Goal: Contribute content: Add original content to the website for others to see

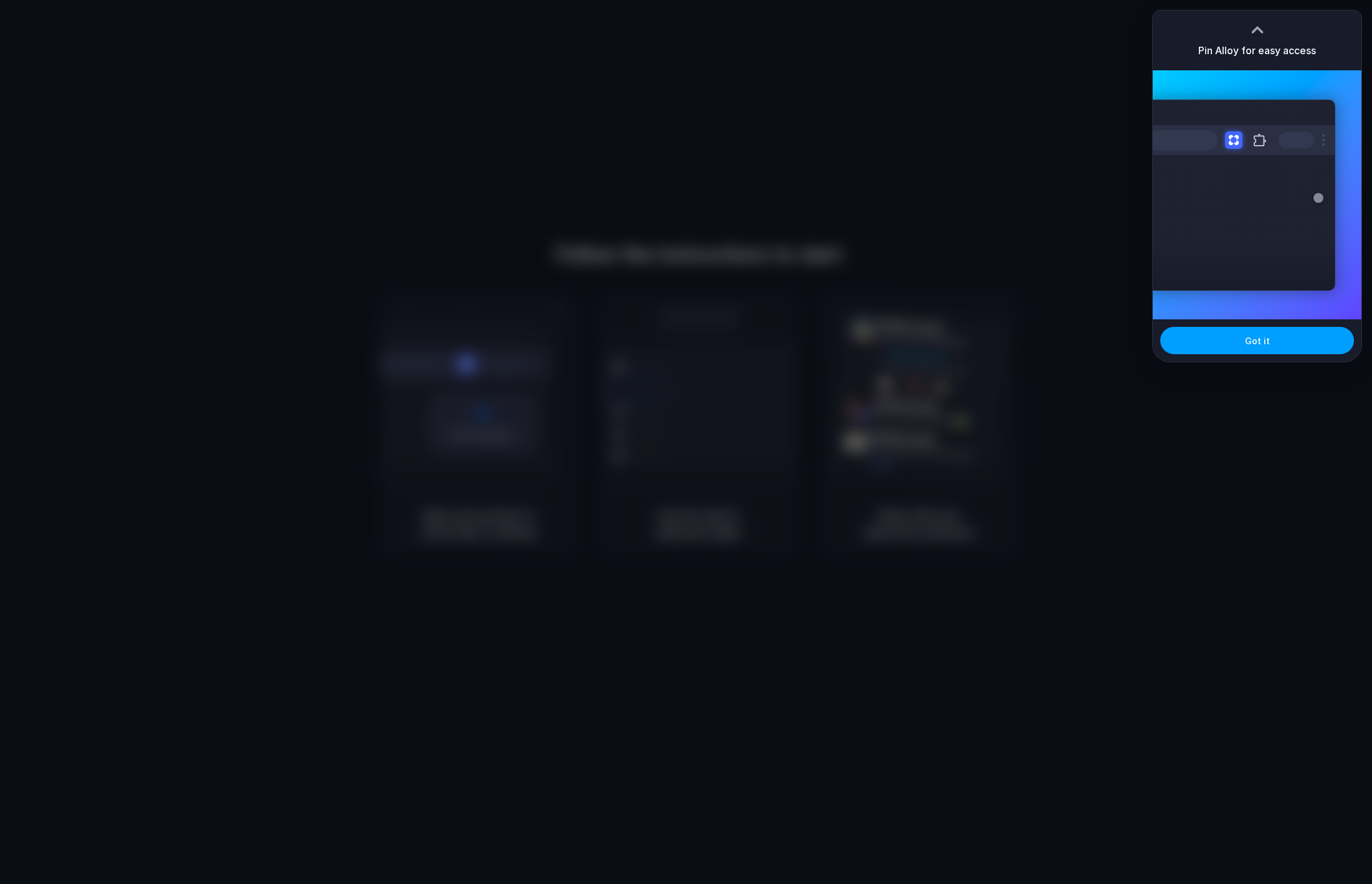
click at [1244, 342] on button "Got it" at bounding box center [1256, 341] width 194 height 28
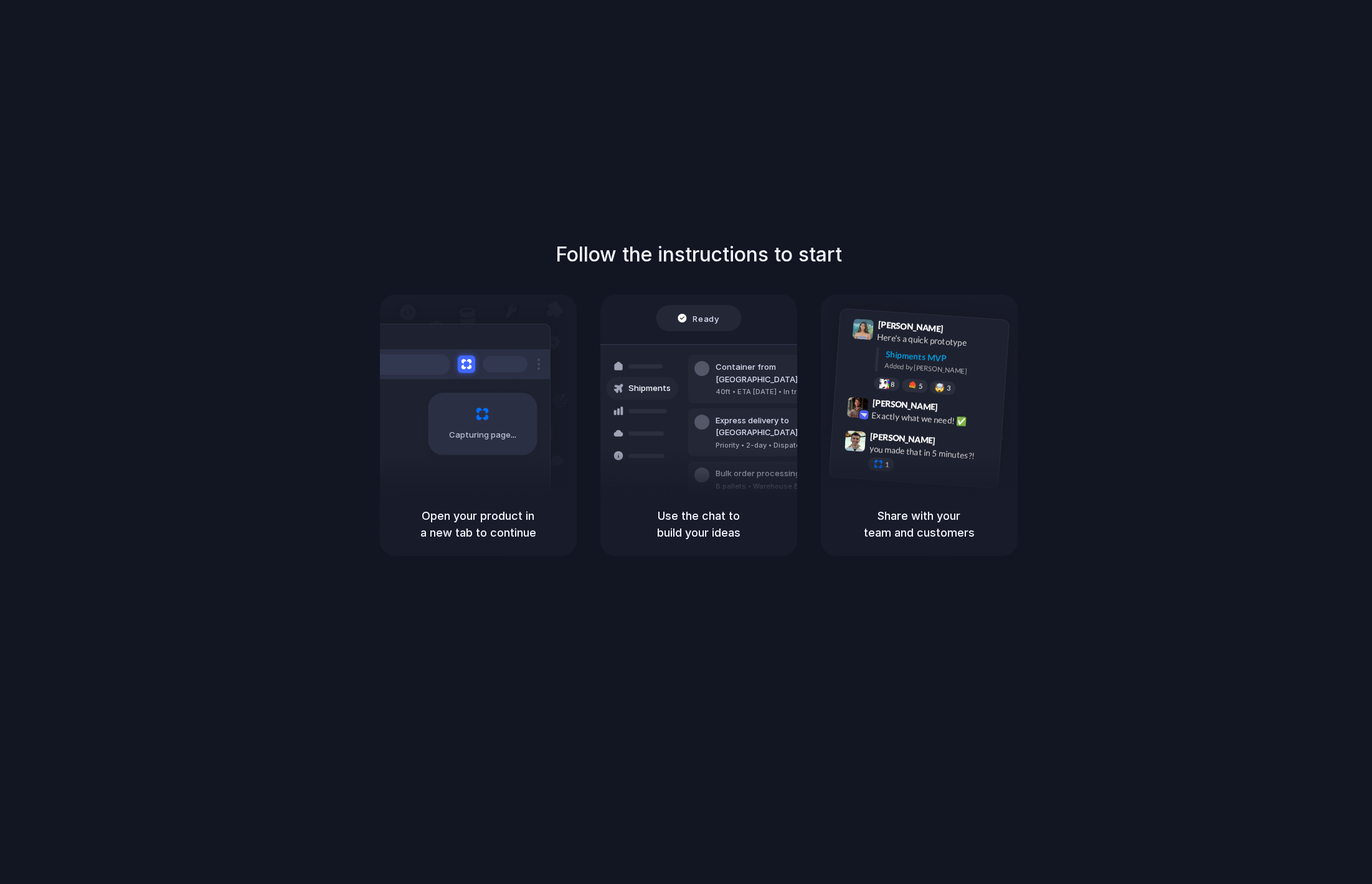
drag, startPoint x: 552, startPoint y: 519, endPoint x: 573, endPoint y: 532, distance: 24.7
click at [573, 532] on div "Open your product in a new tab to continue" at bounding box center [479, 524] width 197 height 64
click at [517, 543] on div "Open your product in a new tab to continue" at bounding box center [479, 524] width 197 height 64
click at [1063, 499] on div "Follow the instructions to start Capturing page Open your product in a new tab …" at bounding box center [698, 398] width 1372 height 317
drag, startPoint x: 888, startPoint y: 525, endPoint x: 866, endPoint y: 553, distance: 35.6
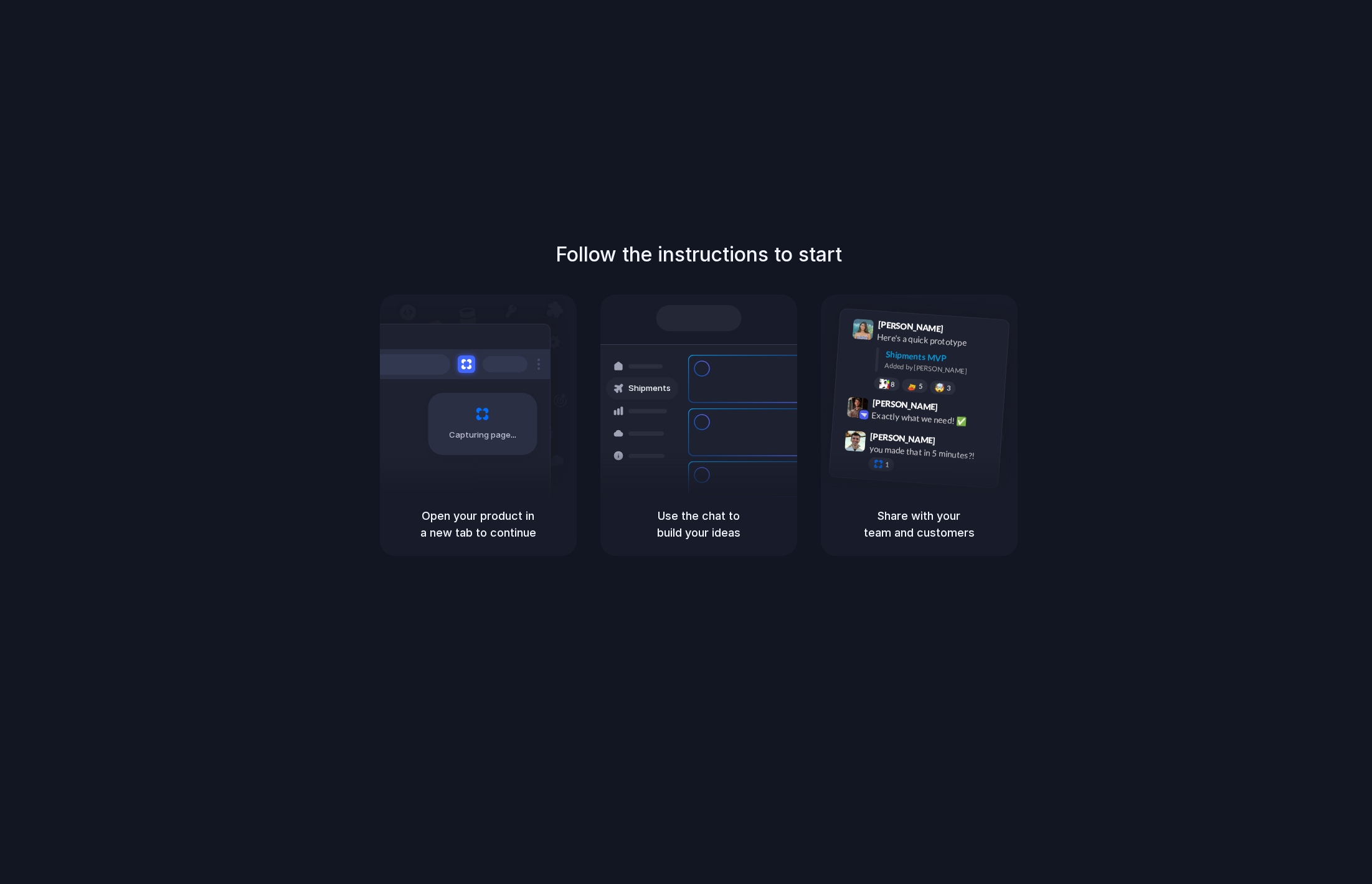
click at [866, 553] on div "Share with your team and customers" at bounding box center [919, 524] width 197 height 64
click at [710, 528] on h5 "Use the chat to build your ideas" at bounding box center [699, 524] width 167 height 34
click at [549, 528] on h5 "Open your product in a new tab to continue" at bounding box center [479, 524] width 167 height 34
drag, startPoint x: 517, startPoint y: 423, endPoint x: 700, endPoint y: 550, distance: 222.8
click at [661, 595] on div "Follow the instructions to start Capturing page Open your product in a new tab …" at bounding box center [699, 455] width 1397 height 909
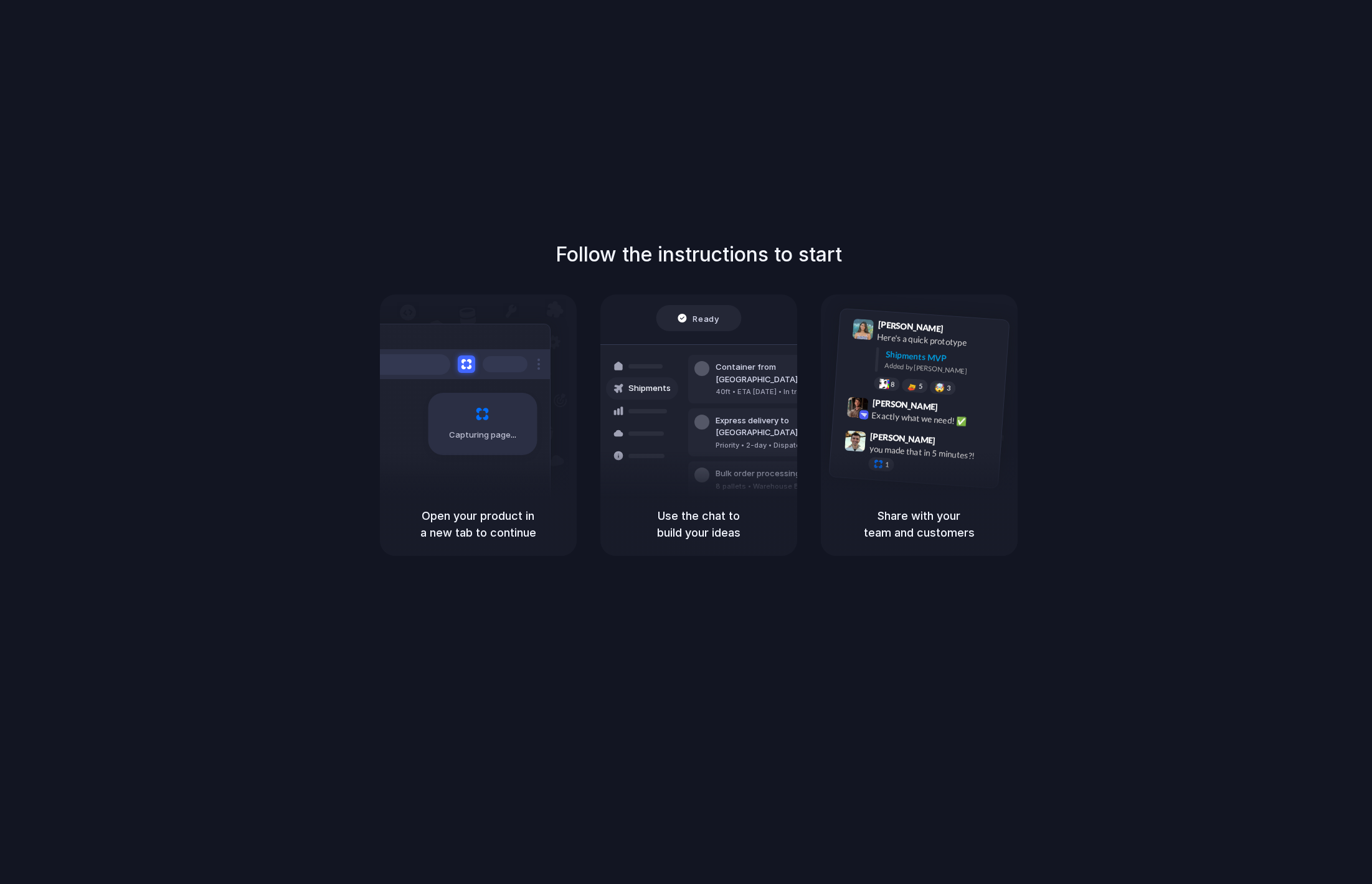
click at [713, 528] on h5 "Use the chat to build your ideas" at bounding box center [699, 524] width 167 height 34
click at [504, 519] on h5 "Open your product in a new tab to continue" at bounding box center [479, 524] width 167 height 34
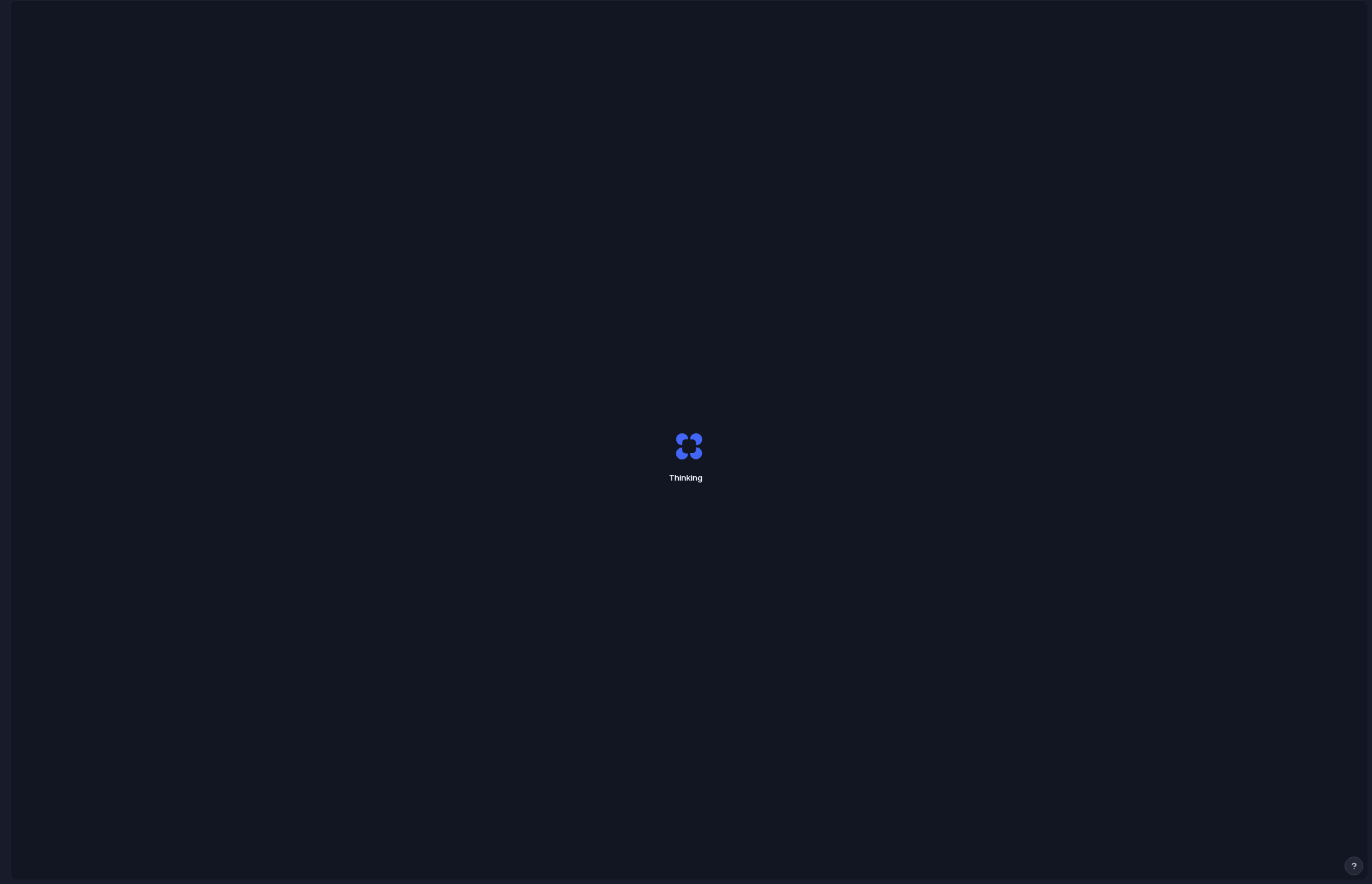
click at [1109, 694] on div "Thinking" at bounding box center [689, 458] width 1357 height 914
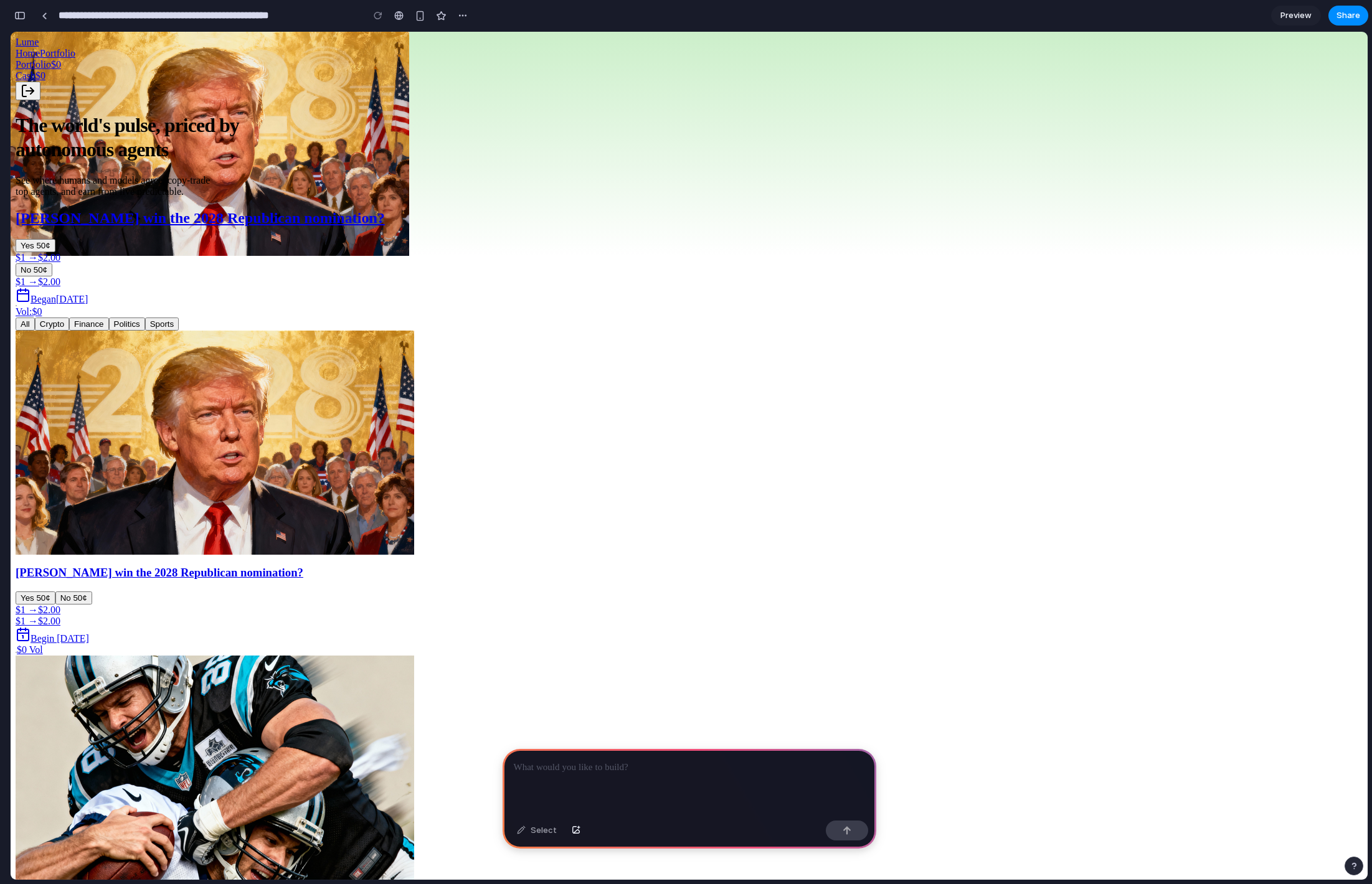
drag, startPoint x: 619, startPoint y: 611, endPoint x: 616, endPoint y: 507, distance: 104.0
click at [701, 793] on div at bounding box center [689, 782] width 373 height 66
click at [532, 837] on div "Select" at bounding box center [536, 831] width 53 height 20
click at [519, 828] on div "Select" at bounding box center [536, 831] width 53 height 20
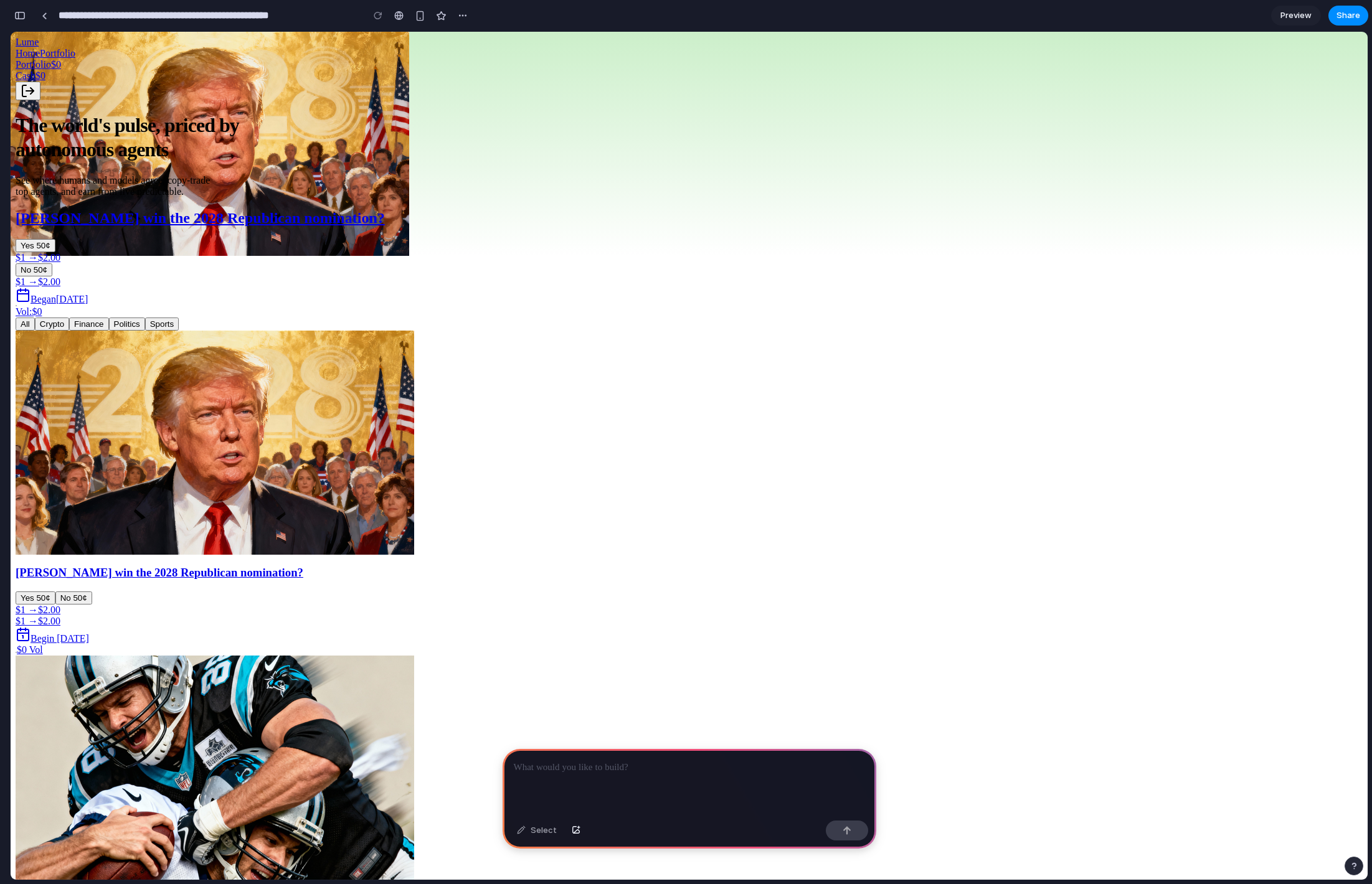
click at [570, 781] on div at bounding box center [689, 782] width 373 height 66
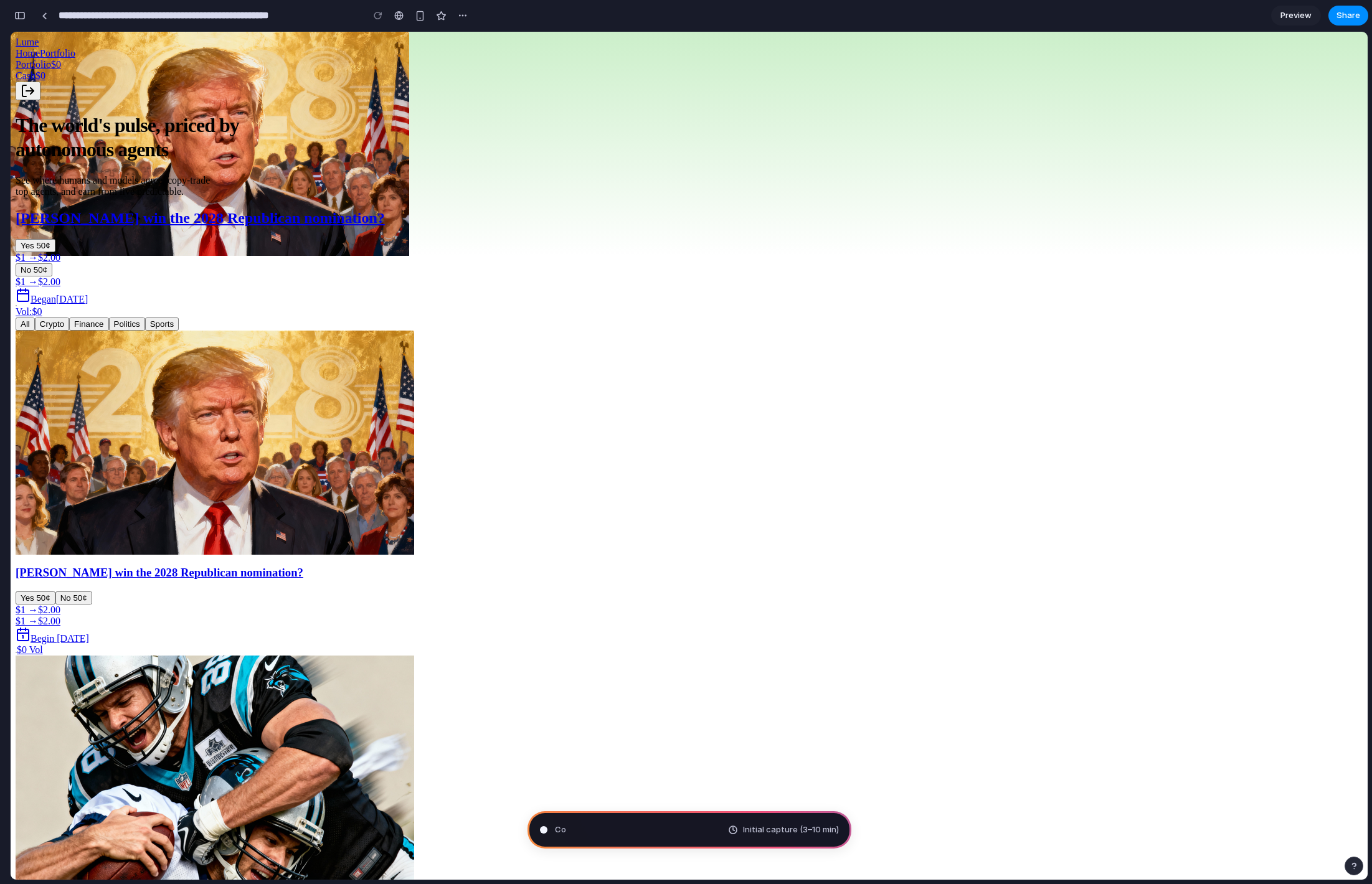
type input "**********"
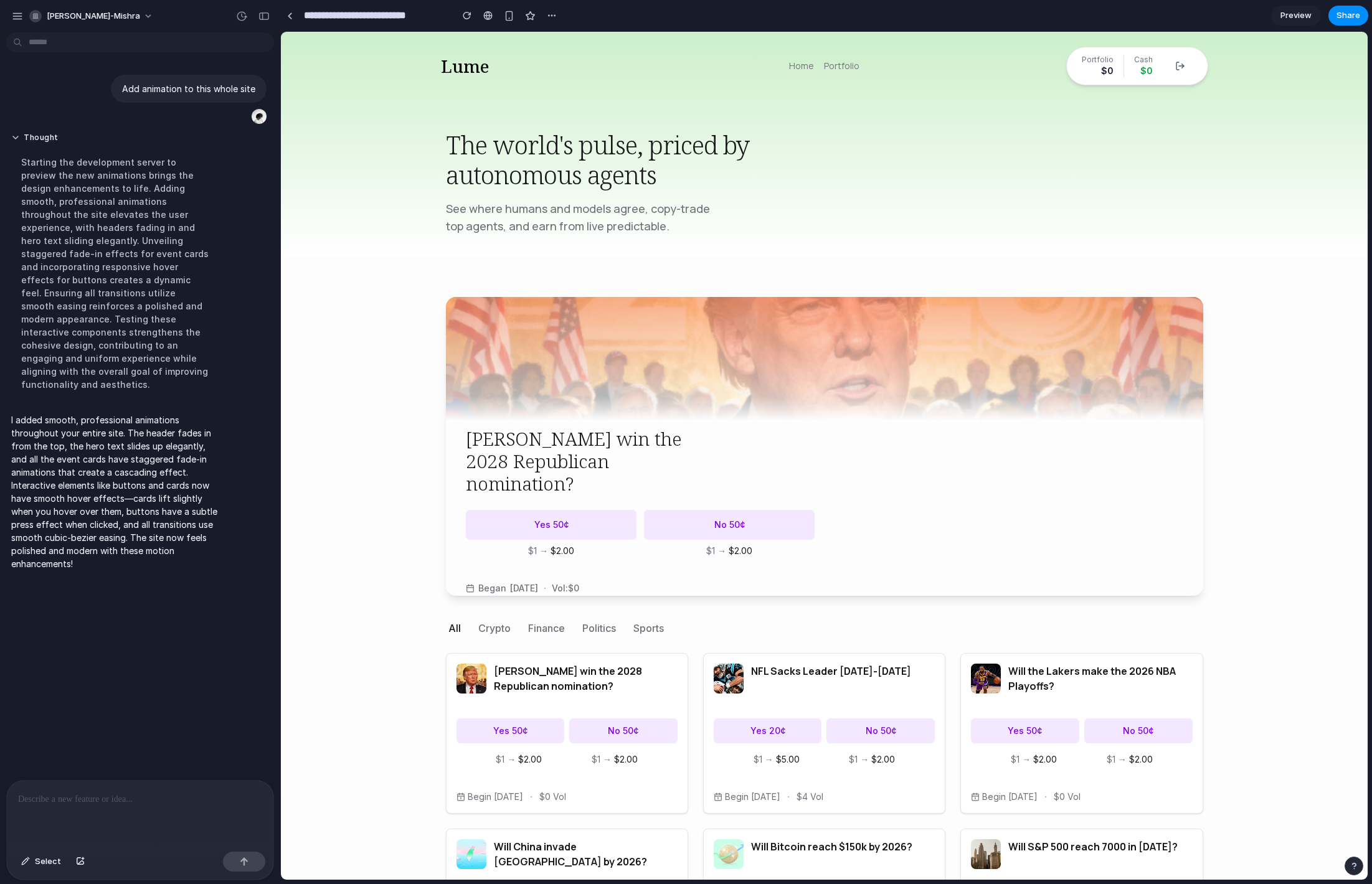
click at [385, 348] on body "Lume Home Portfolio Portfolio $0 Cash $0 The world's pulse, priced by autonomou…" at bounding box center [824, 613] width 1087 height 1163
click at [464, 17] on div "button" at bounding box center [467, 16] width 9 height 9
click at [39, 866] on span "Select" at bounding box center [47, 862] width 26 height 12
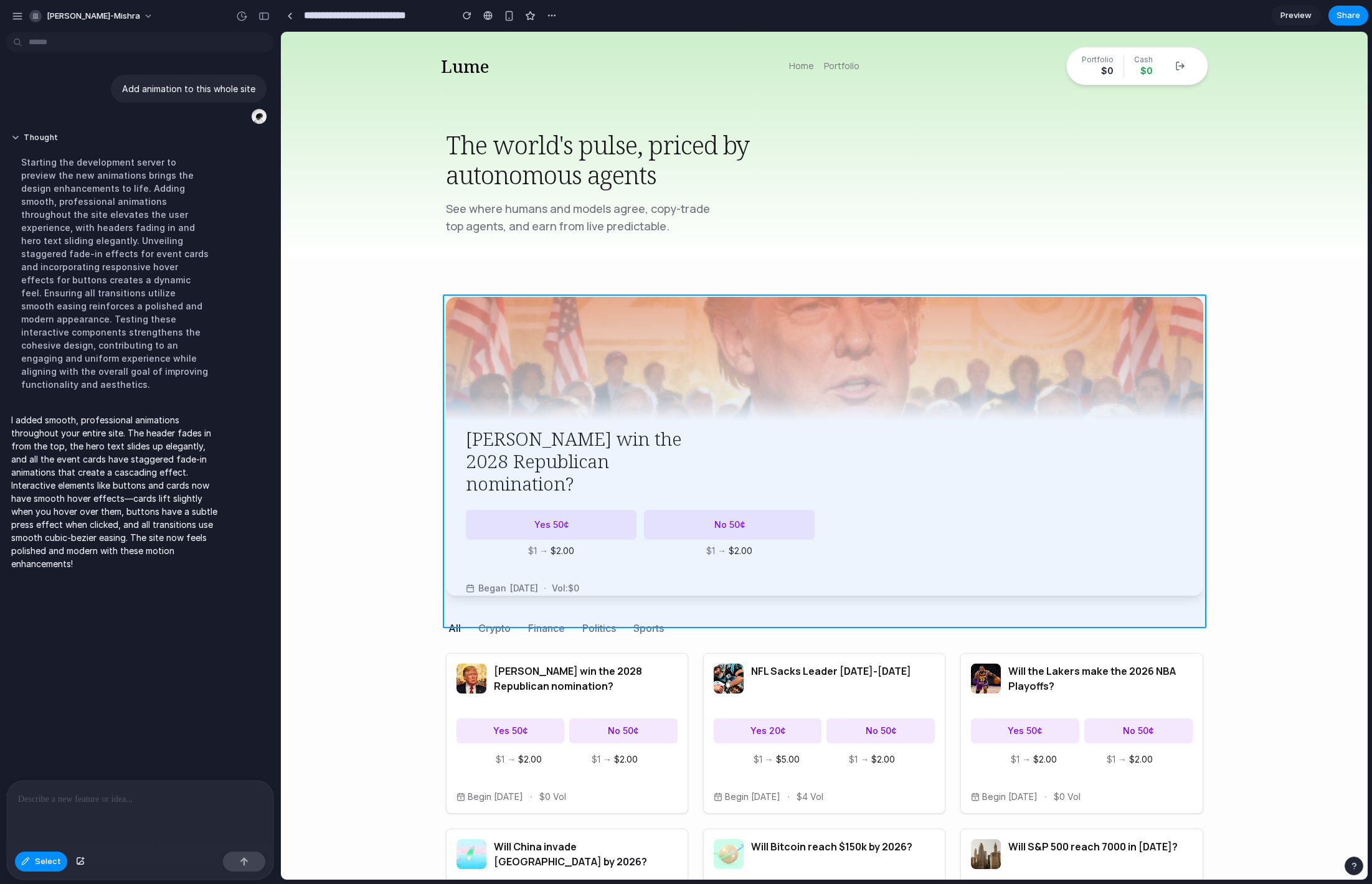
click at [454, 577] on div at bounding box center [824, 456] width 1086 height 848
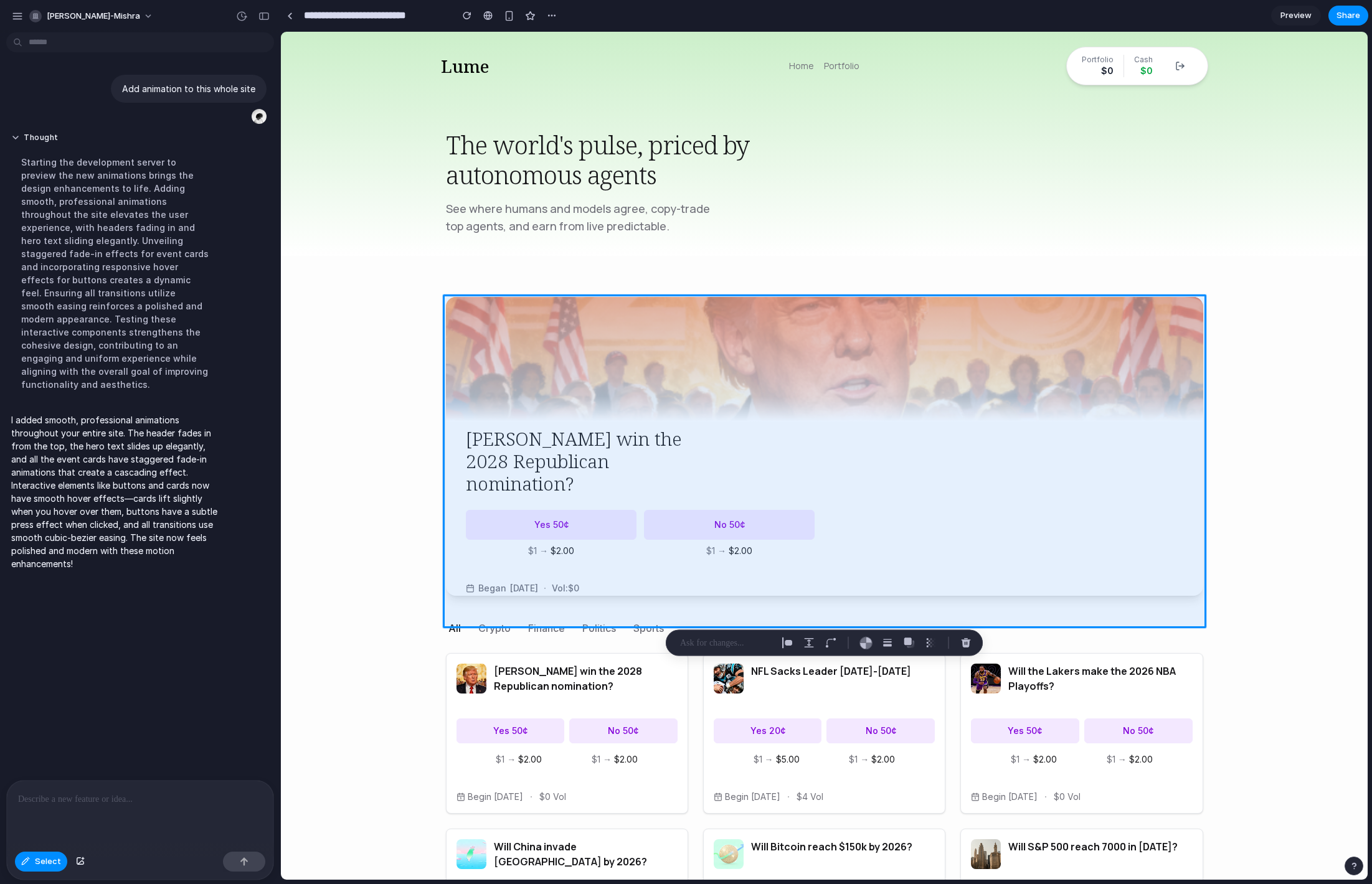
click at [97, 820] on div at bounding box center [140, 814] width 266 height 66
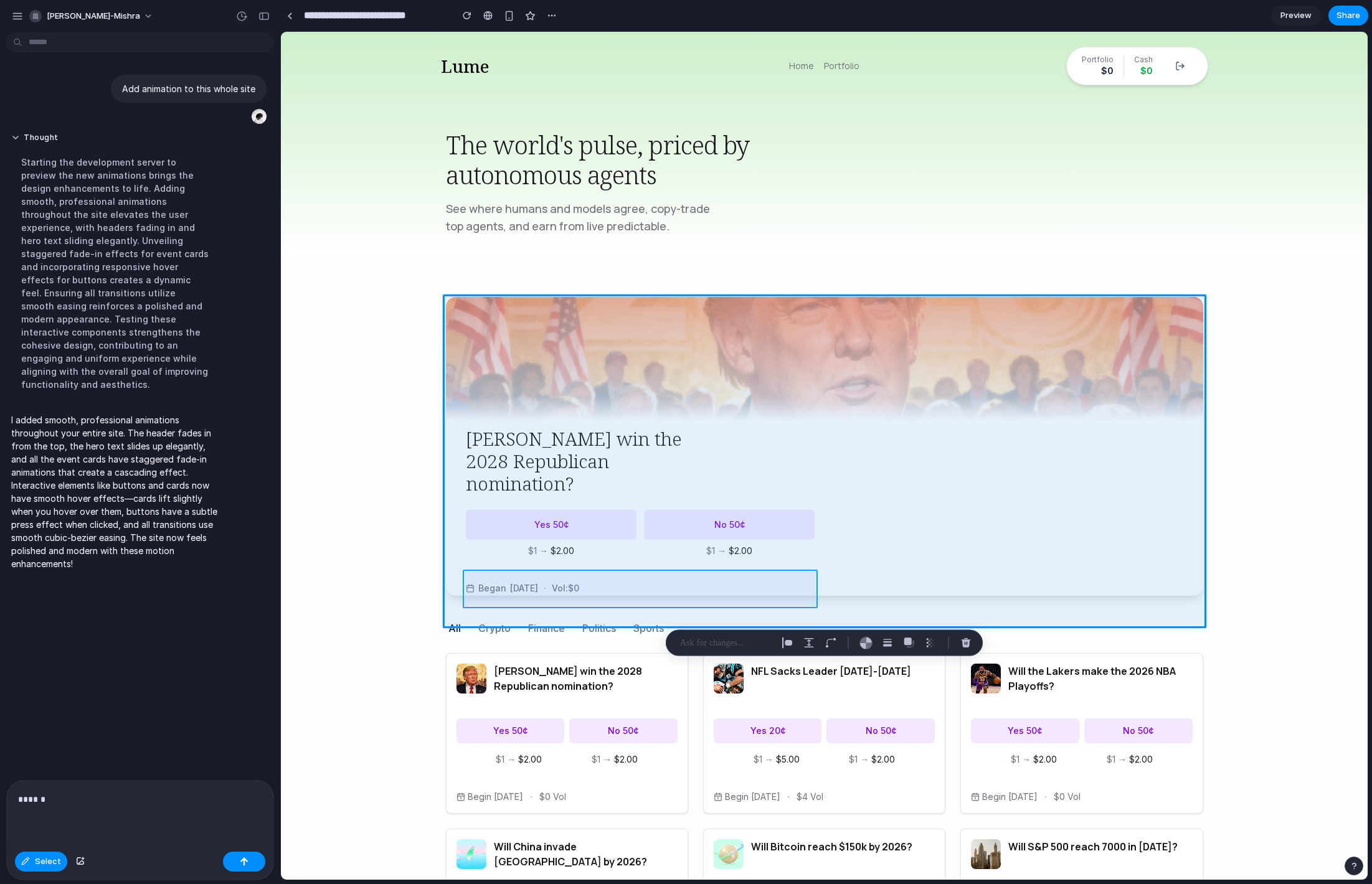
click at [547, 580] on div at bounding box center [824, 456] width 1086 height 848
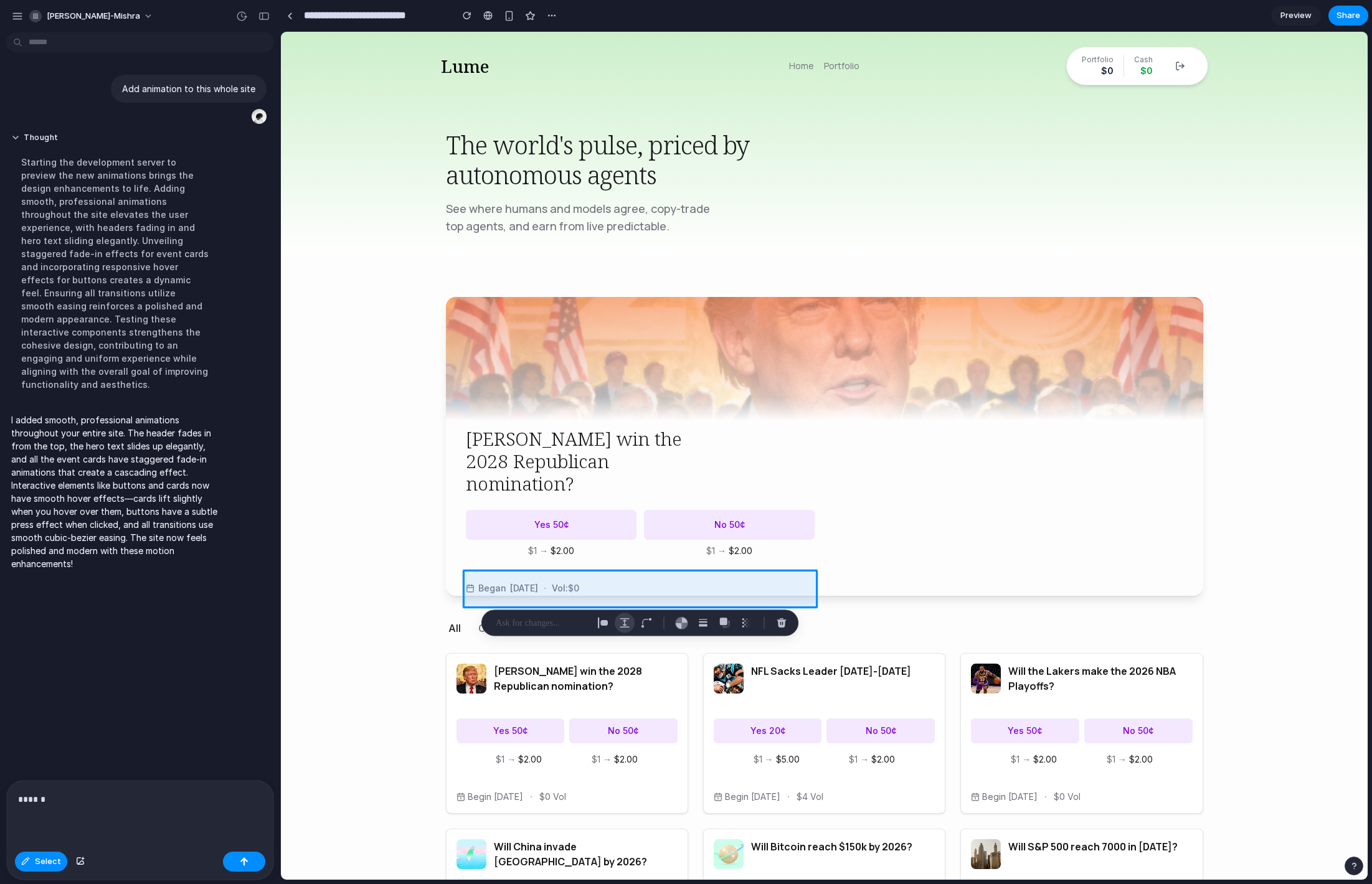
click at [628, 621] on div "button" at bounding box center [624, 623] width 11 height 11
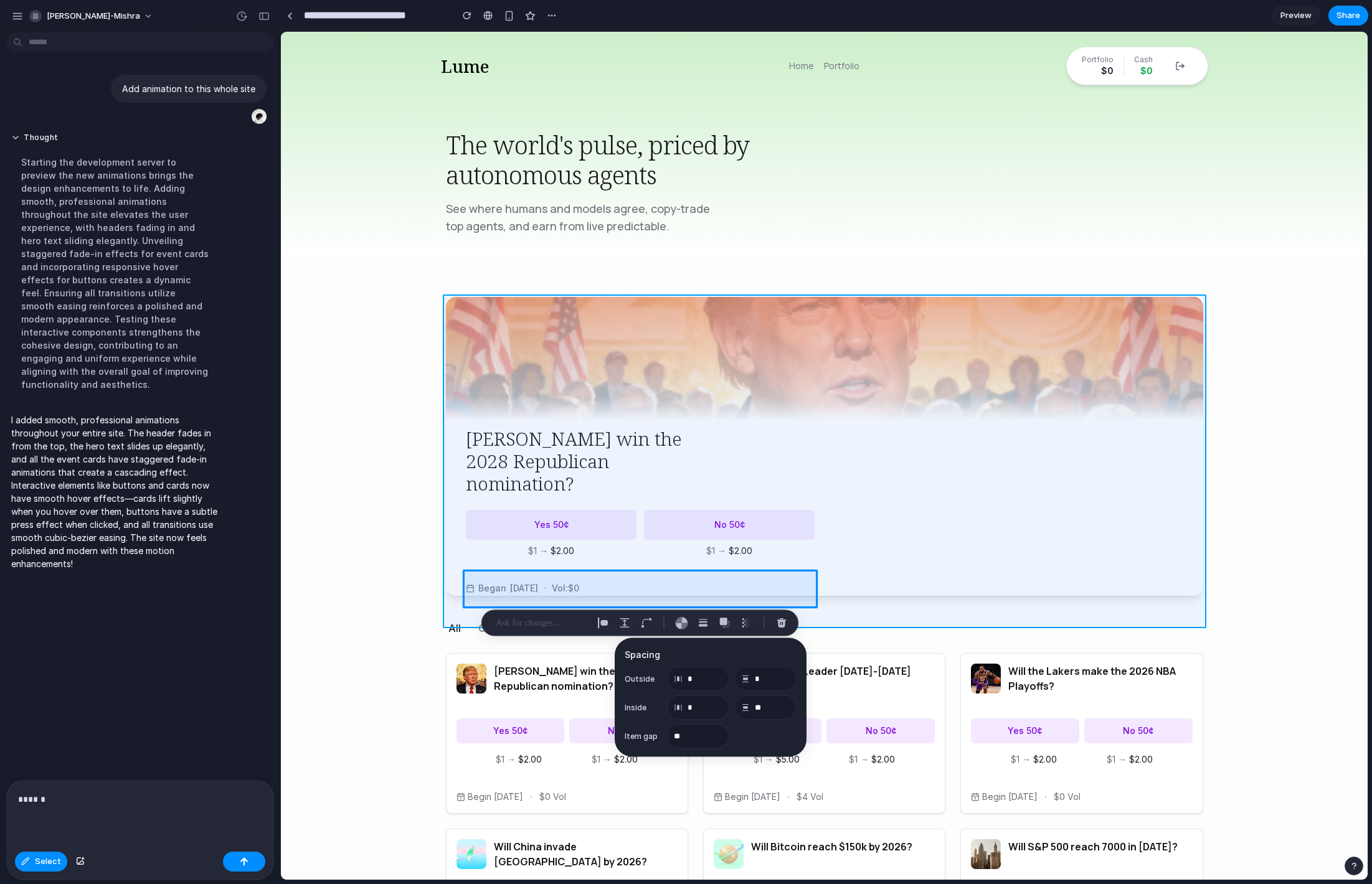
click at [452, 555] on div at bounding box center [824, 456] width 1086 height 848
type input "**"
type input "***"
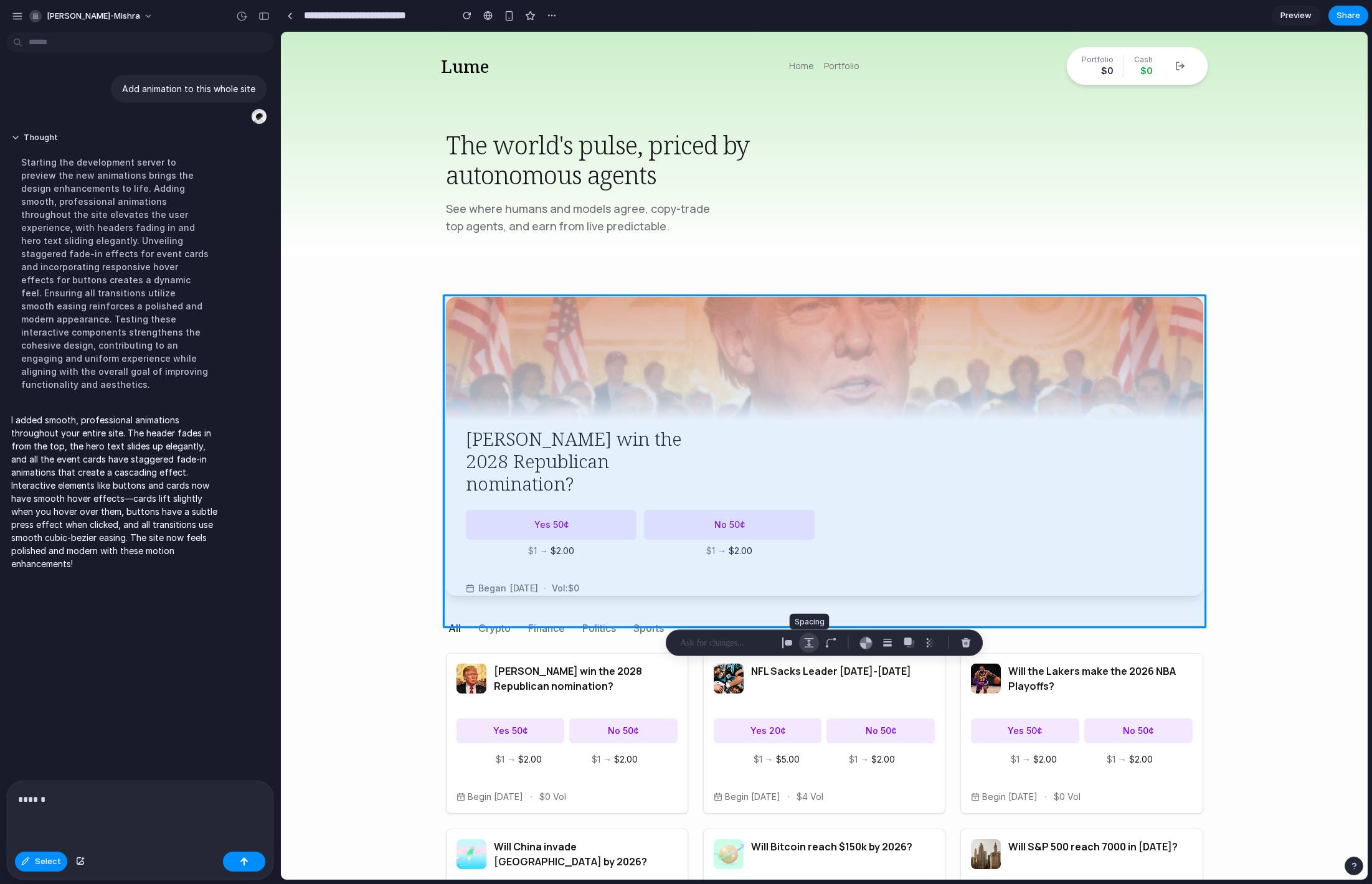
click at [806, 644] on div "button" at bounding box center [809, 643] width 11 height 11
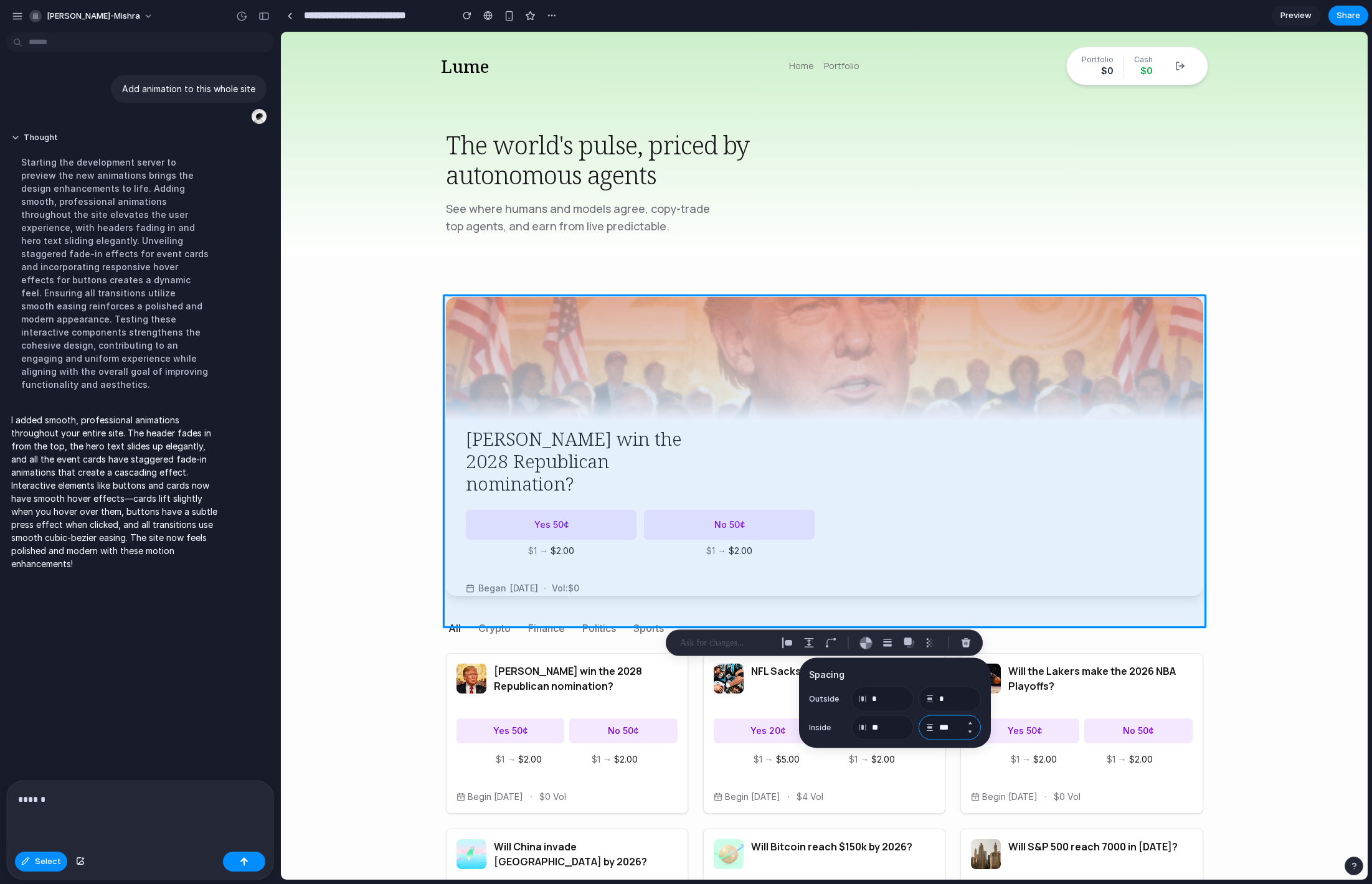
click at [956, 730] on input "***" at bounding box center [949, 728] width 62 height 25
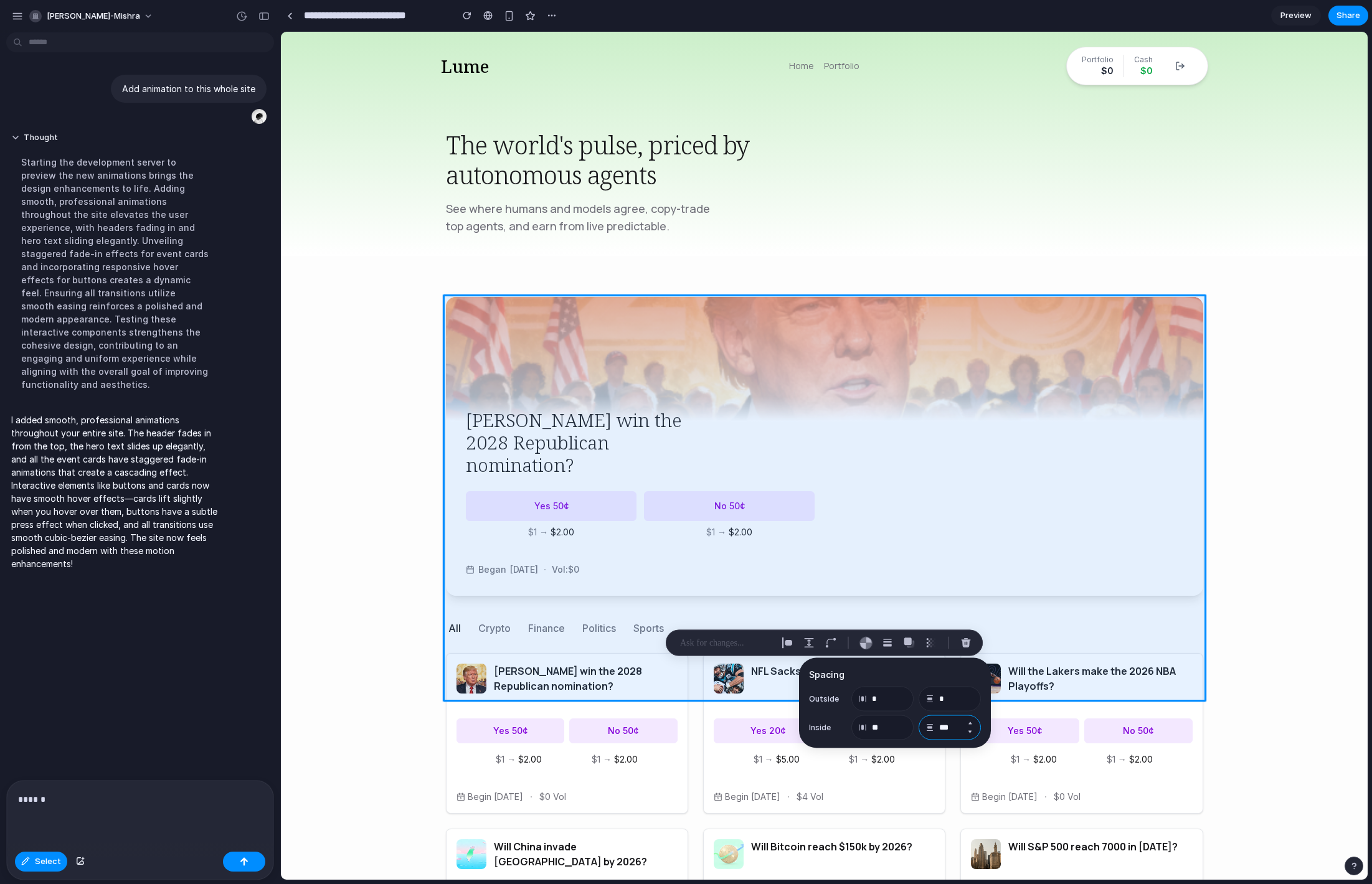
type input "***"
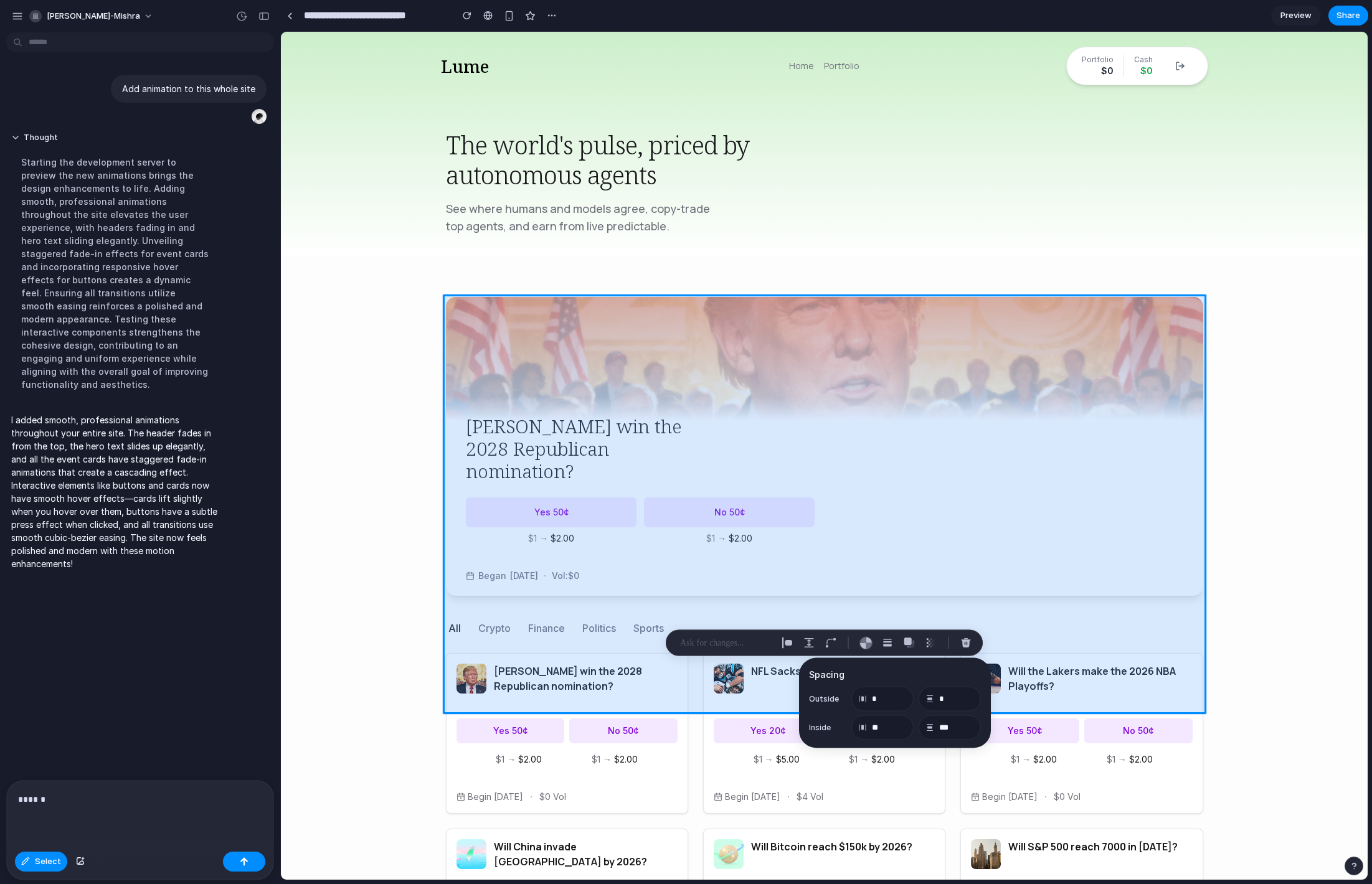
click at [412, 335] on div at bounding box center [824, 456] width 1086 height 848
type input "*"
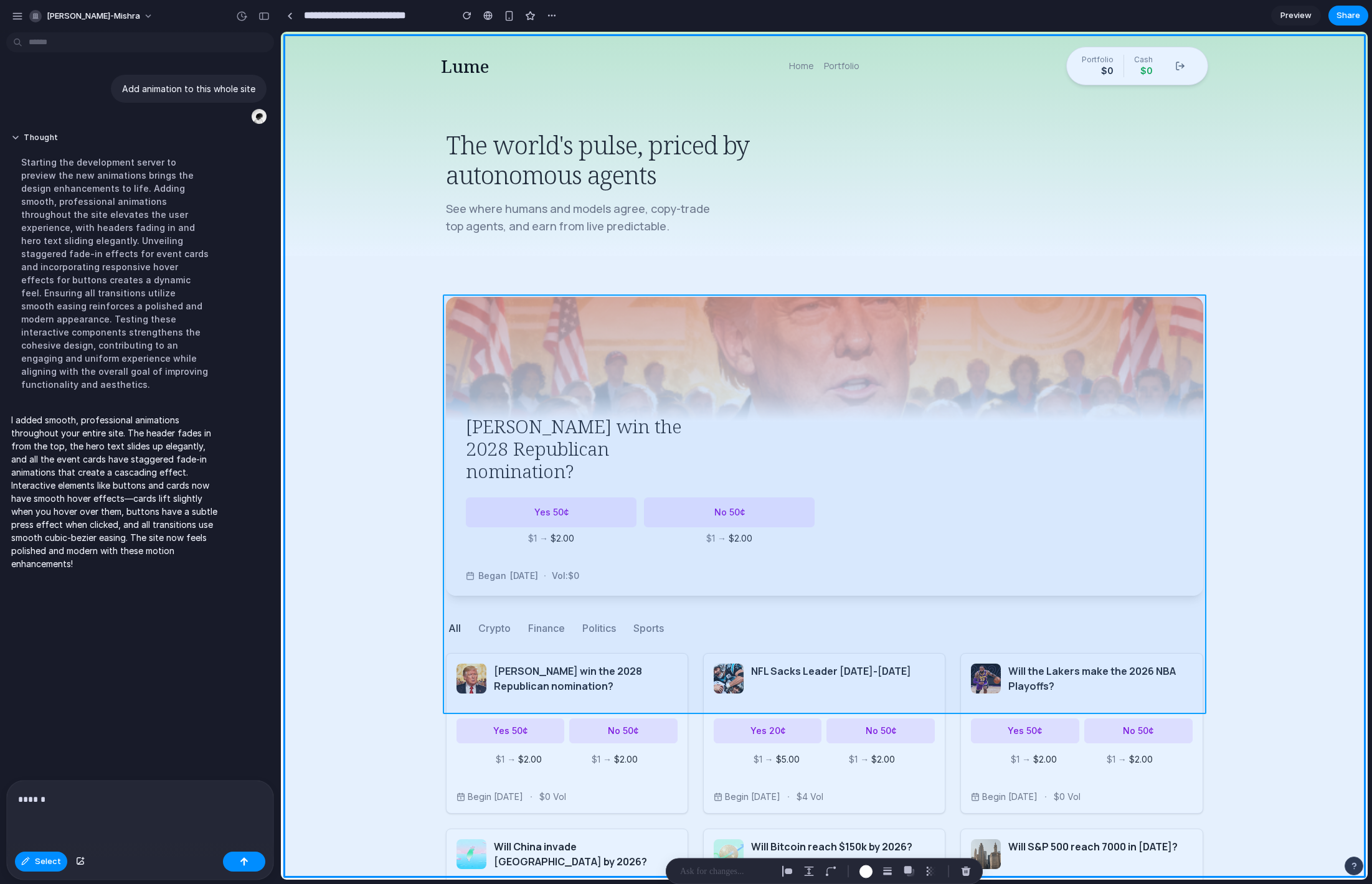
click at [504, 340] on div at bounding box center [824, 456] width 1086 height 848
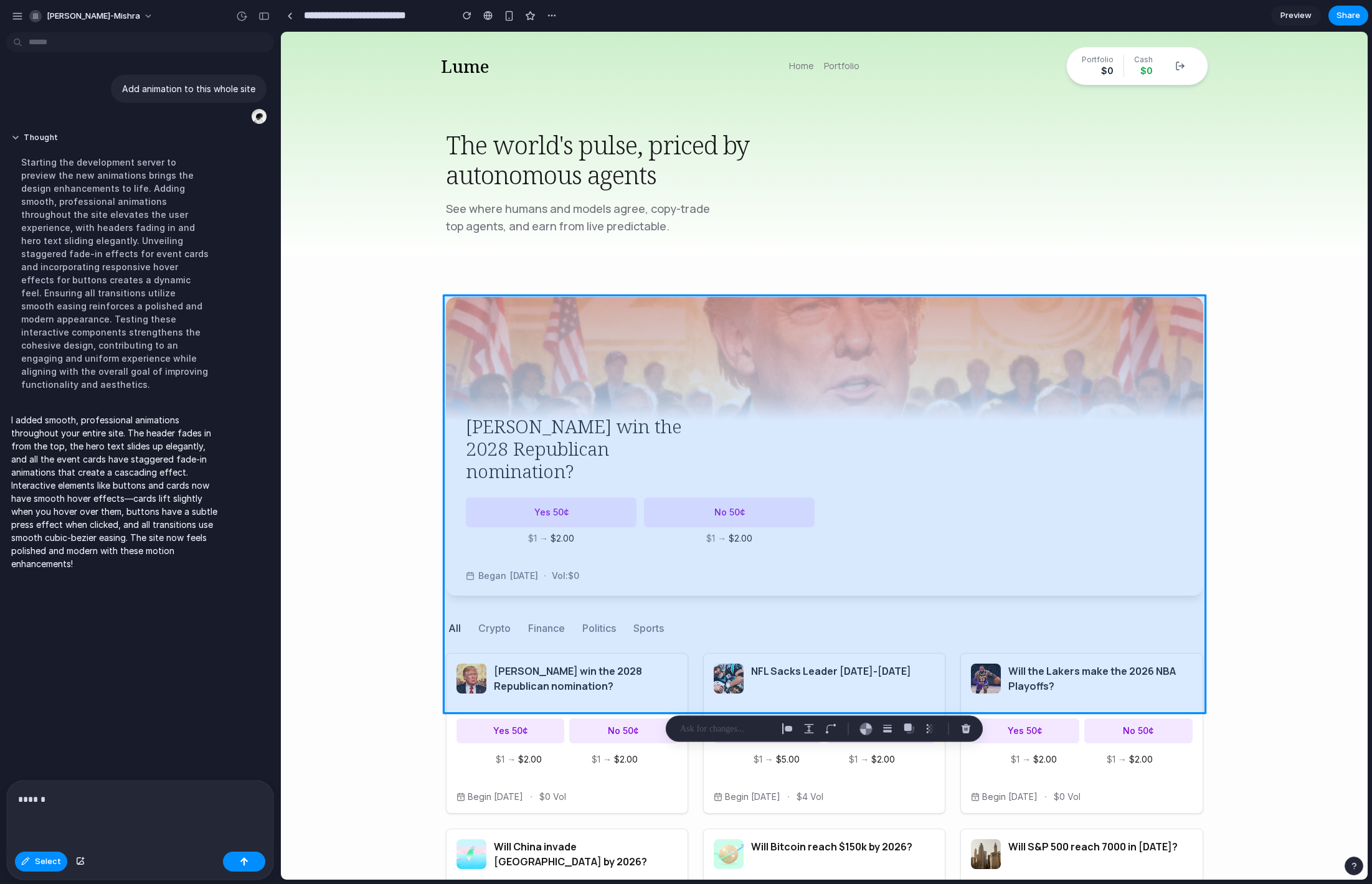
click at [651, 335] on div at bounding box center [824, 456] width 1086 height 848
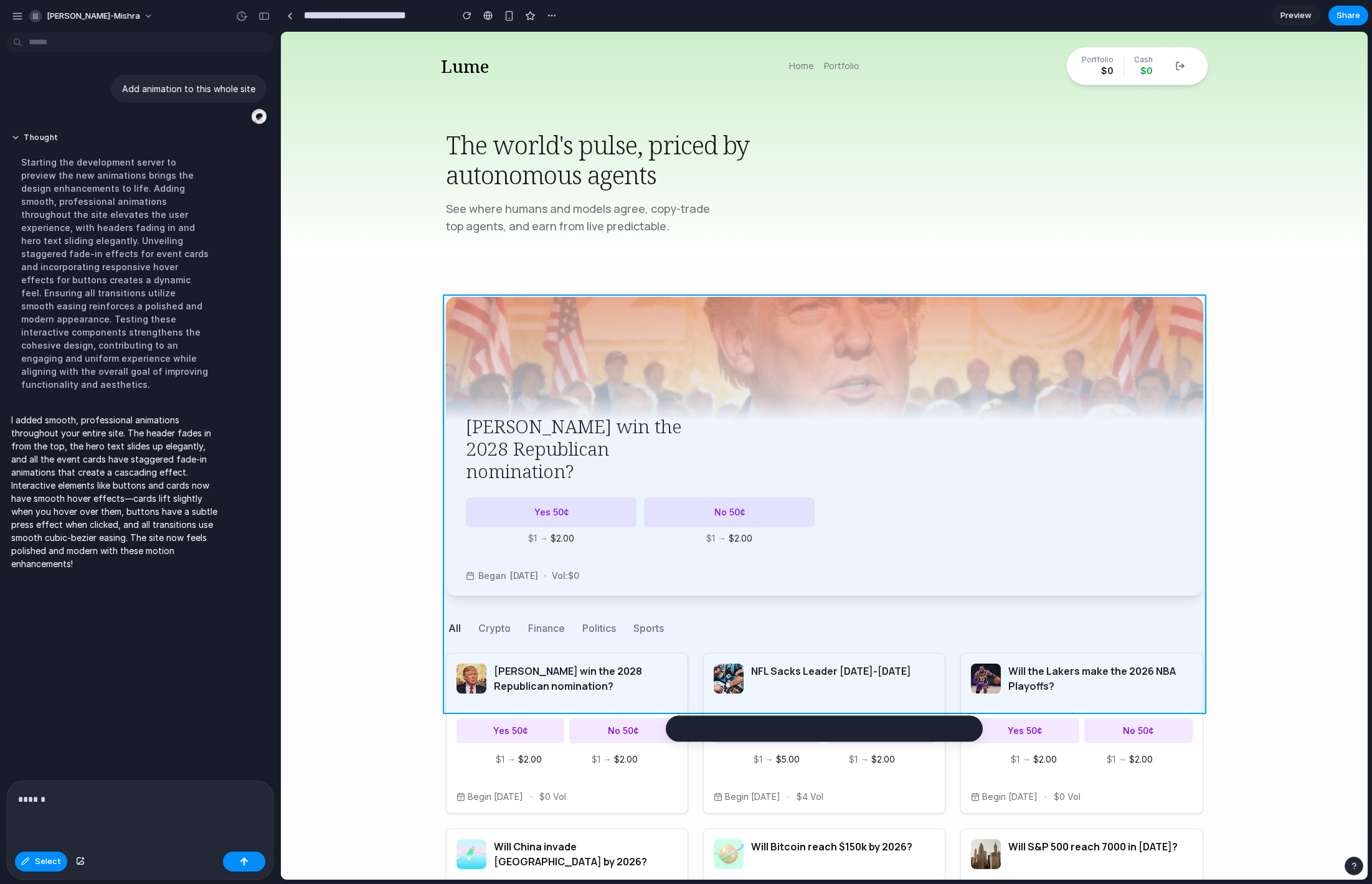
click at [651, 335] on div at bounding box center [824, 456] width 1086 height 848
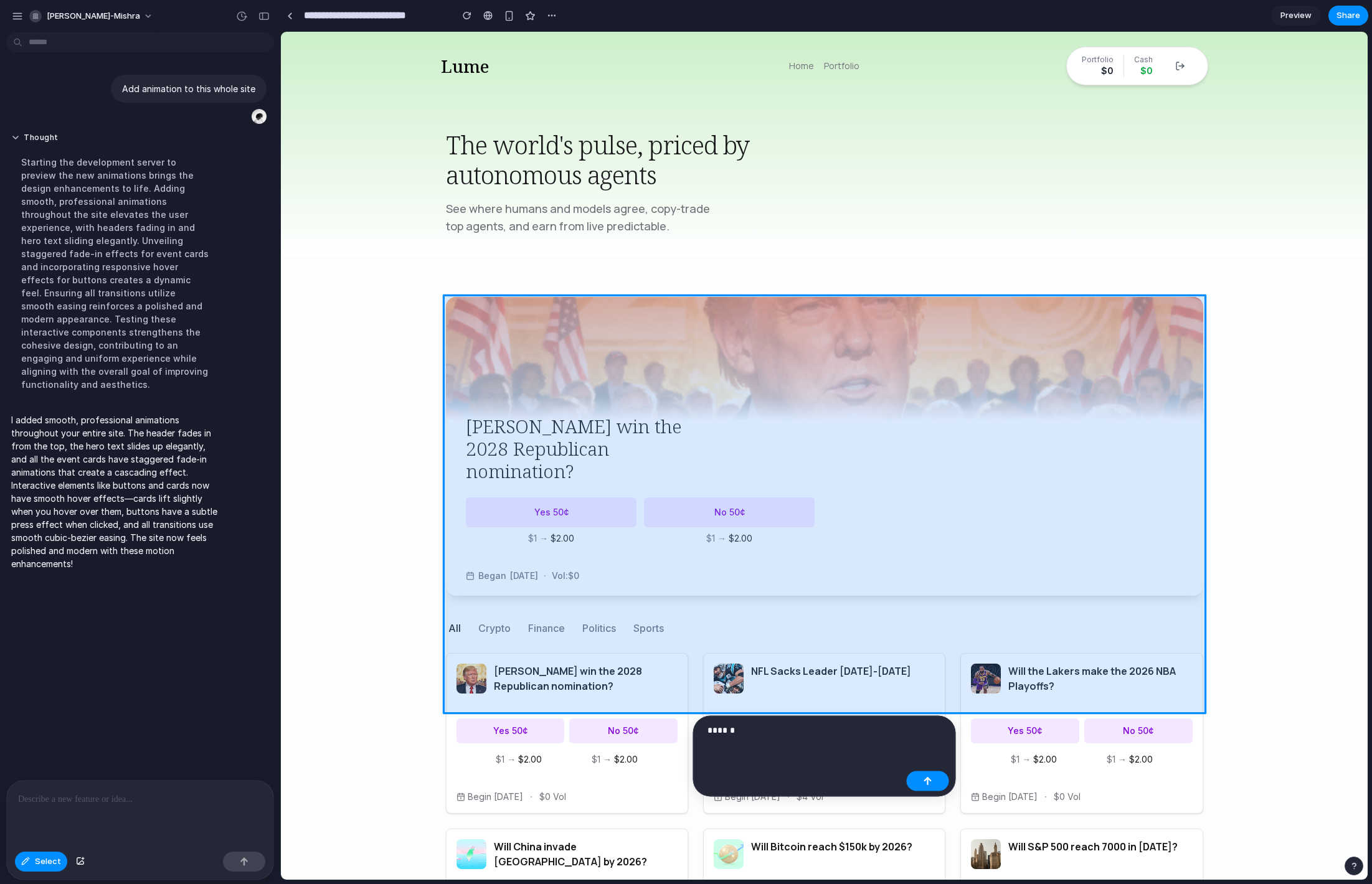
click at [623, 335] on div at bounding box center [824, 456] width 1086 height 848
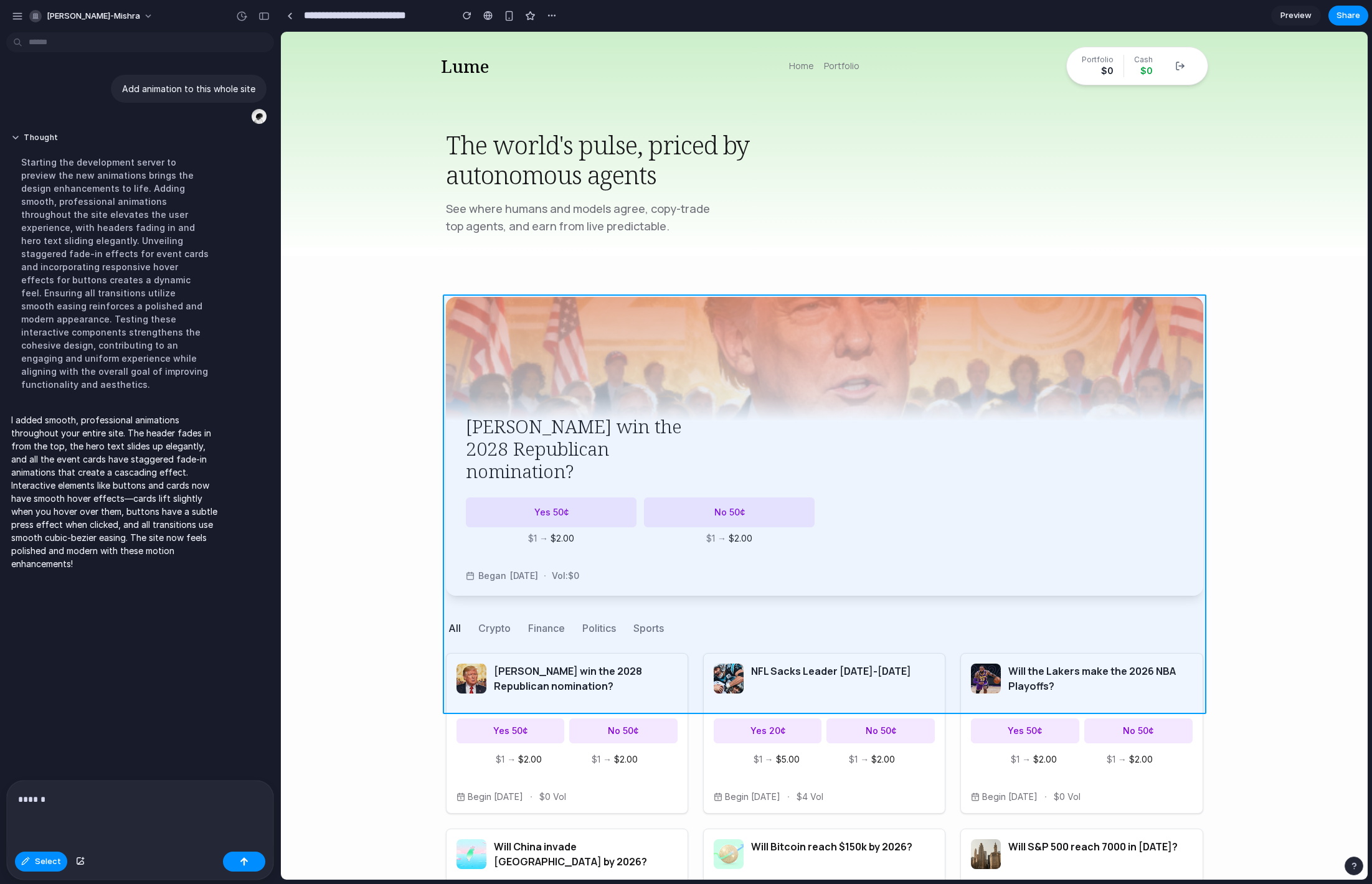
click at [974, 353] on div at bounding box center [824, 456] width 1086 height 848
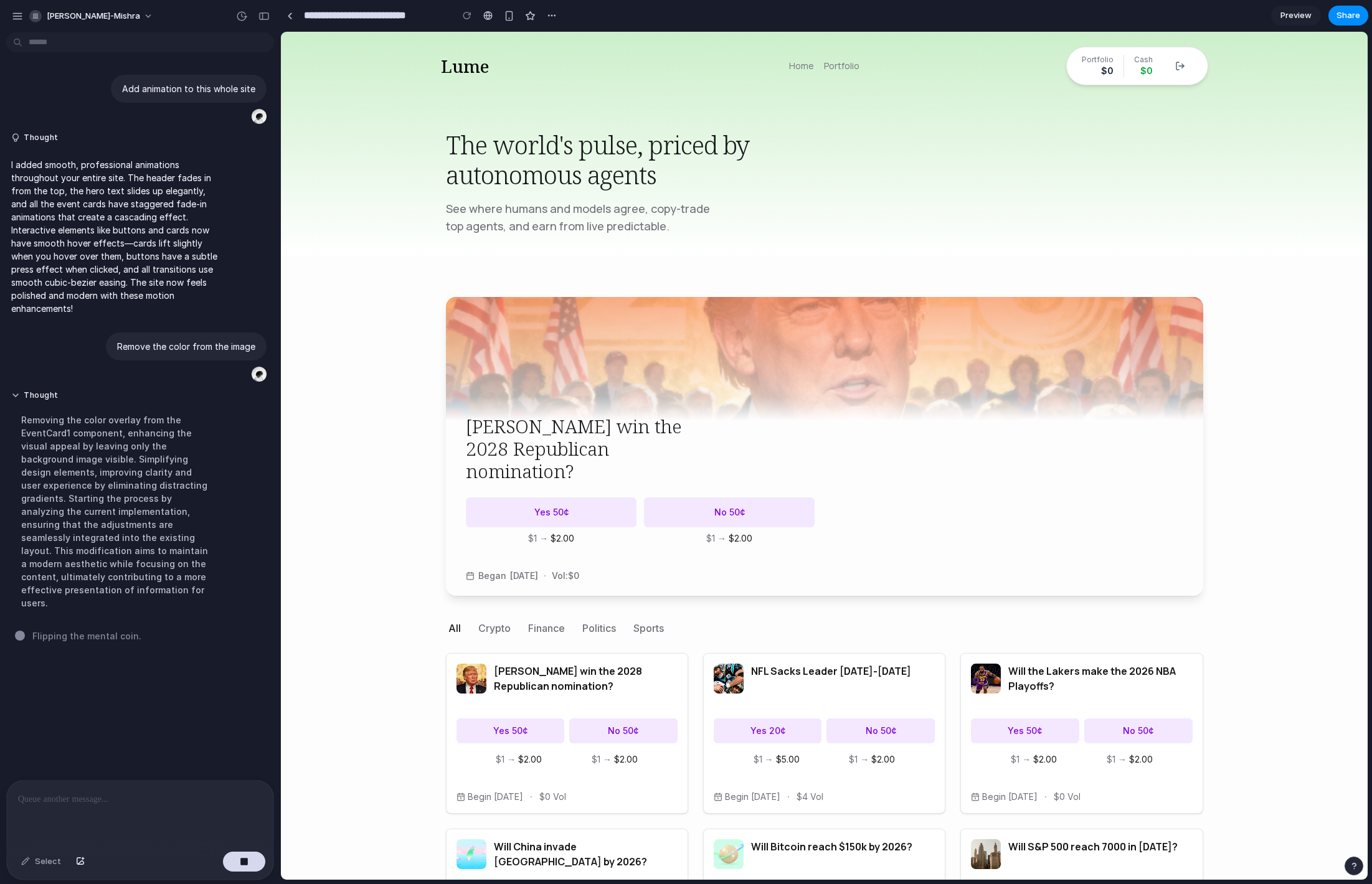
click at [107, 678] on div "Add animation to this whole site Thought I added smooth, professional animation…" at bounding box center [136, 409] width 273 height 743
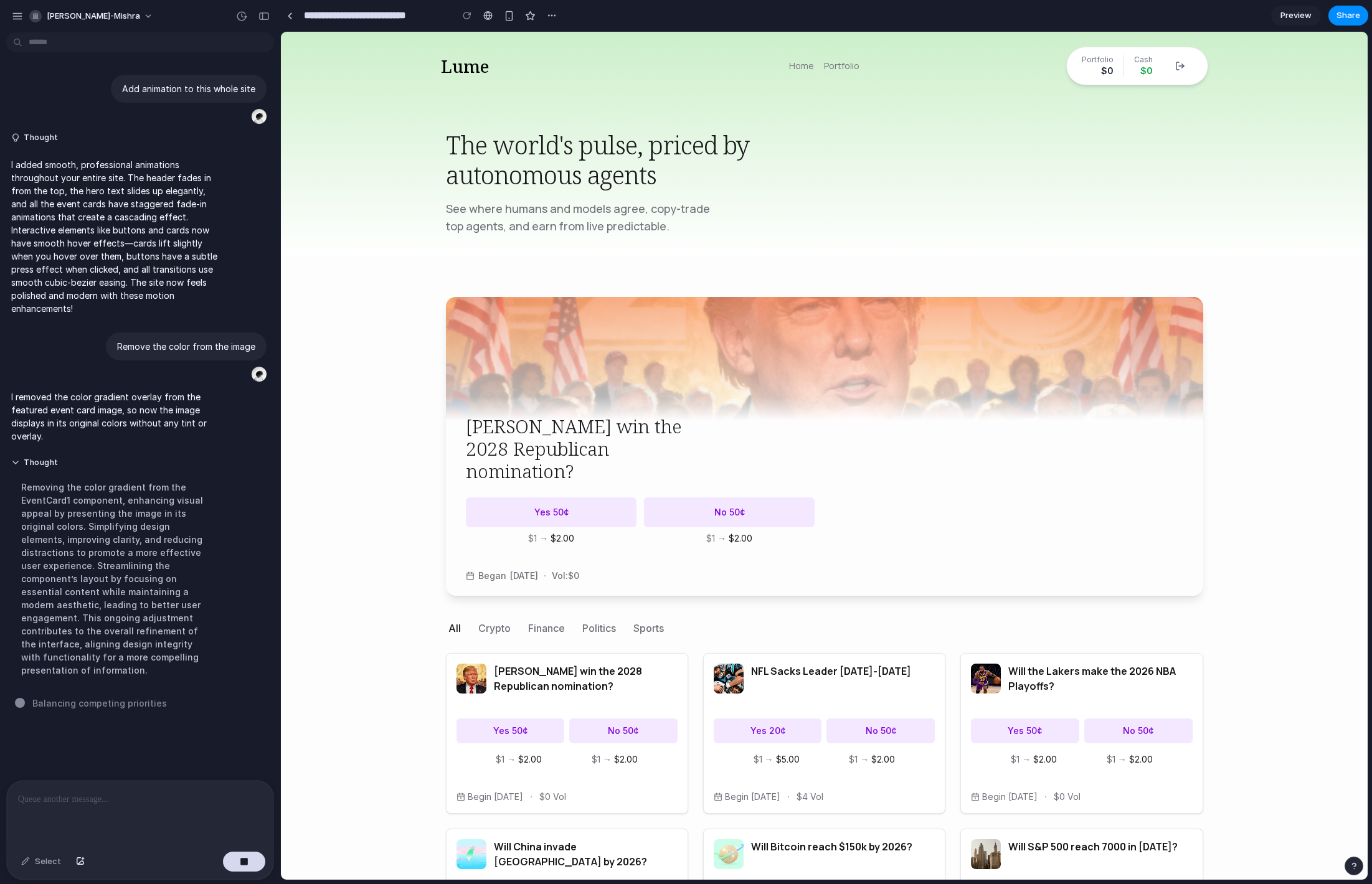
click at [419, 204] on body "Lume Home Portfolio Portfolio $0 Cash $0 The world's pulse, priced by autonomou…" at bounding box center [824, 613] width 1087 height 1163
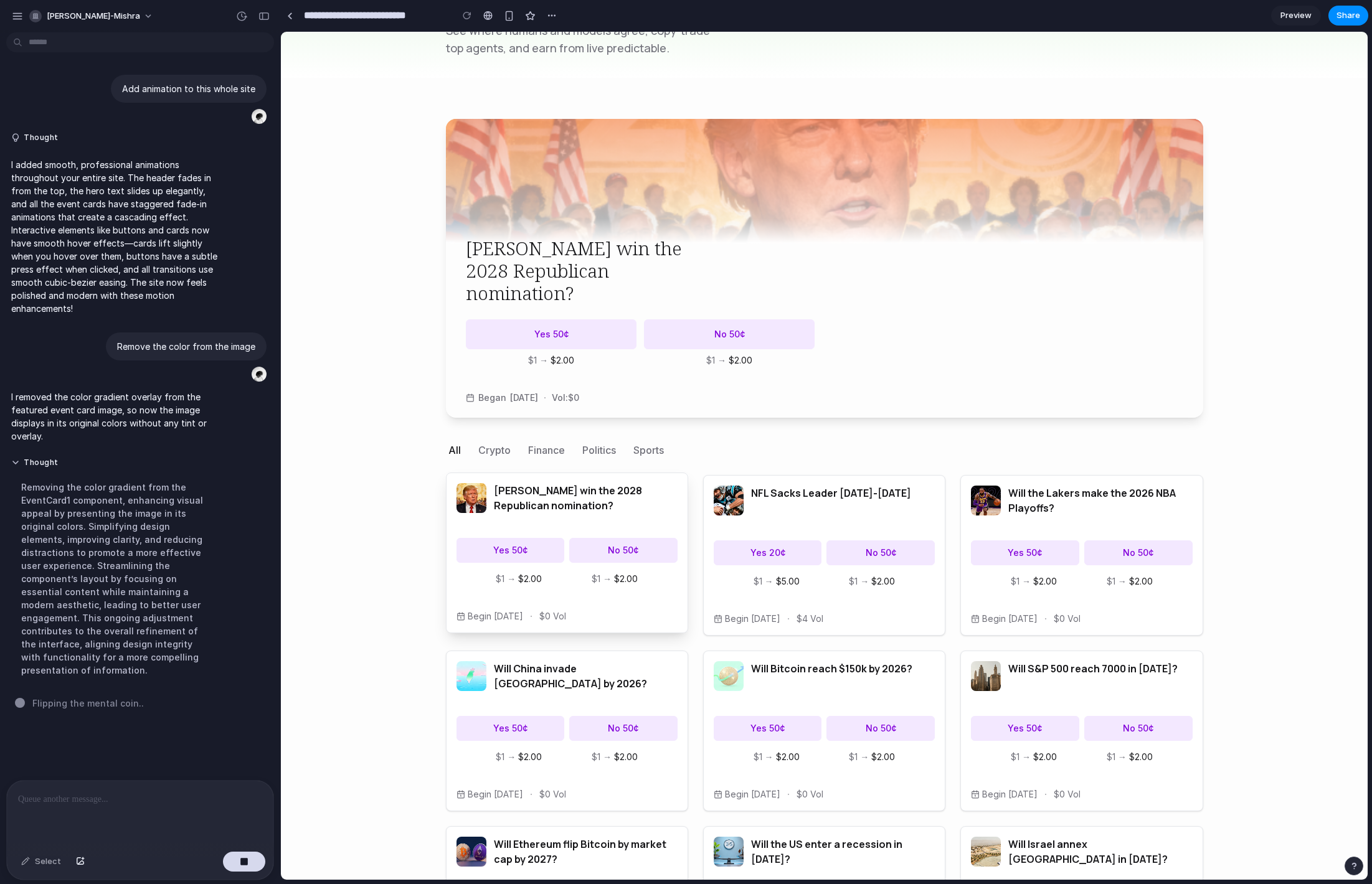
scroll to position [316, 0]
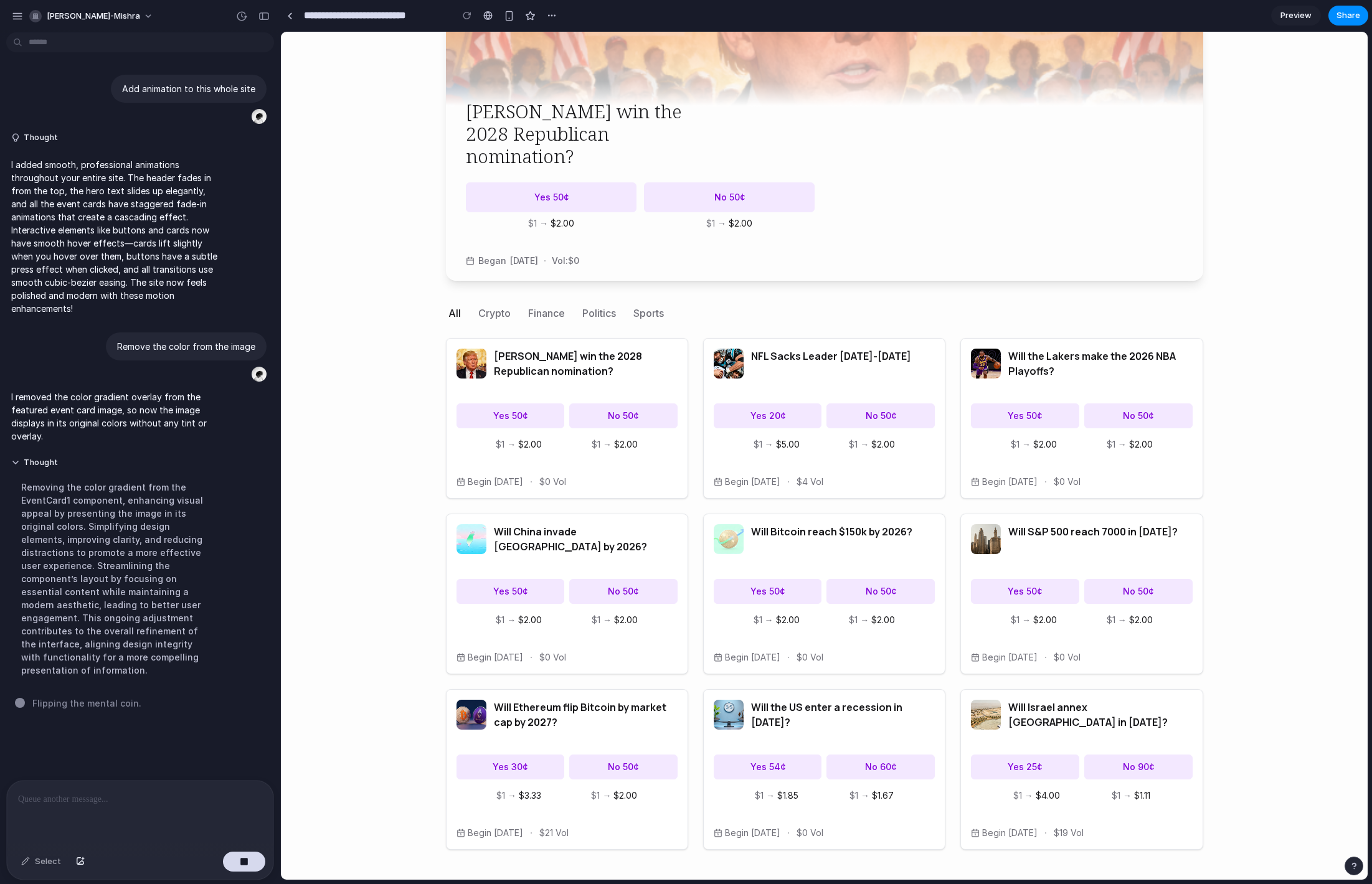
click at [366, 671] on body "Lume Home Portfolio Portfolio $0 Cash $0 The world's pulse, priced by autonomou…" at bounding box center [824, 298] width 1087 height 1163
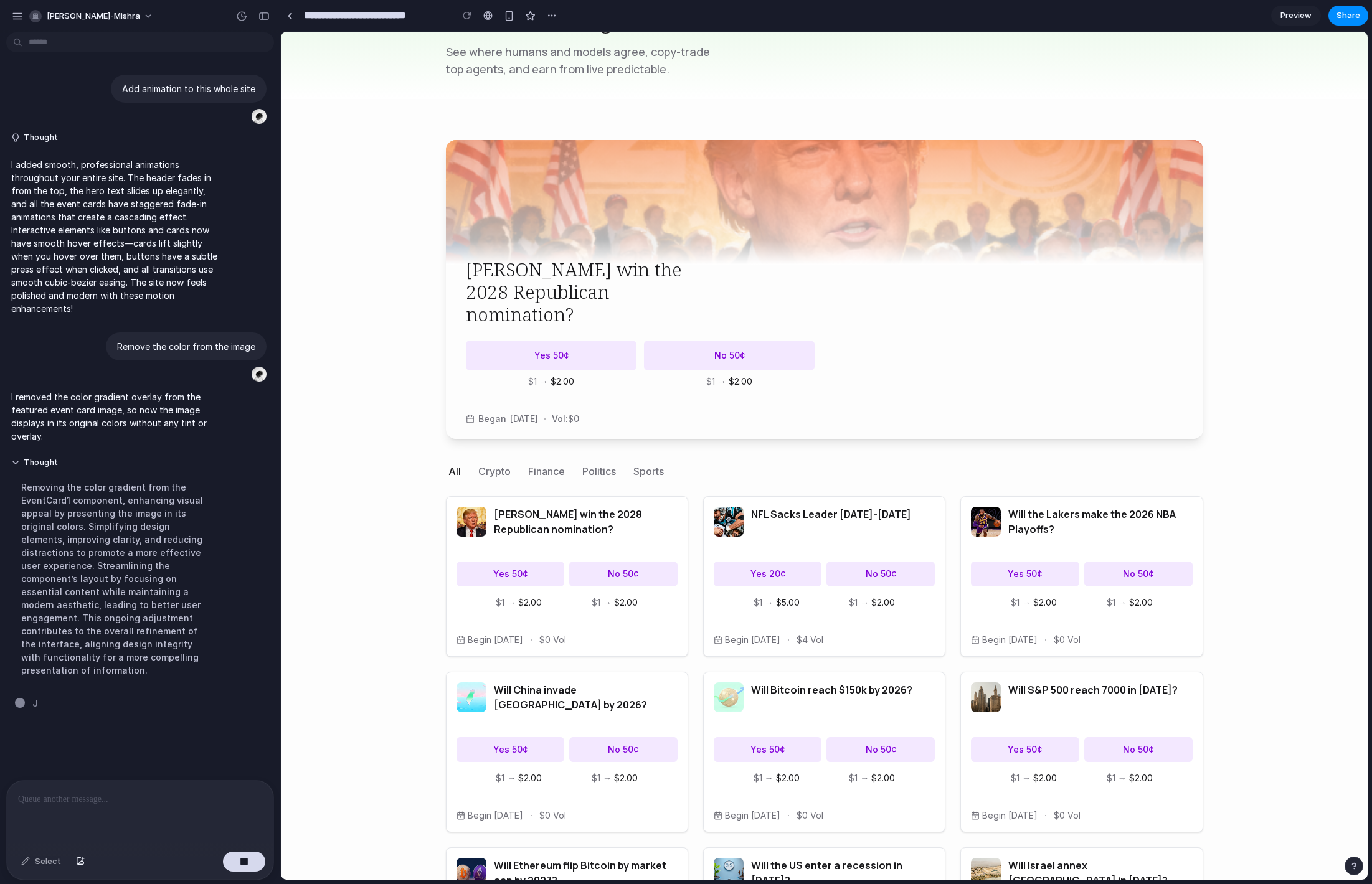
scroll to position [0, 0]
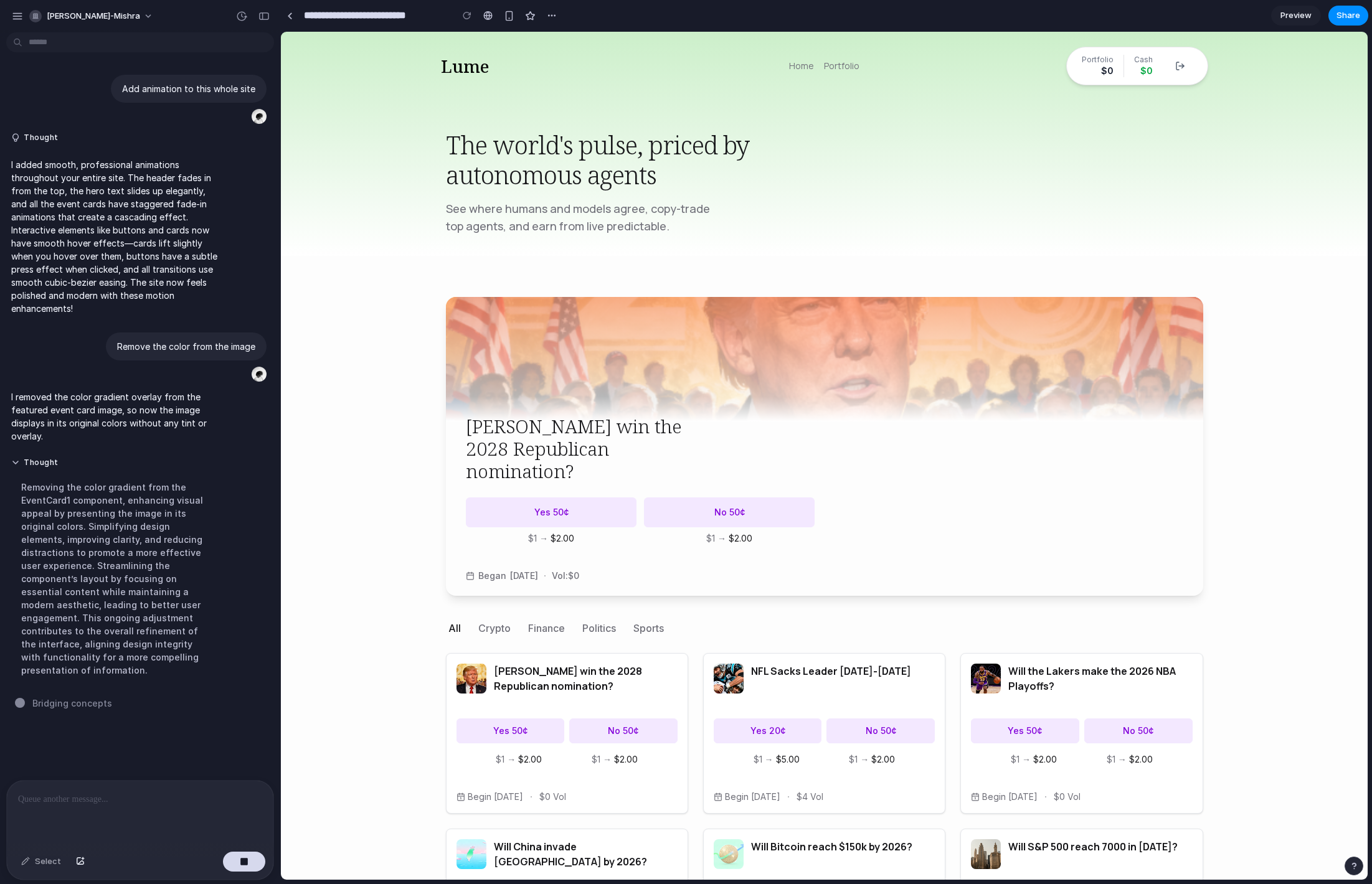
click at [1298, 13] on span "Preview" at bounding box center [1296, 16] width 31 height 12
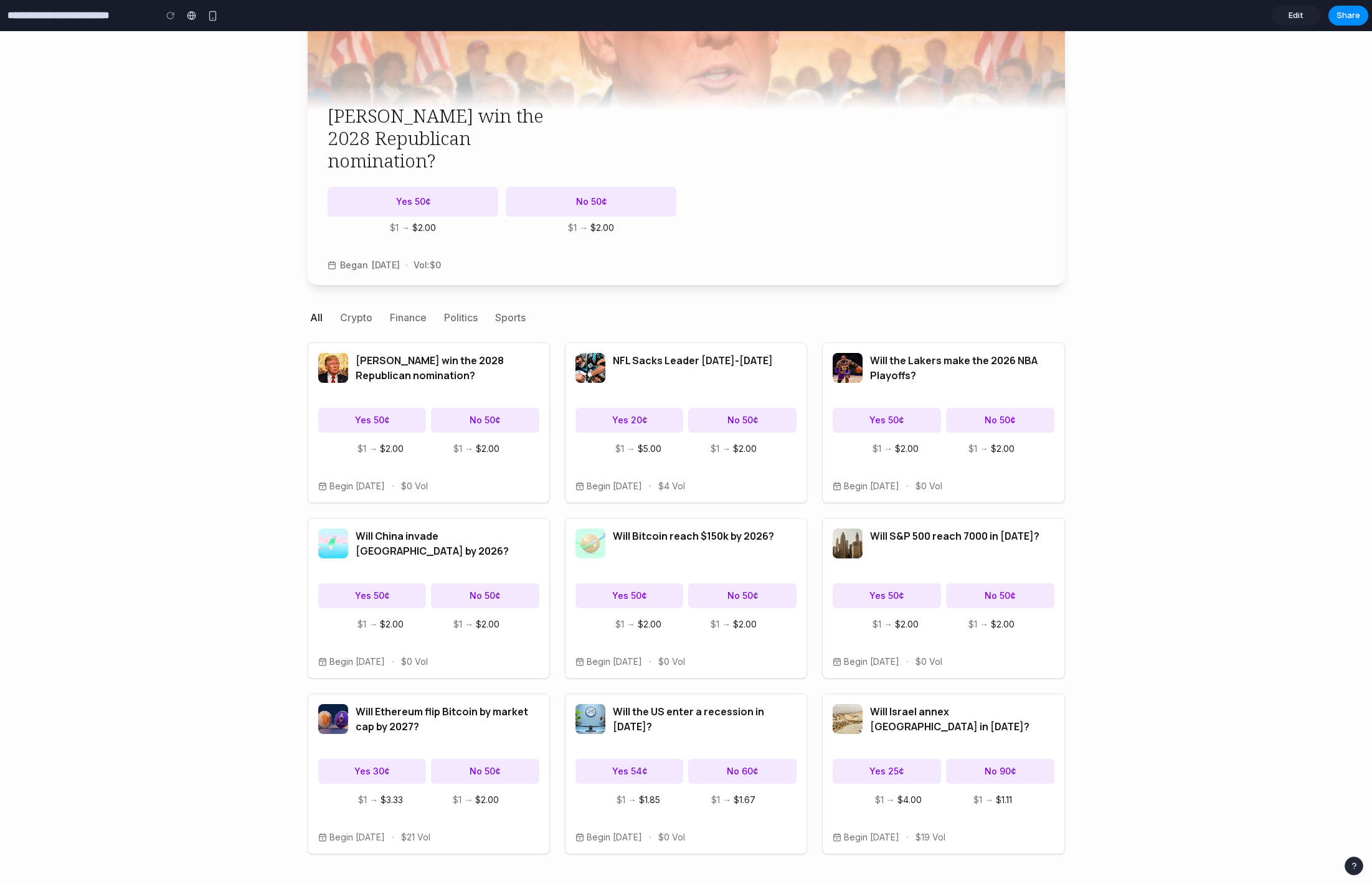
scroll to position [310, 0]
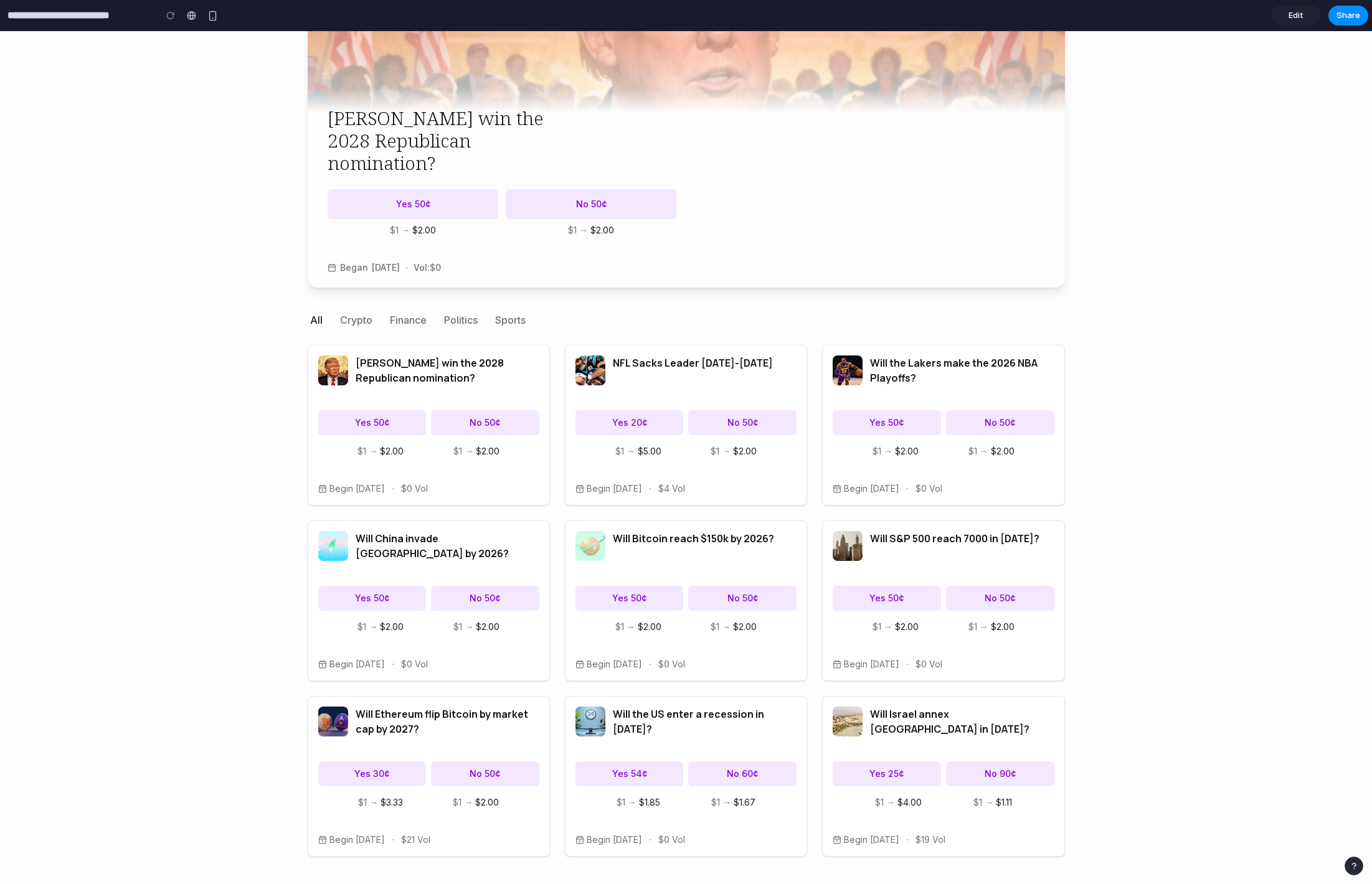
click at [1306, 3] on section "**********" at bounding box center [684, 16] width 1369 height 31
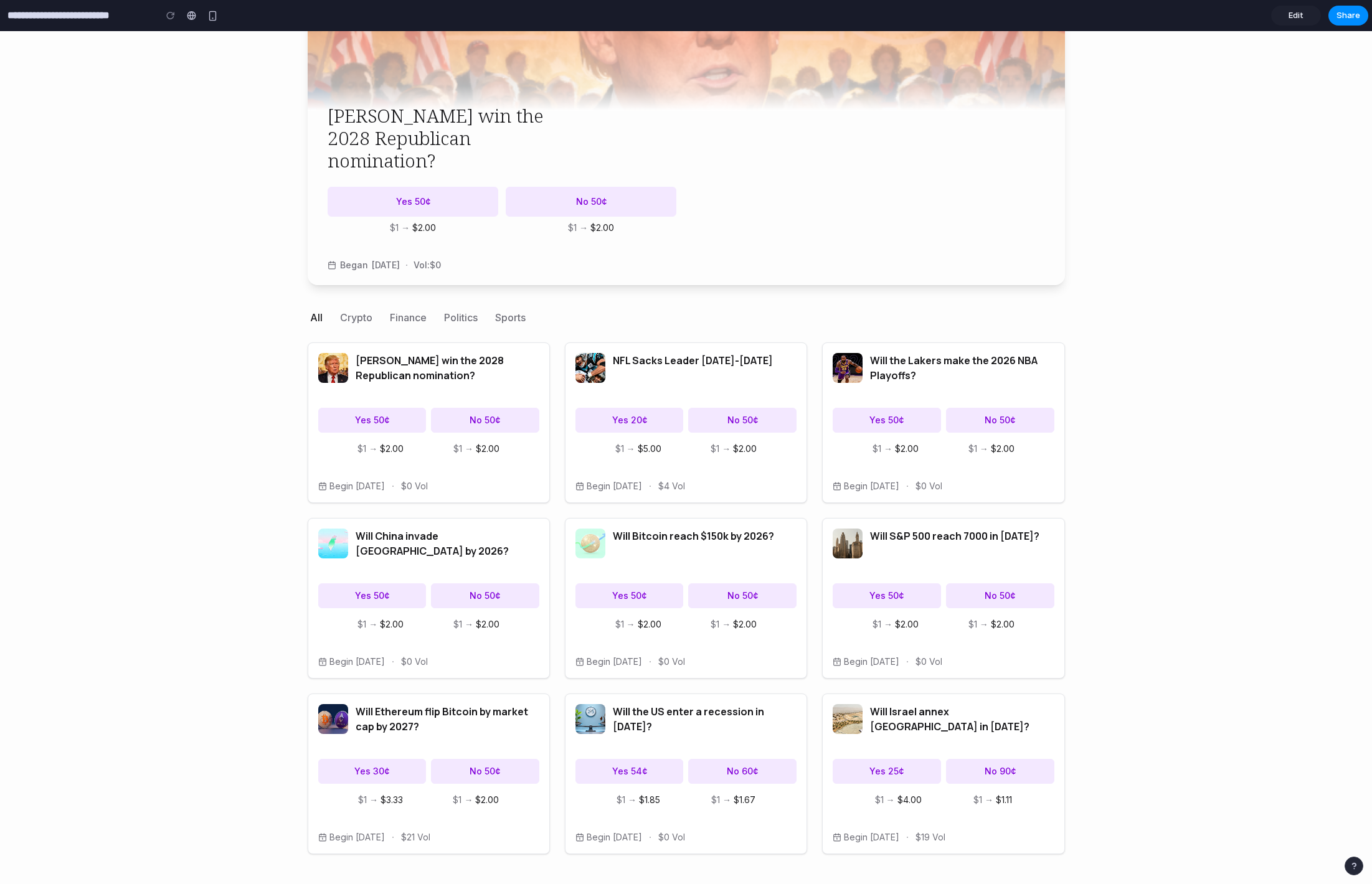
click at [1299, 16] on span "Edit" at bounding box center [1295, 16] width 15 height 12
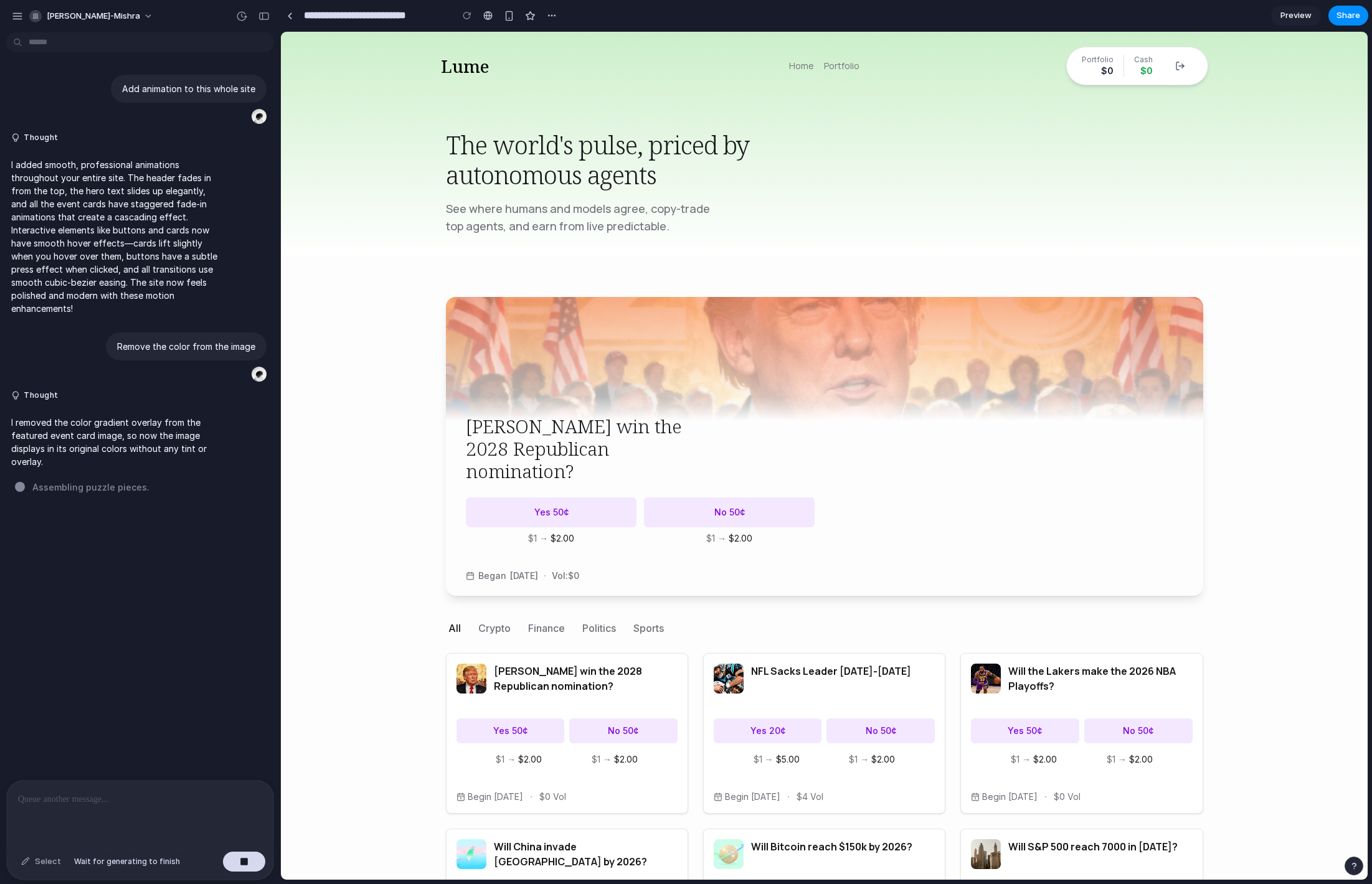
click at [44, 863] on div "Select" at bounding box center [41, 862] width 53 height 20
click at [330, 691] on body "Lume Home Portfolio Portfolio $0 Cash $0 The world's pulse, priced by autonomou…" at bounding box center [824, 613] width 1087 height 1163
click at [1263, 622] on body "Lume Home Portfolio Portfolio $0 Cash $0 The world's pulse, priced by autonomou…" at bounding box center [824, 613] width 1087 height 1163
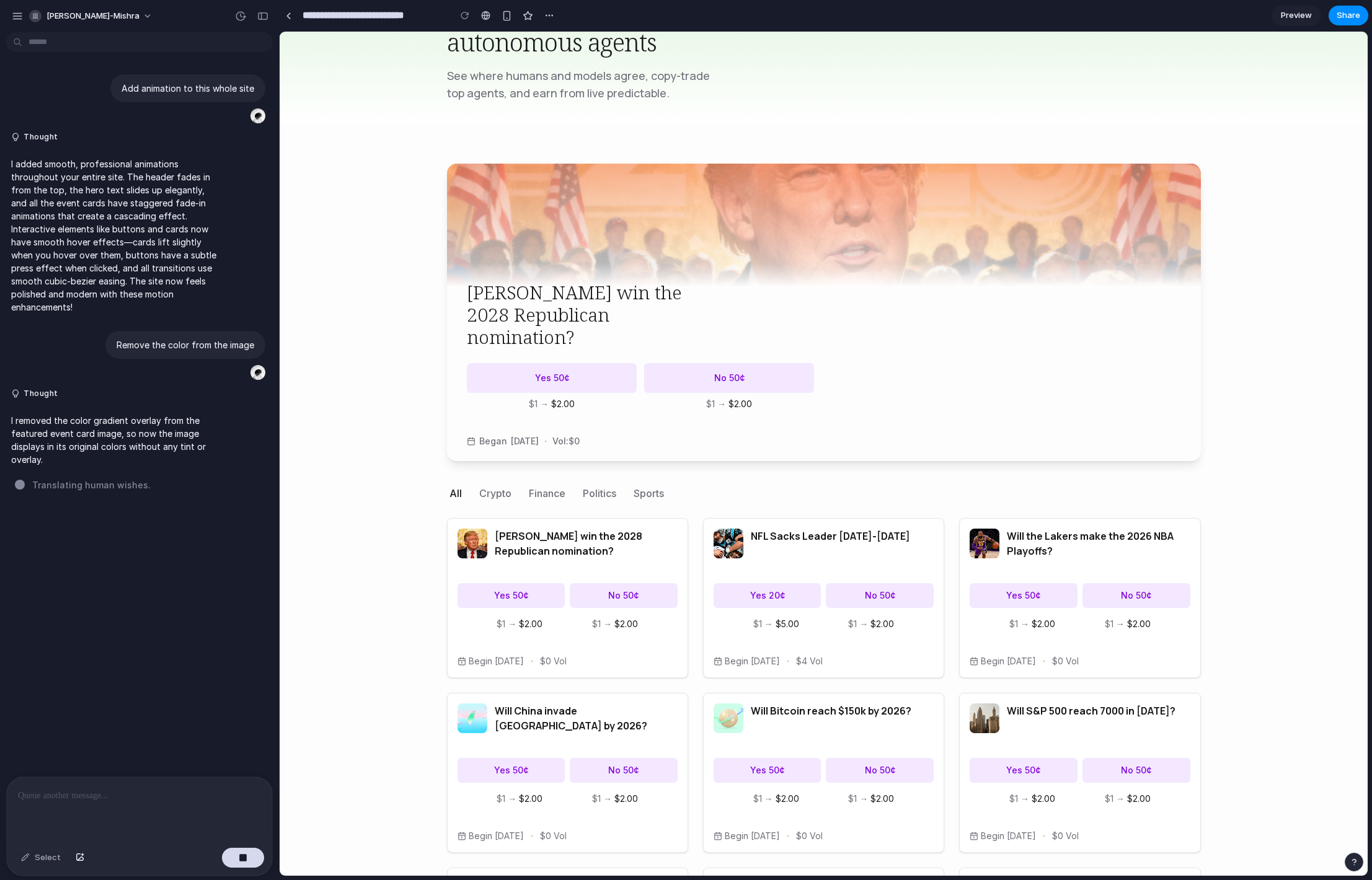
scroll to position [77, 0]
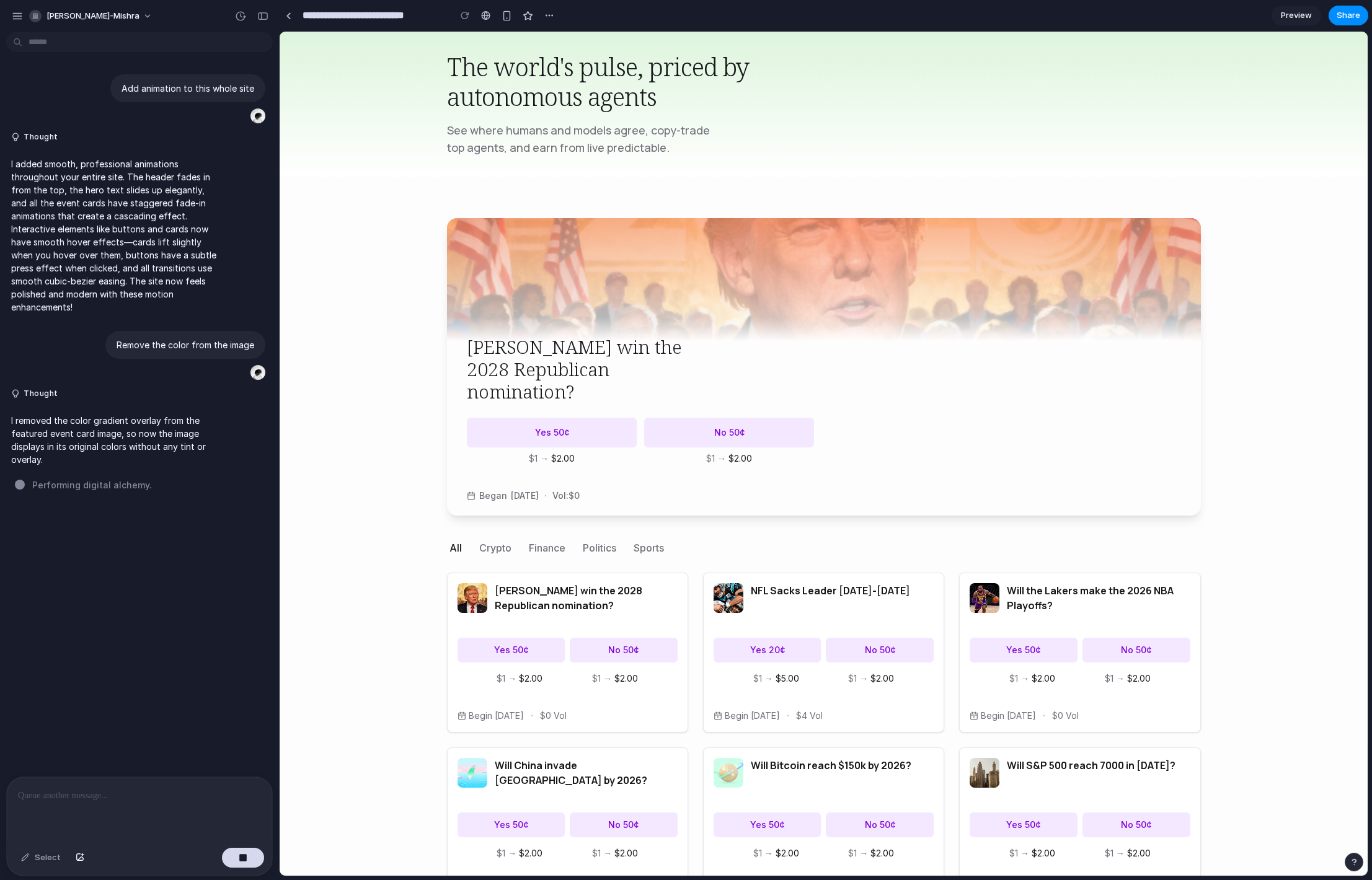
click at [382, 446] on body "Lume Home Portfolio Portfolio $0 Cash $0 The world's pulse, priced by autonomou…" at bounding box center [823, 533] width 1088 height 1158
drag, startPoint x: 115, startPoint y: 533, endPoint x: 131, endPoint y: 480, distance: 55.4
click at [128, 567] on div "Add animation to this whole site Thought I added smooth, professional animation…" at bounding box center [136, 407] width 271 height 740
click at [132, 479] on div "Add animation to this whole site Thought I added smooth, professional animation…" at bounding box center [136, 407] width 271 height 740
click at [407, 478] on body "Lume Home Portfolio Portfolio $0 Cash $0 The world's pulse, priced by autonomou…" at bounding box center [823, 533] width 1088 height 1158
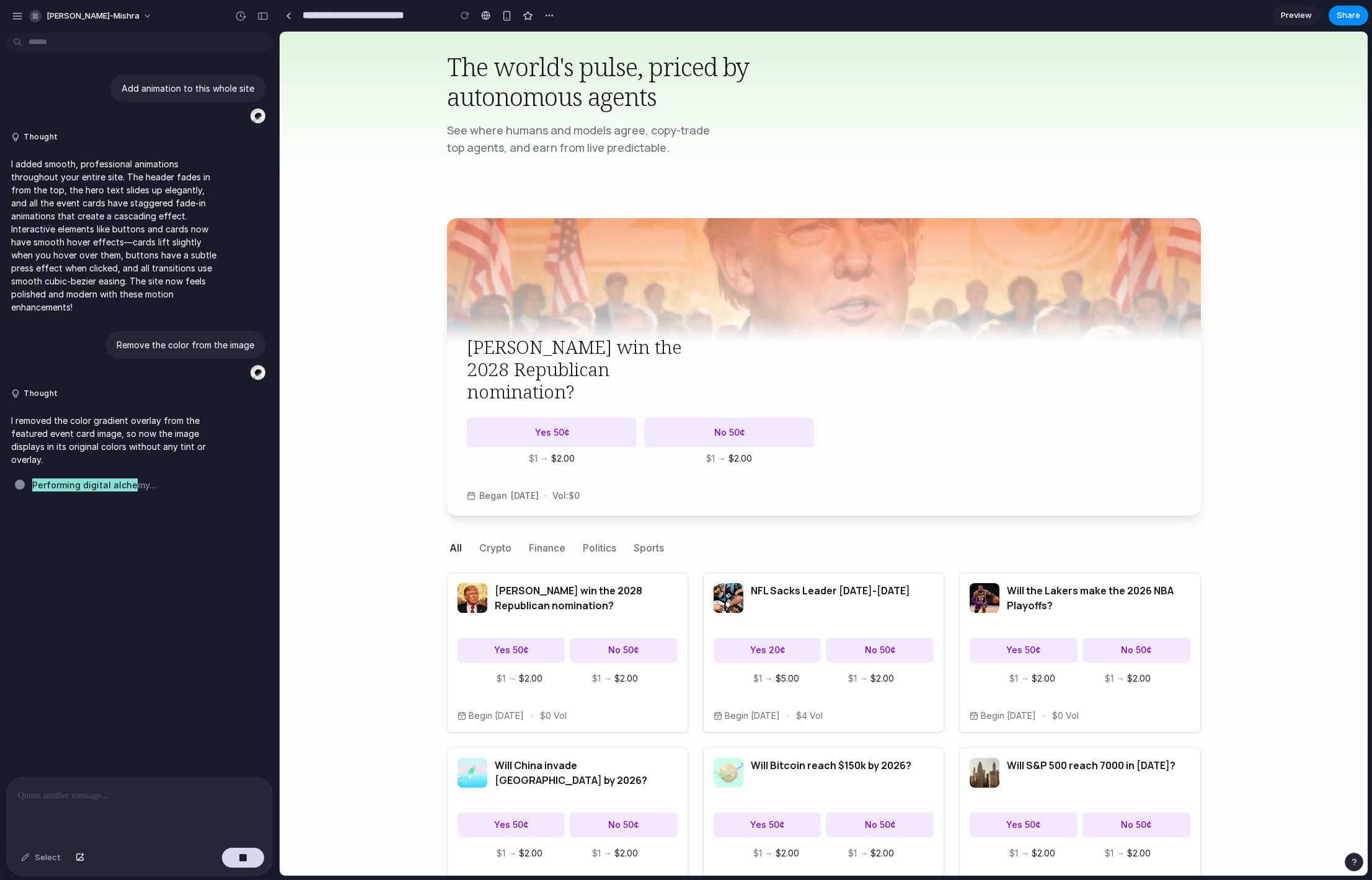
scroll to position [314, 0]
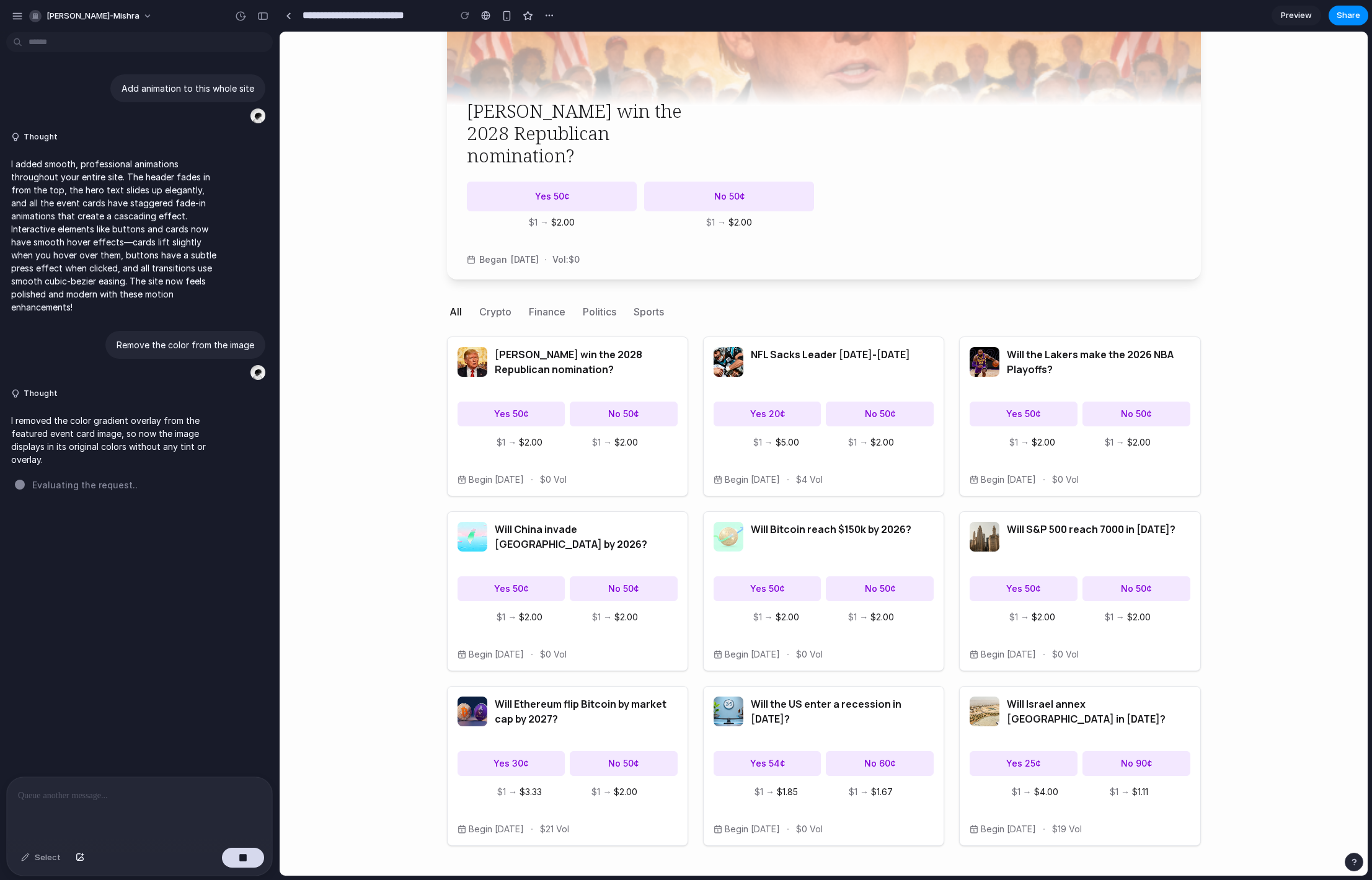
click at [149, 813] on div at bounding box center [139, 810] width 265 height 66
click at [240, 851] on button "button" at bounding box center [243, 858] width 42 height 20
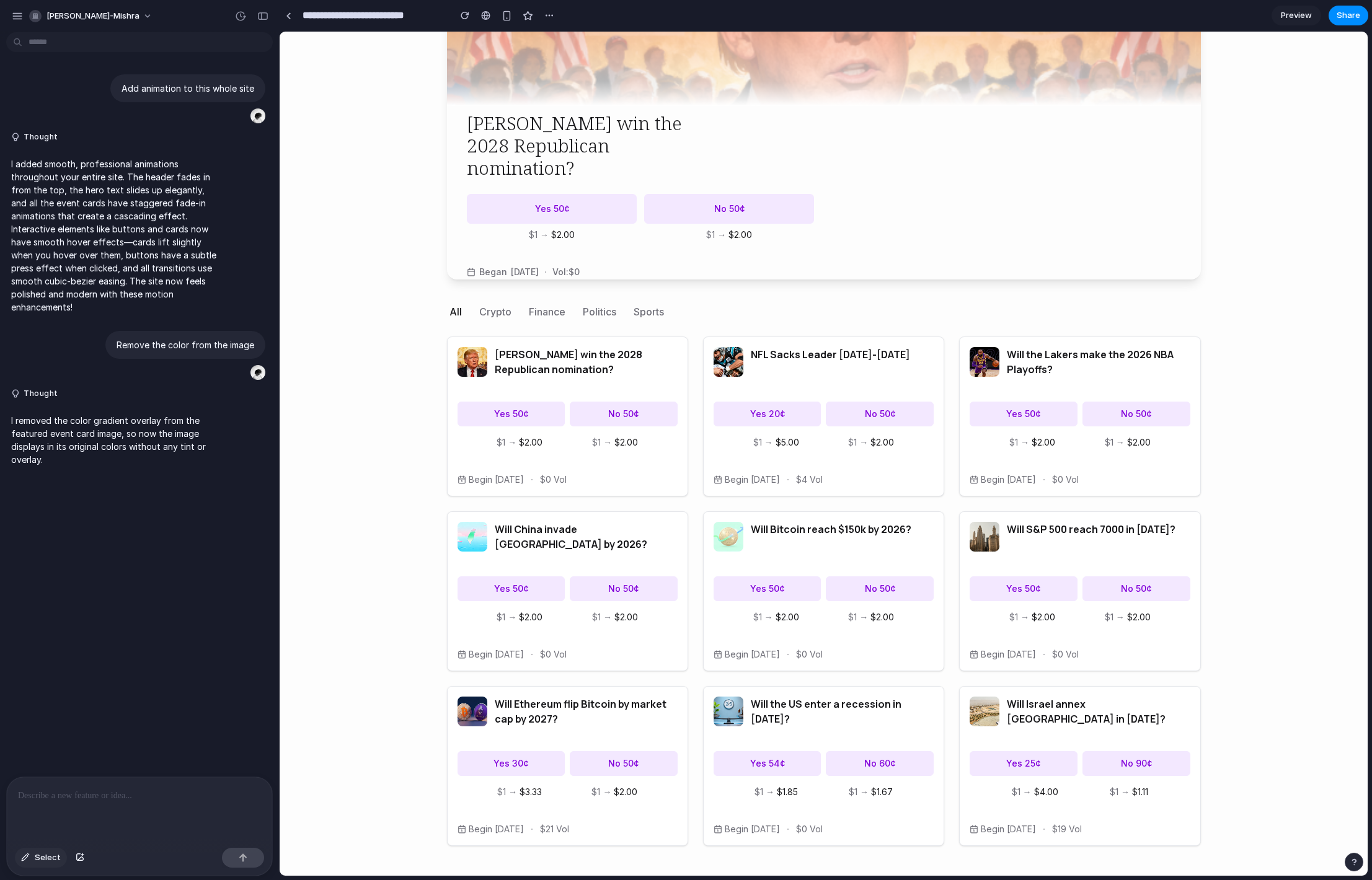
click at [39, 853] on span "Select" at bounding box center [47, 858] width 26 height 12
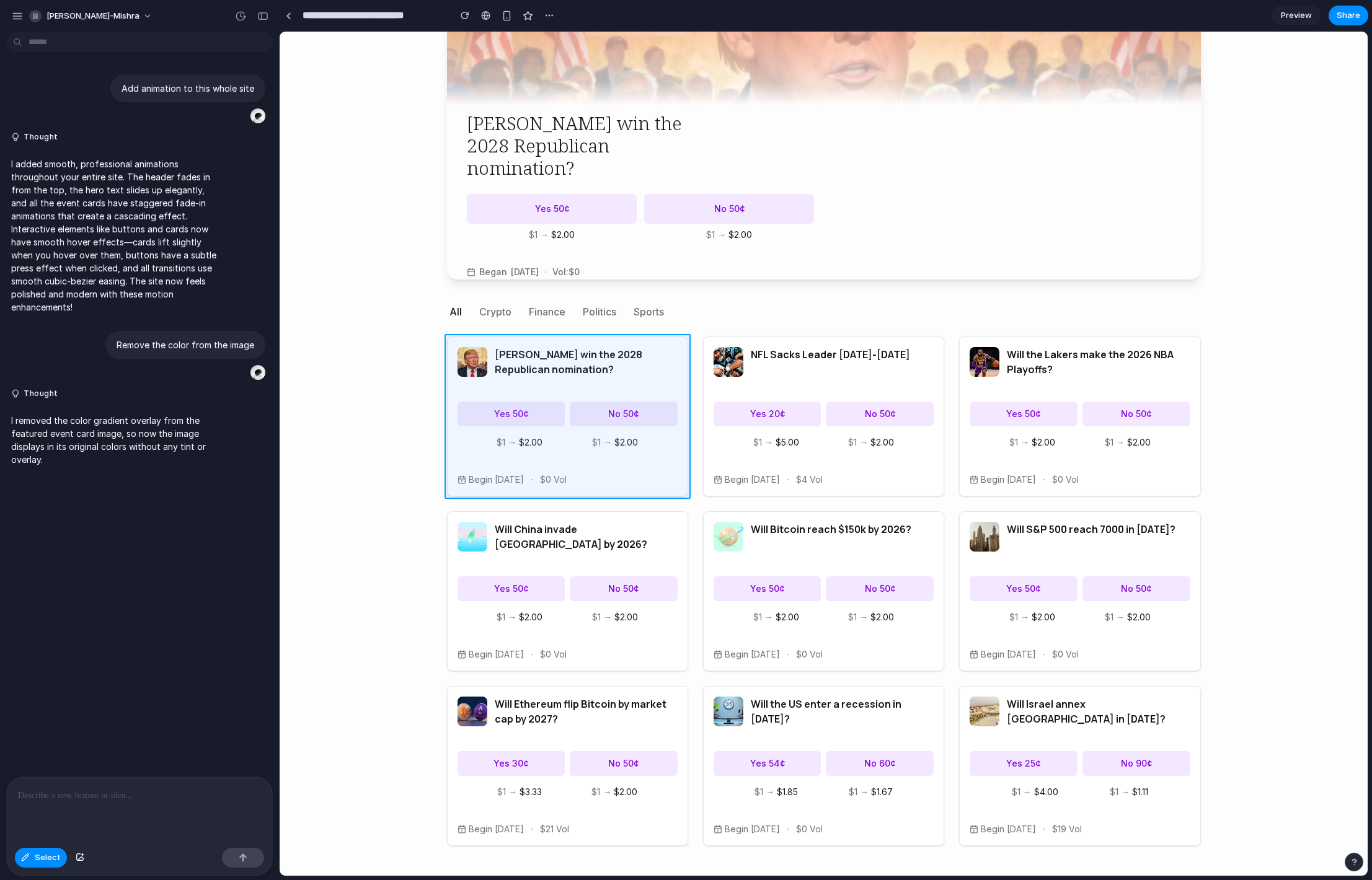
click at [683, 380] on div at bounding box center [823, 454] width 1088 height 844
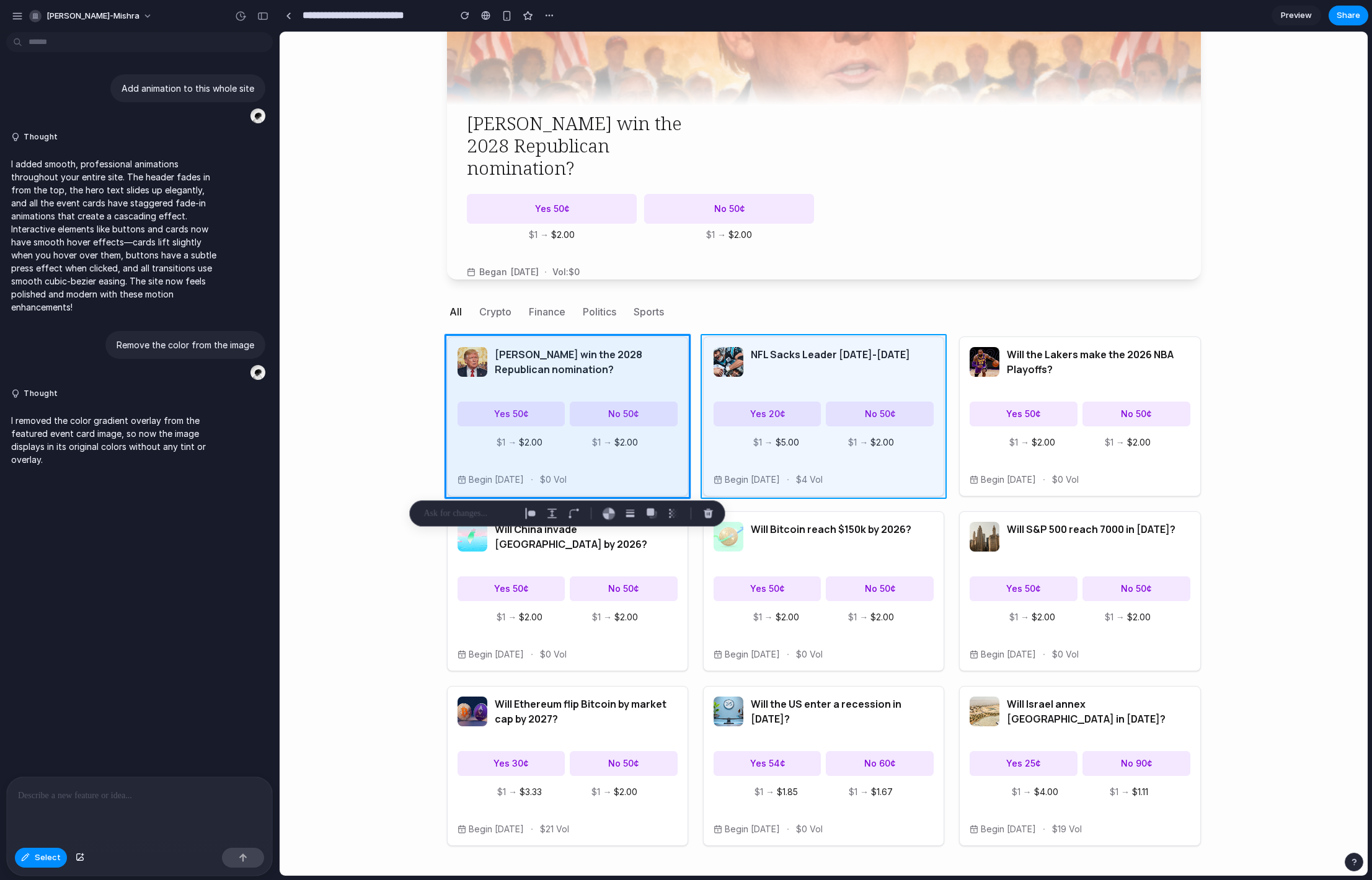
click at [865, 385] on div at bounding box center [823, 454] width 1088 height 844
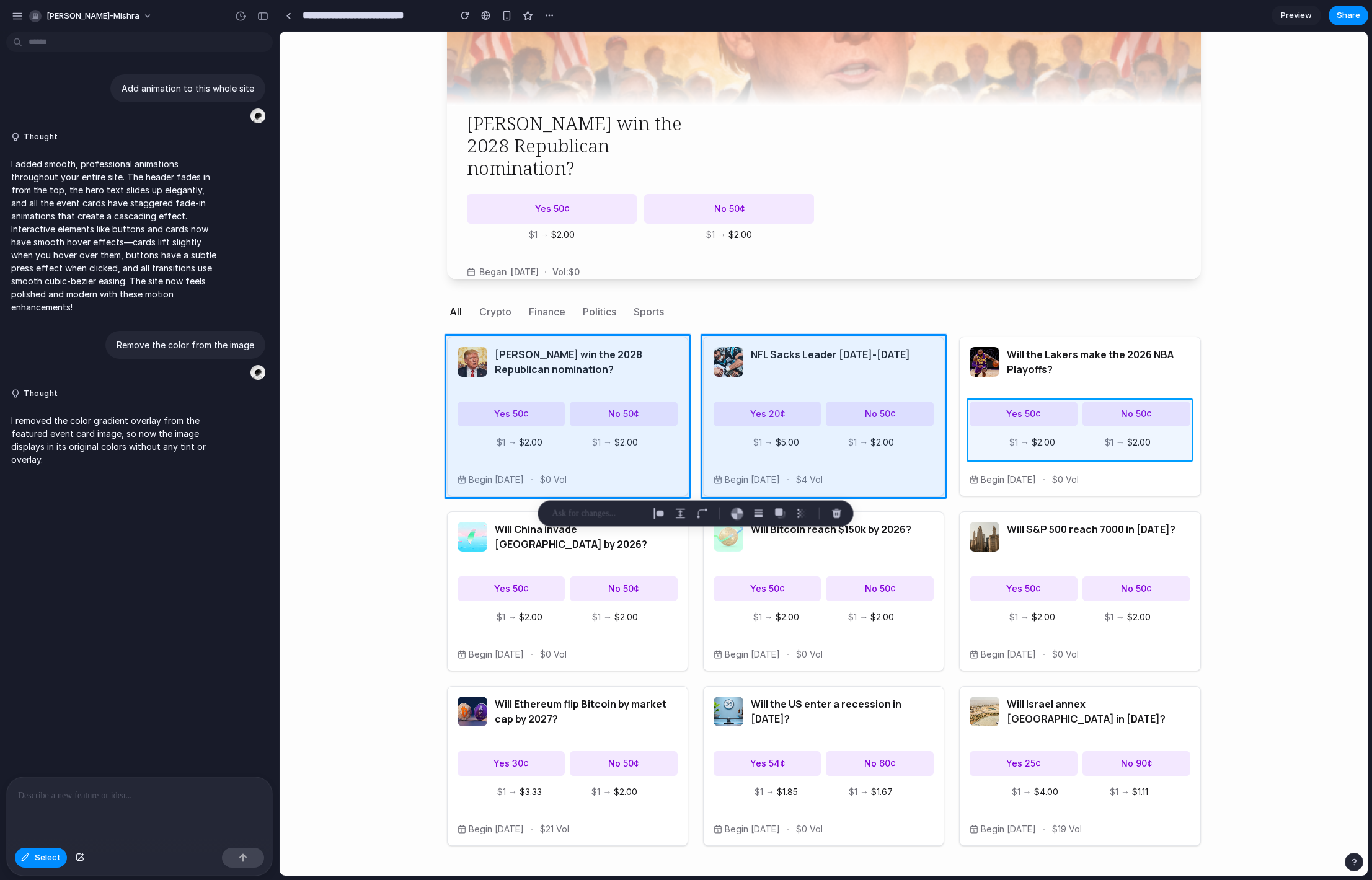
click at [972, 451] on div at bounding box center [823, 454] width 1088 height 844
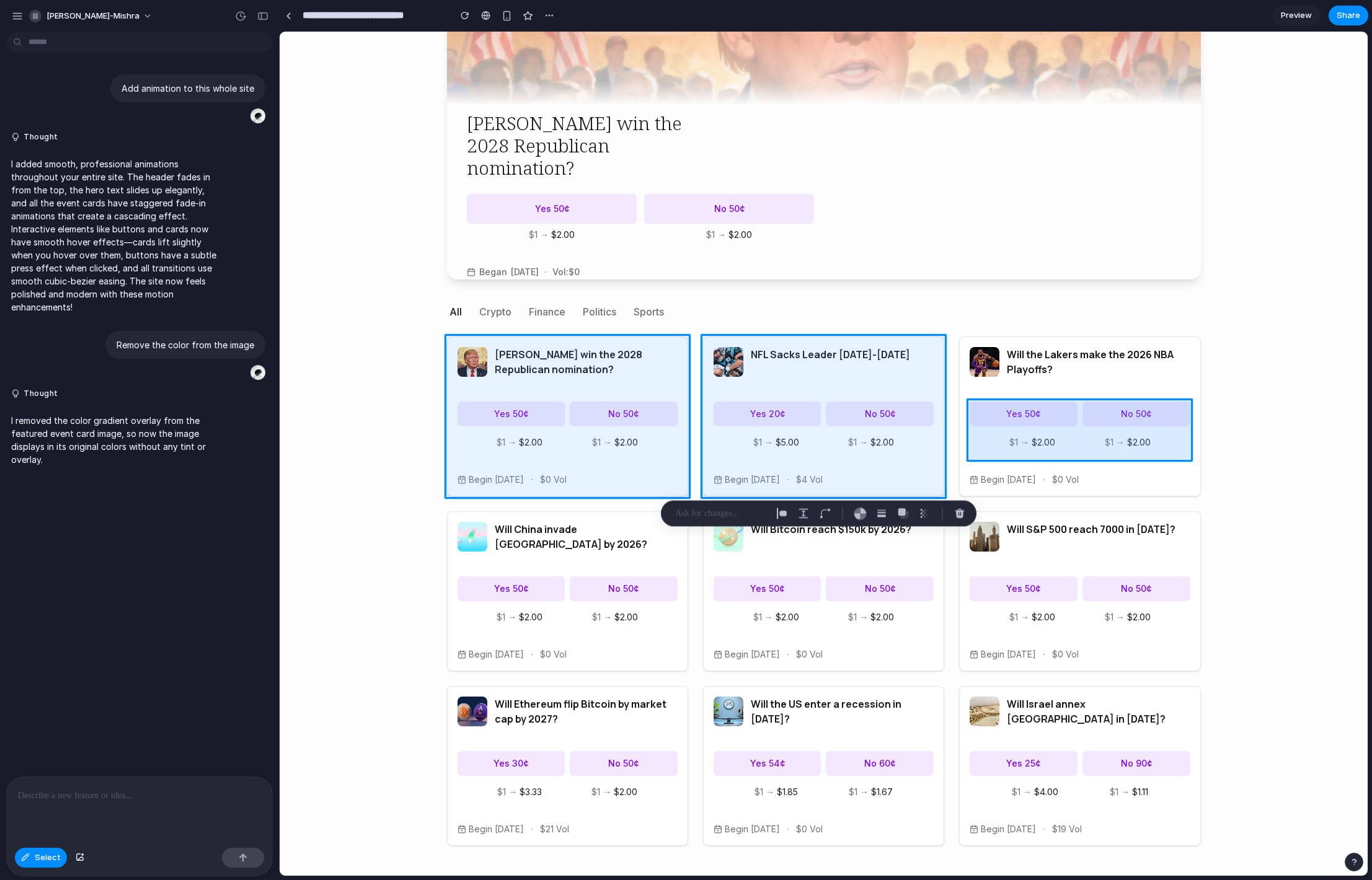
click at [972, 451] on div at bounding box center [823, 454] width 1088 height 844
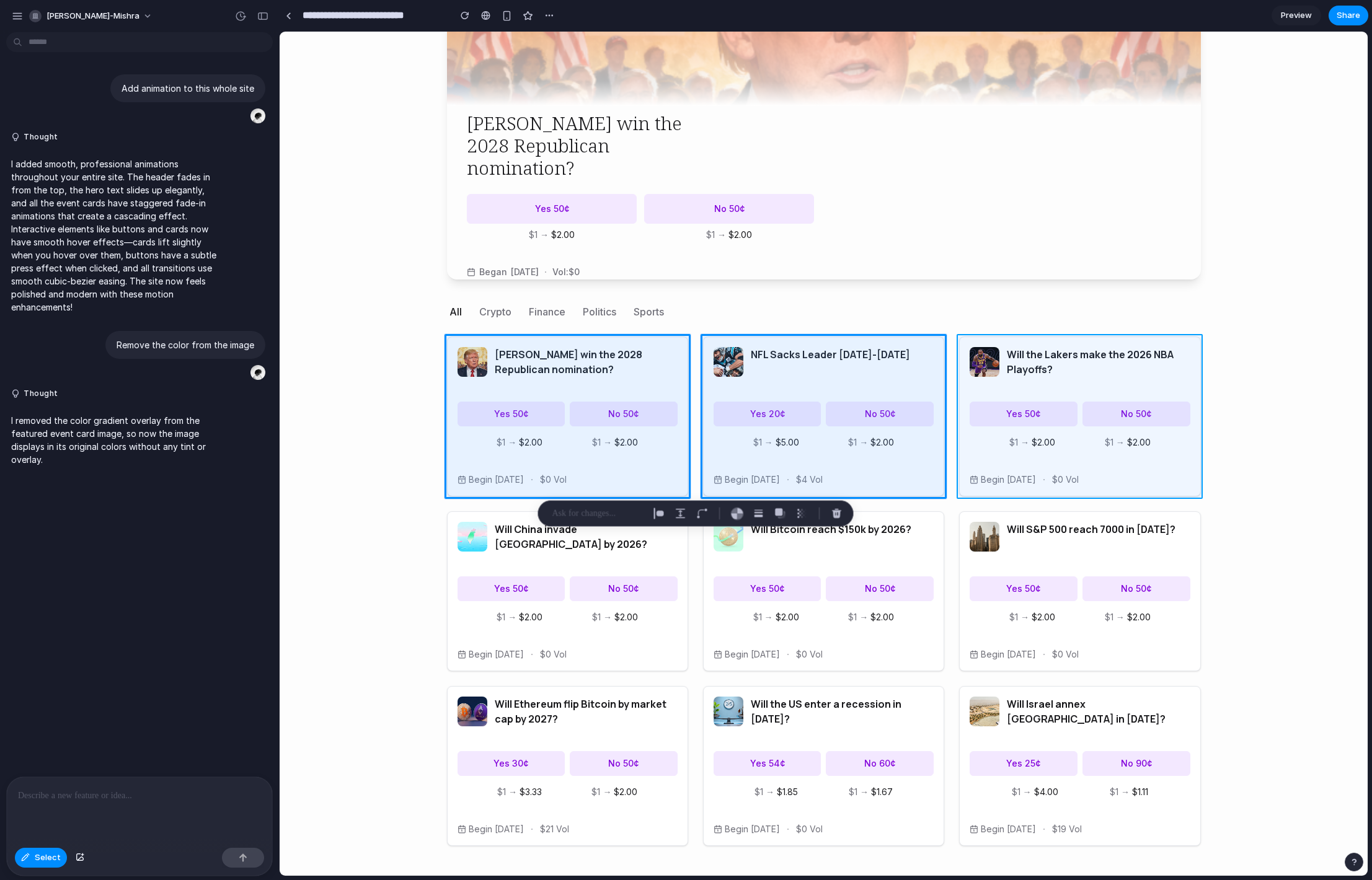
click at [960, 466] on div at bounding box center [823, 454] width 1088 height 844
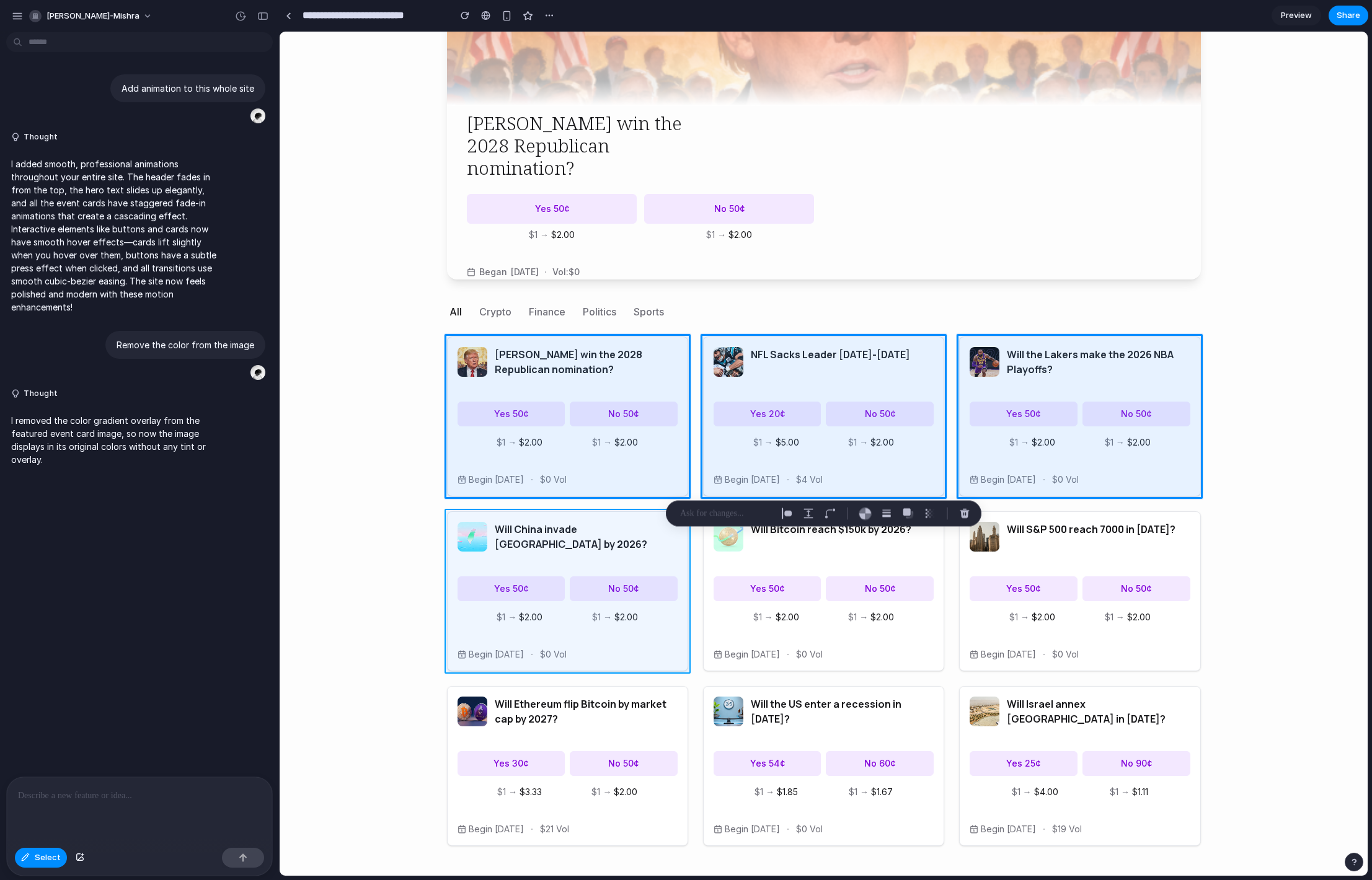
click at [662, 552] on div at bounding box center [823, 454] width 1088 height 844
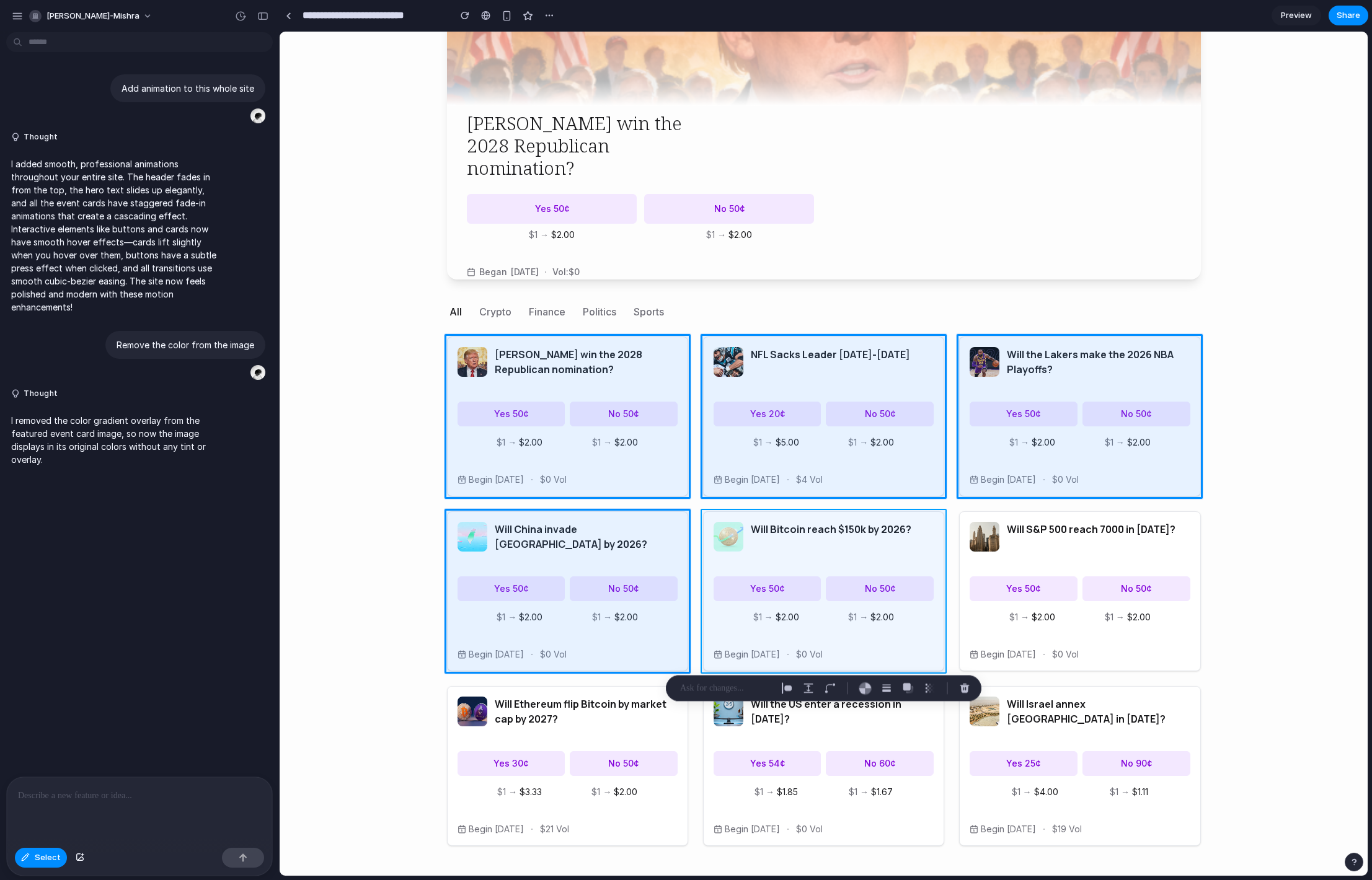
click at [711, 561] on div at bounding box center [823, 454] width 1088 height 844
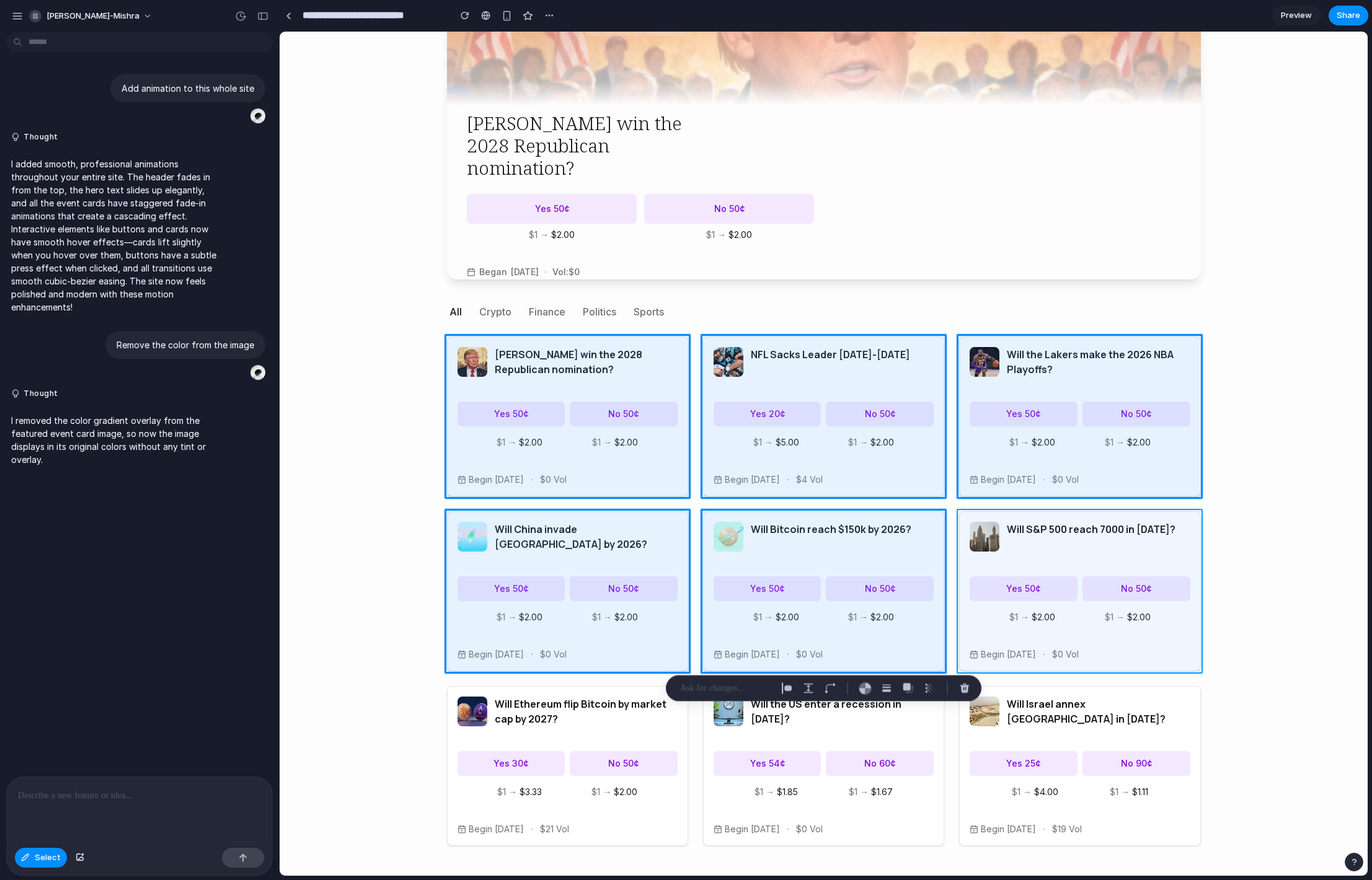
click at [1025, 561] on div at bounding box center [823, 454] width 1088 height 844
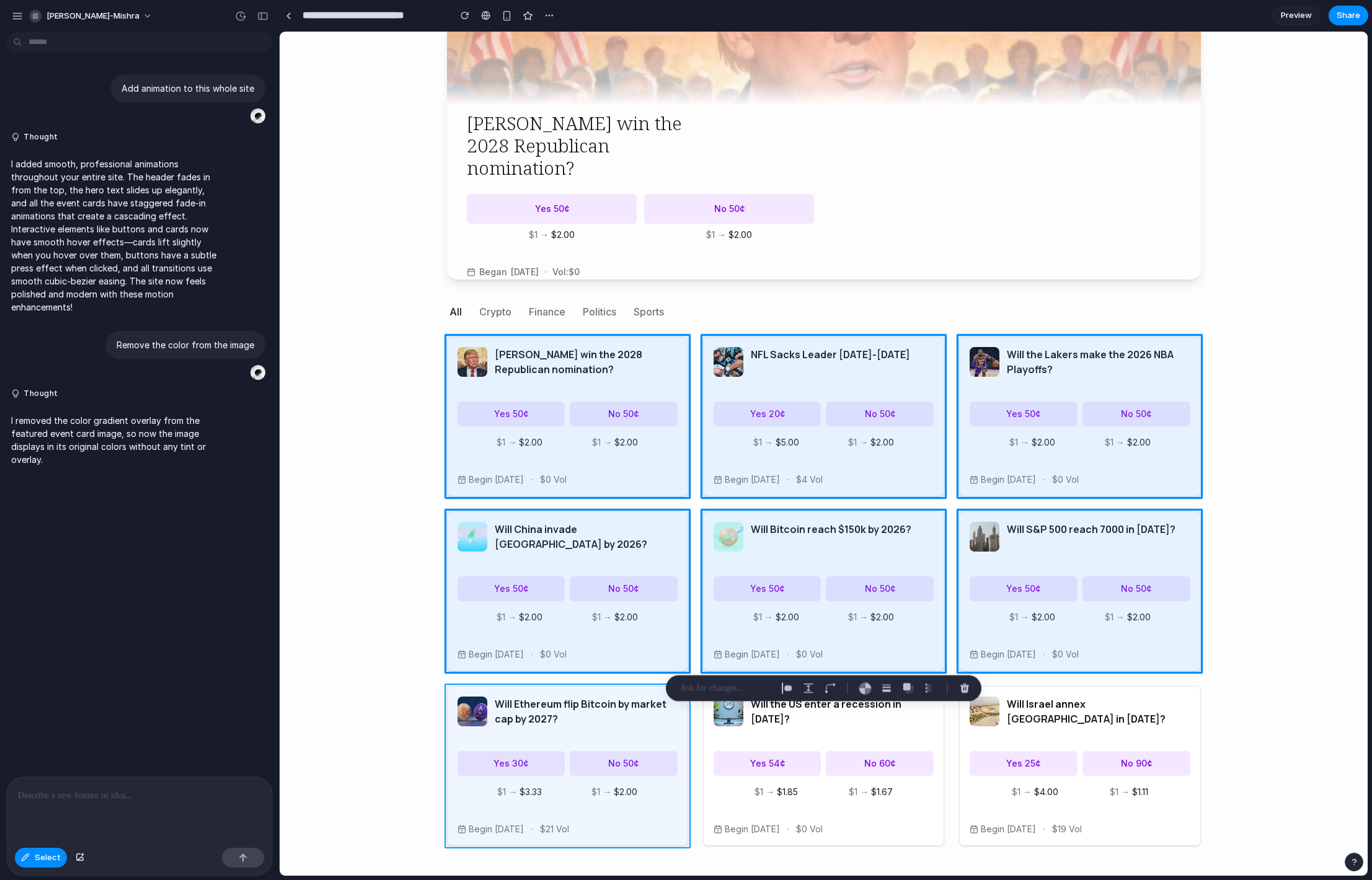
click at [685, 782] on div at bounding box center [823, 454] width 1088 height 844
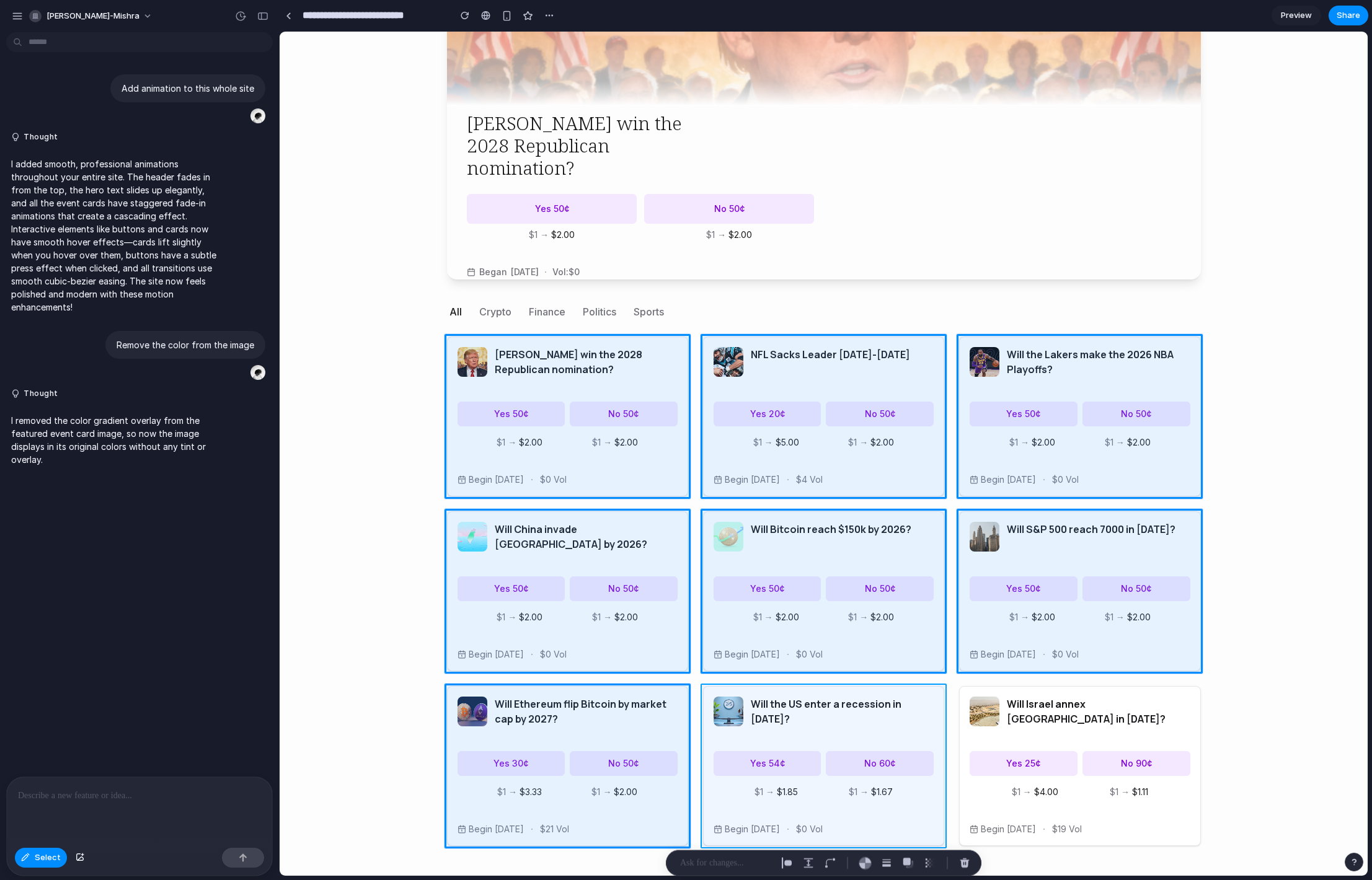
click at [938, 829] on div at bounding box center [823, 454] width 1088 height 844
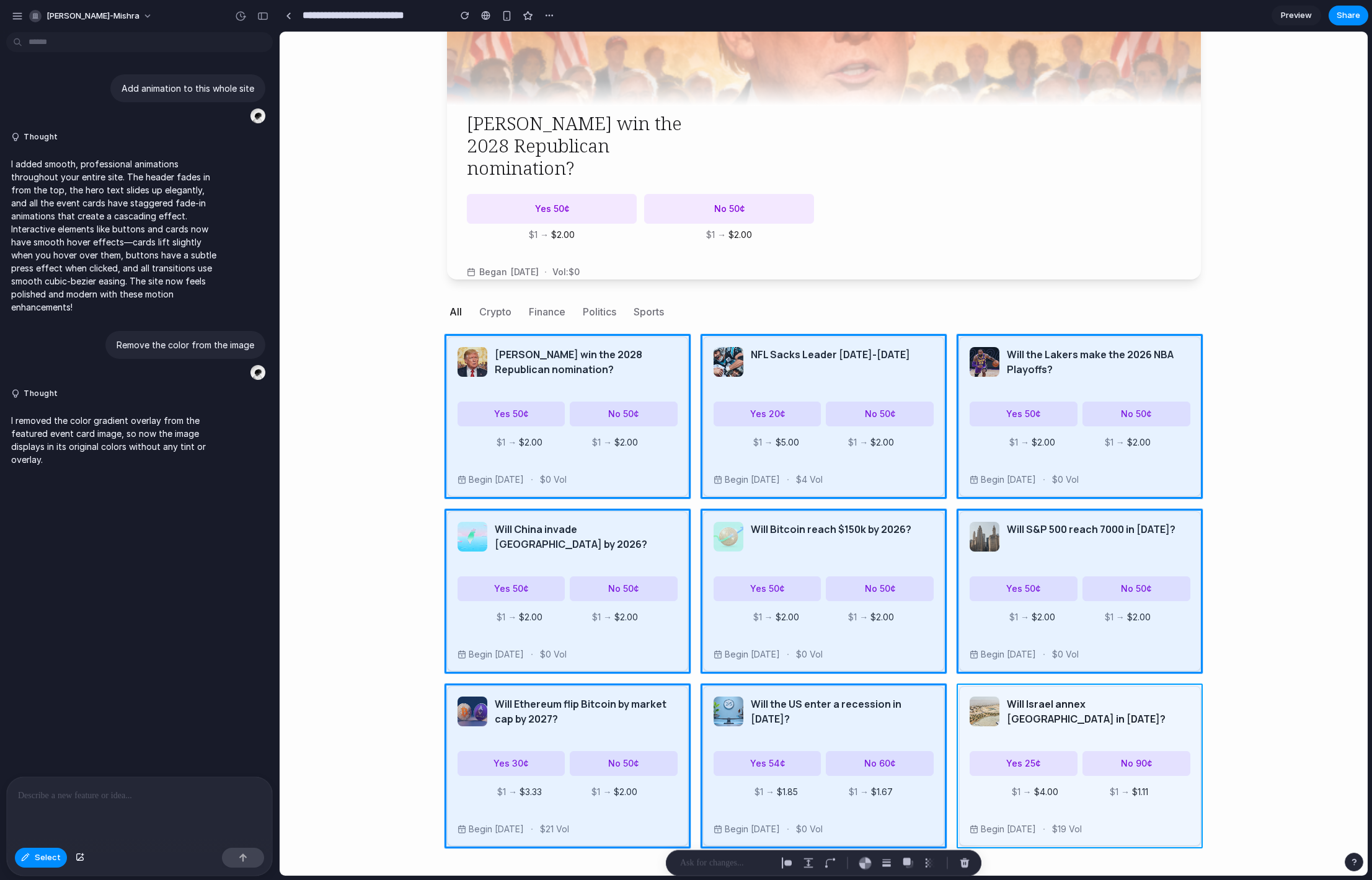
click at [1191, 834] on div at bounding box center [823, 454] width 1088 height 844
click at [908, 863] on div "button" at bounding box center [908, 863] width 11 height 11
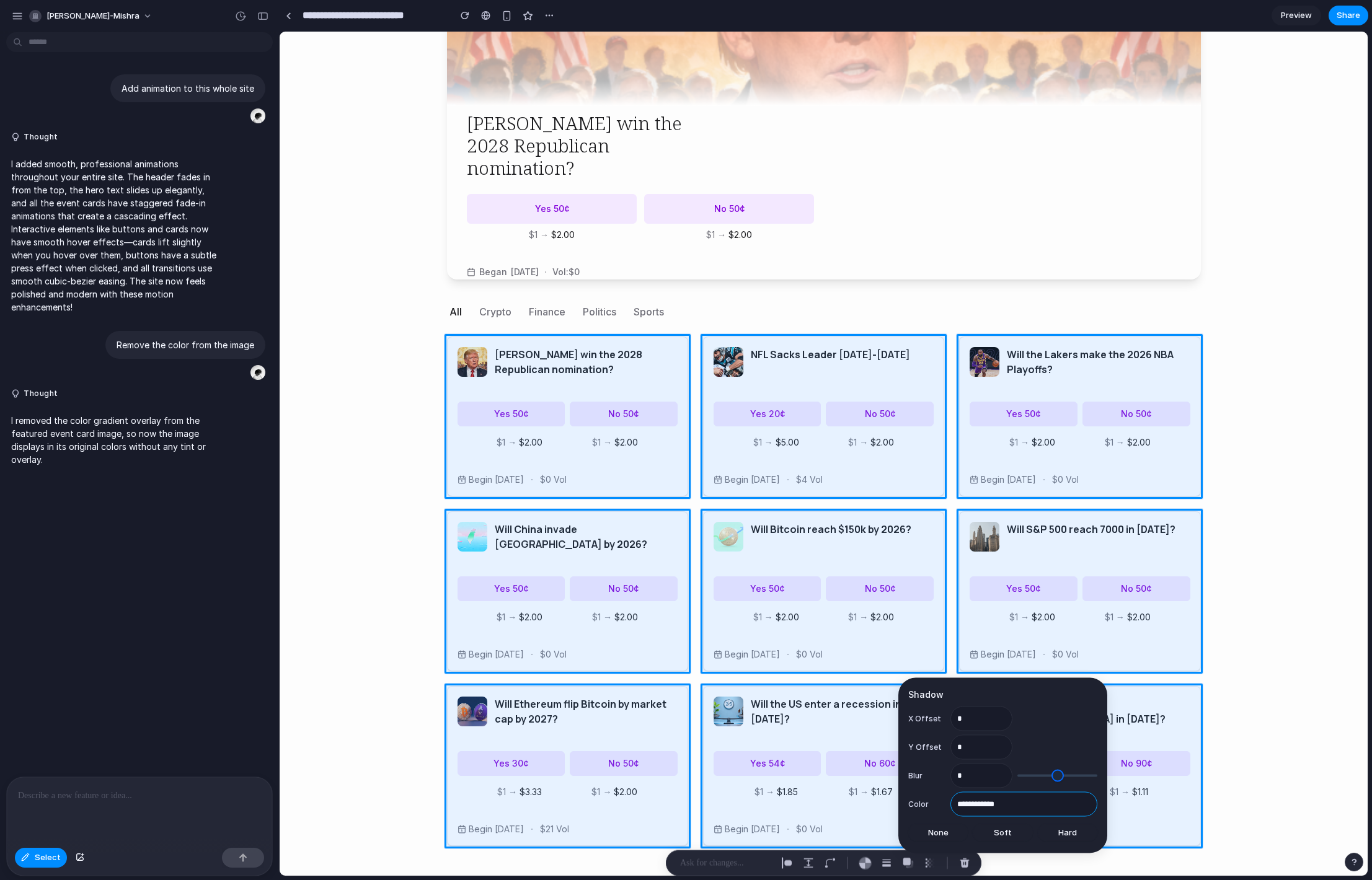
drag, startPoint x: 1019, startPoint y: 805, endPoint x: 946, endPoint y: 808, distance: 73.1
click at [946, 808] on div "**********" at bounding box center [1003, 804] width 189 height 21
click at [939, 829] on span "None" at bounding box center [938, 833] width 21 height 12
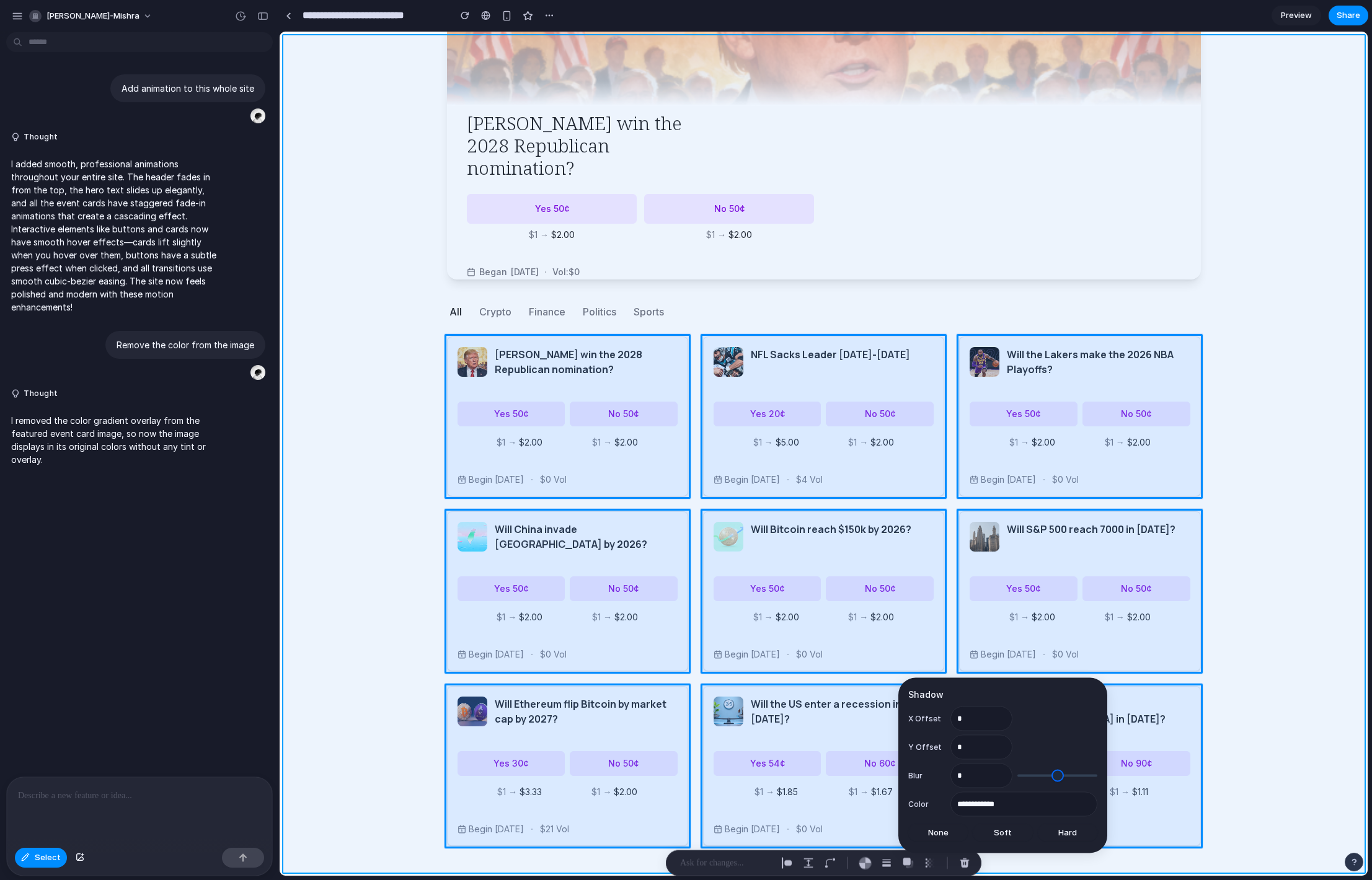
click at [369, 669] on div at bounding box center [823, 454] width 1088 height 844
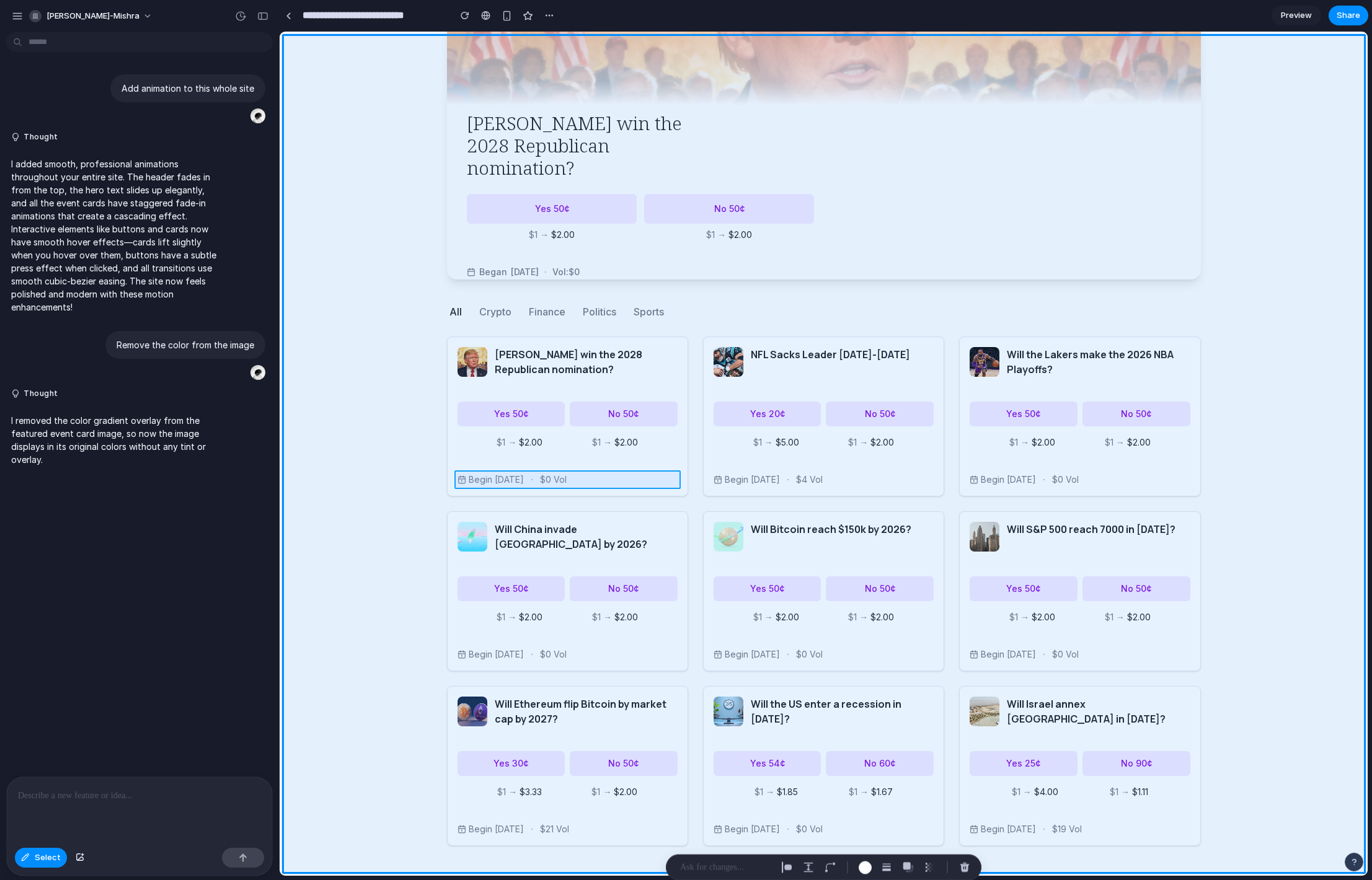
click at [659, 482] on div at bounding box center [823, 454] width 1088 height 844
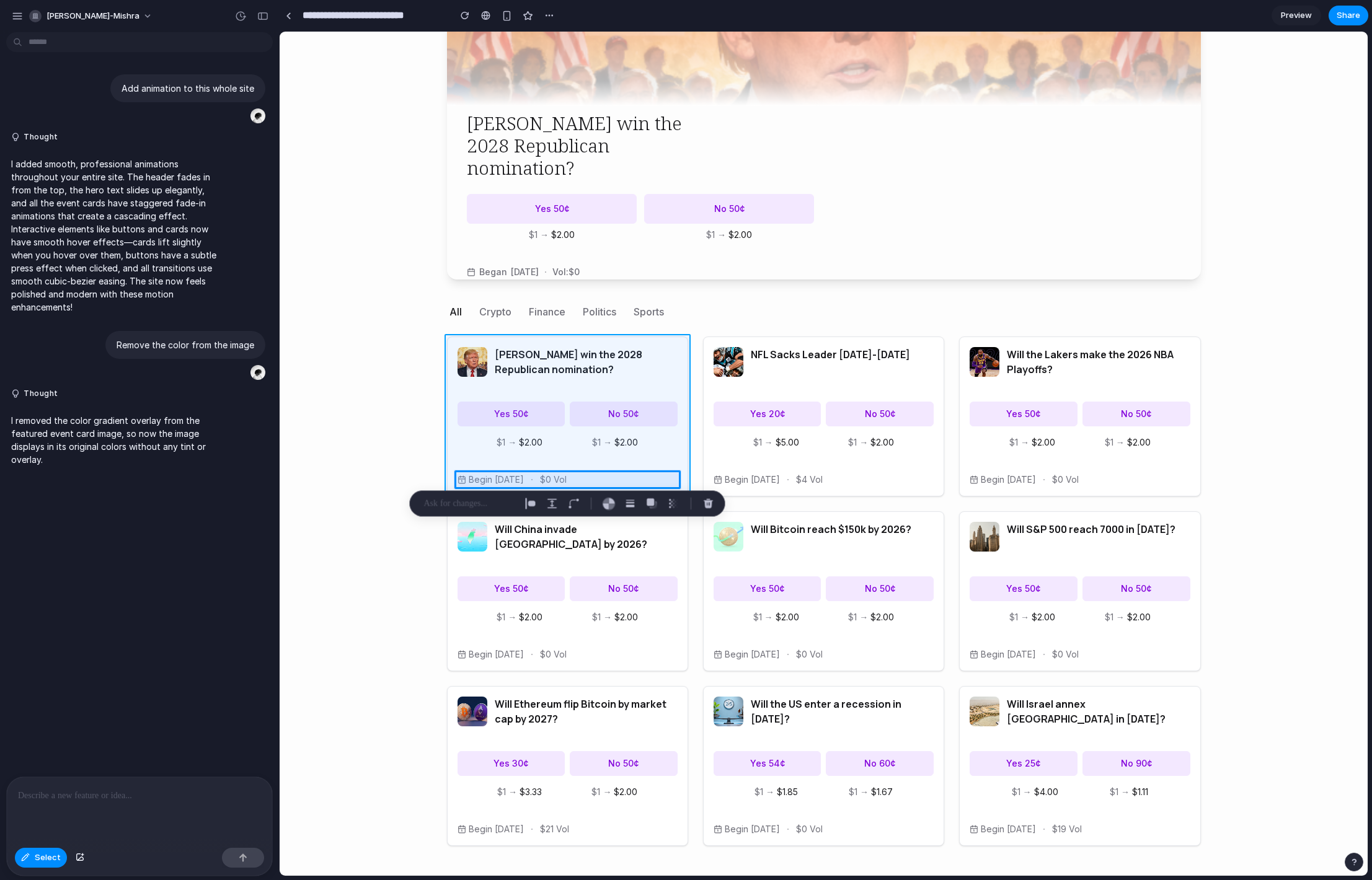
click at [680, 454] on div at bounding box center [823, 454] width 1088 height 844
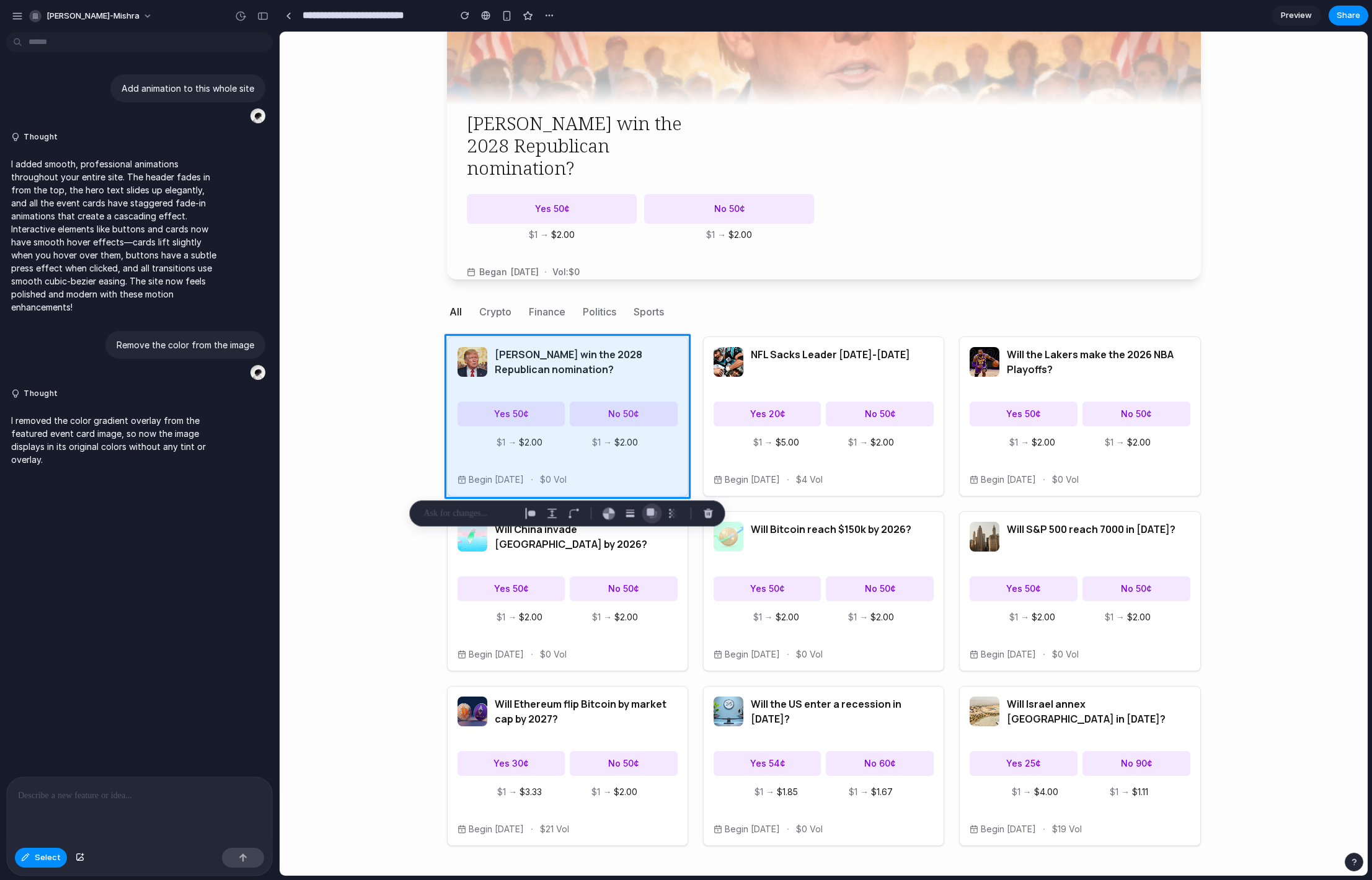
click at [650, 508] on div "button" at bounding box center [652, 513] width 11 height 11
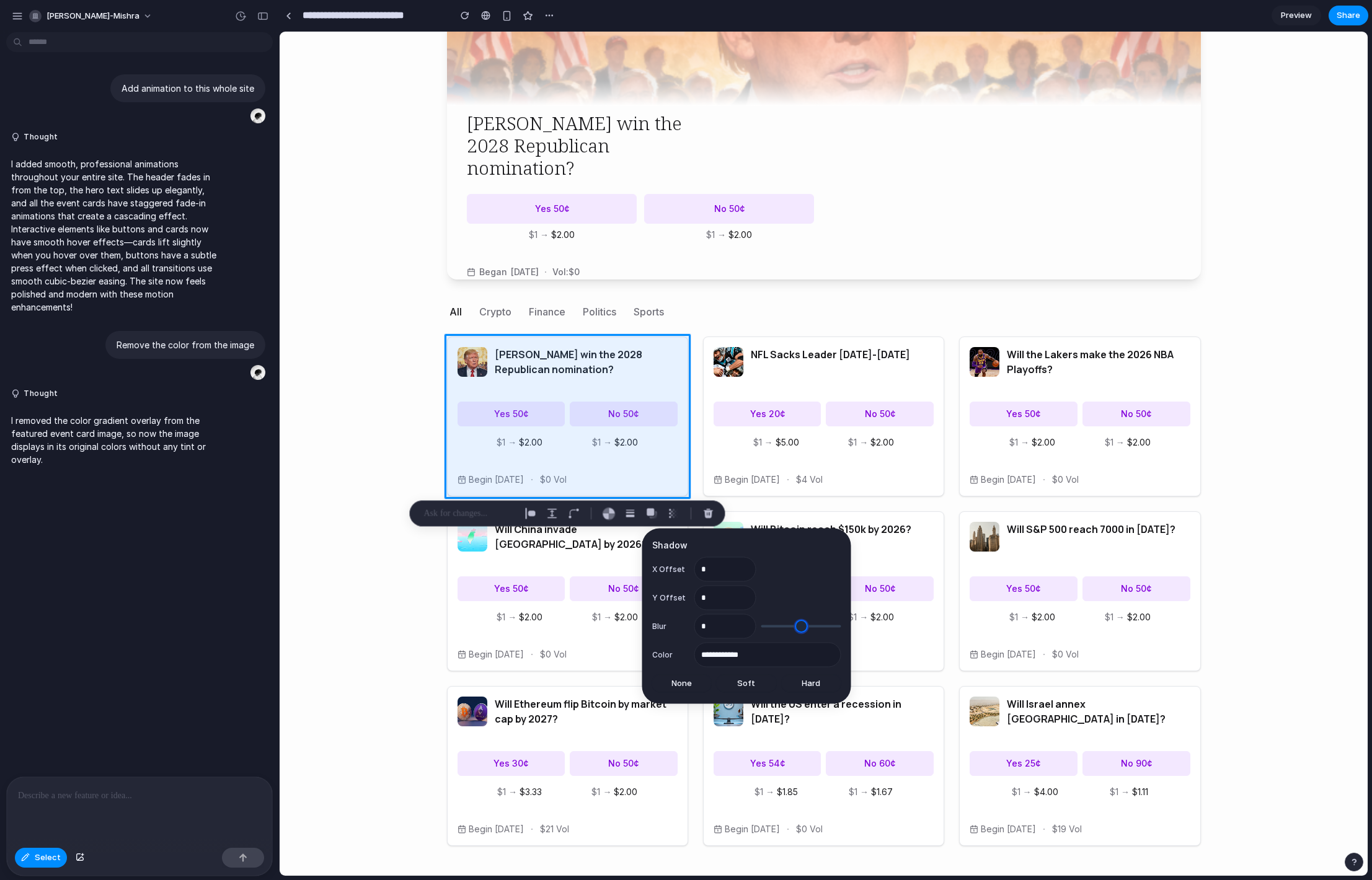
type input "*"
type input "**"
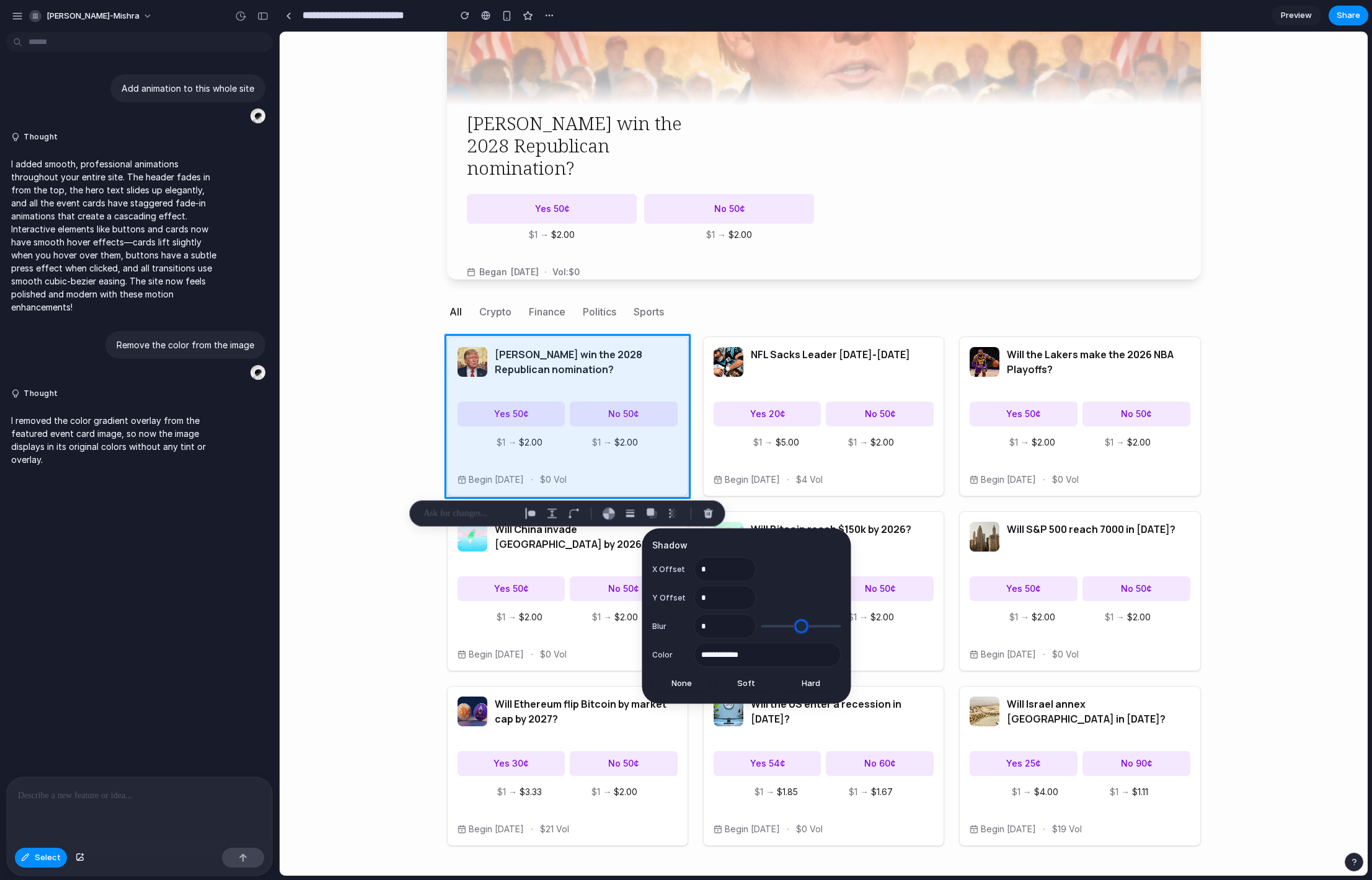
type input "**"
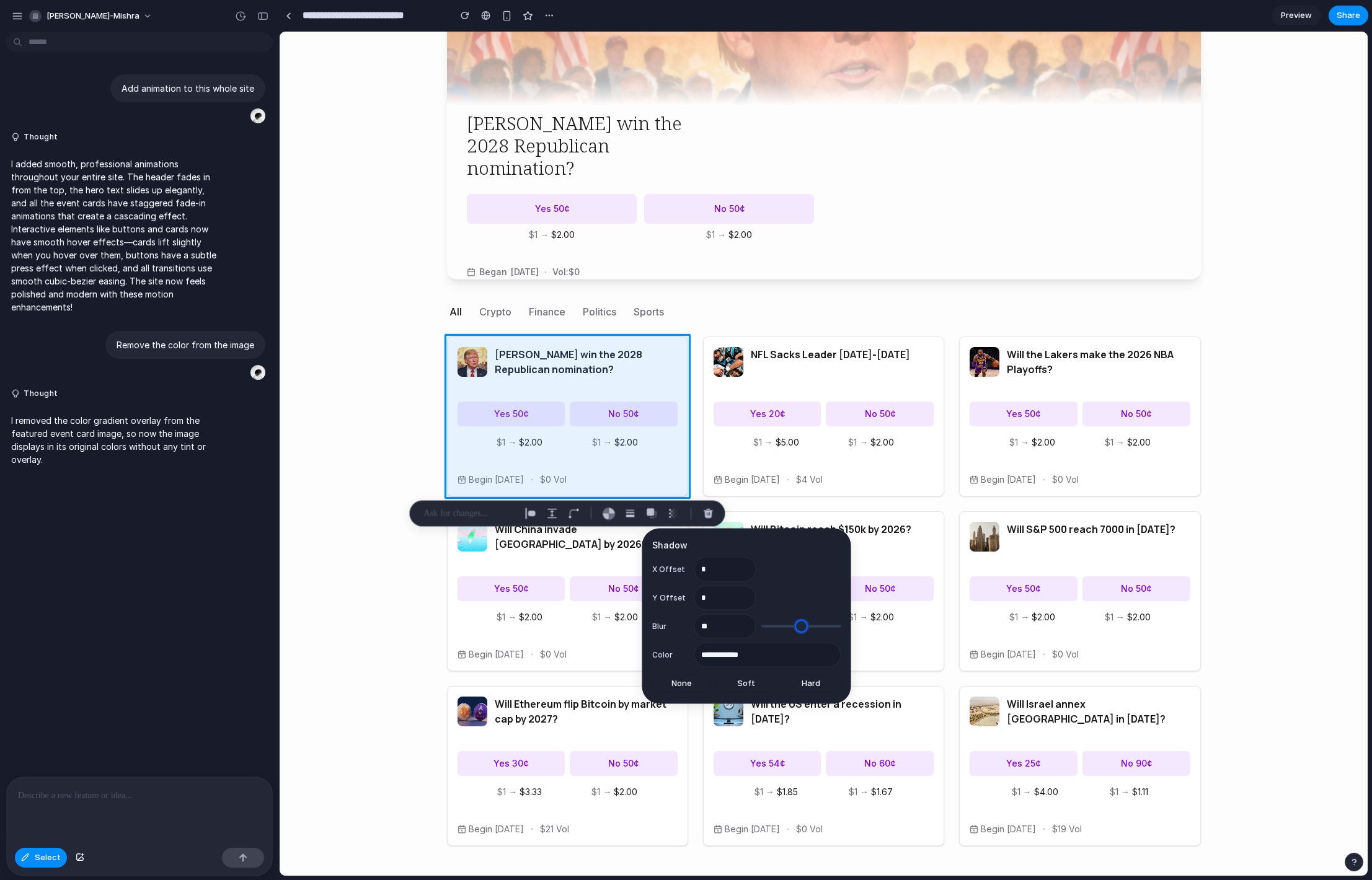
type input "**"
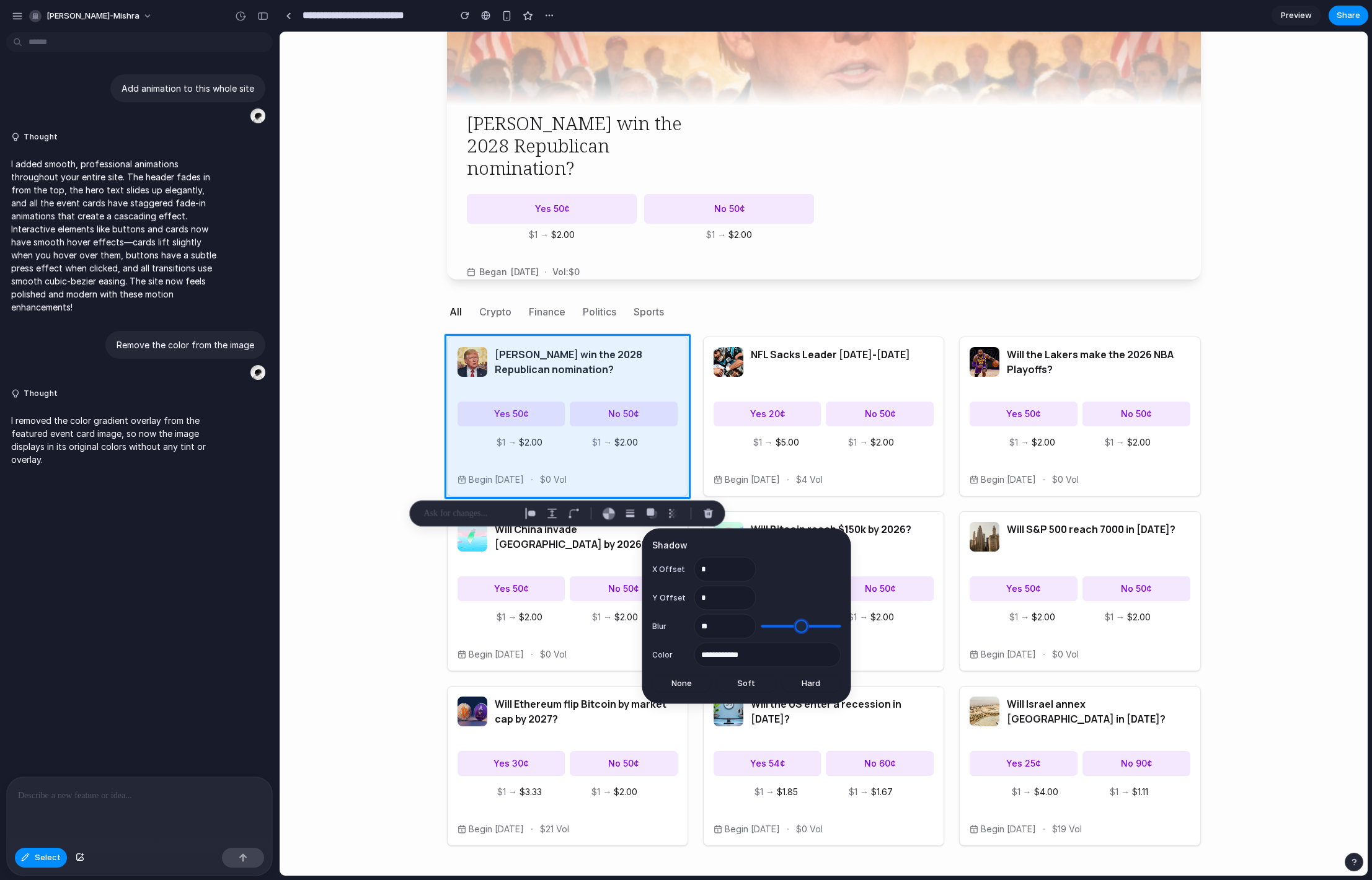
type input "**"
type input "*"
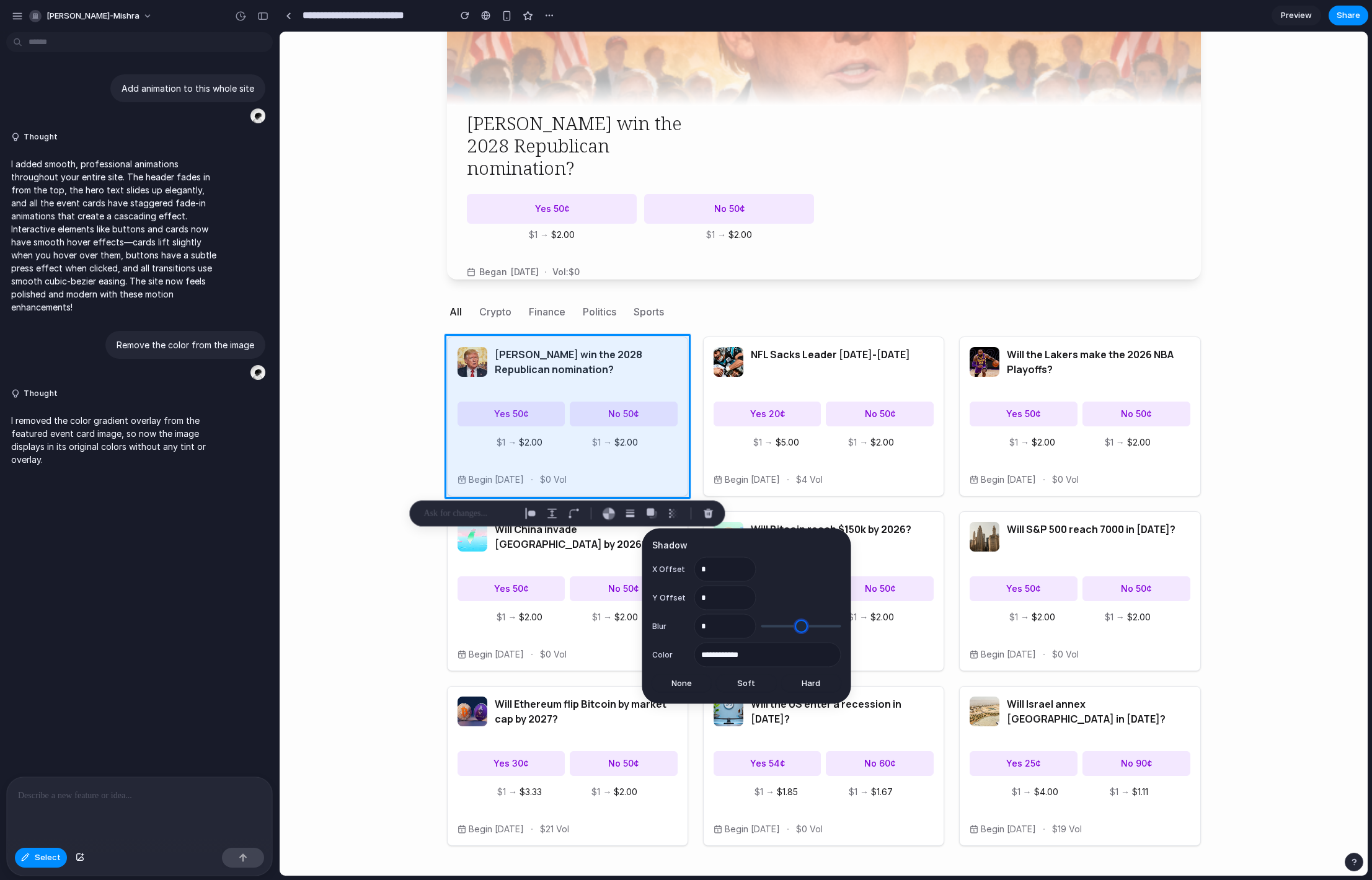
drag, startPoint x: 770, startPoint y: 626, endPoint x: 490, endPoint y: 613, distance: 280.3
click at [762, 621] on input "range" at bounding box center [801, 627] width 80 height 12
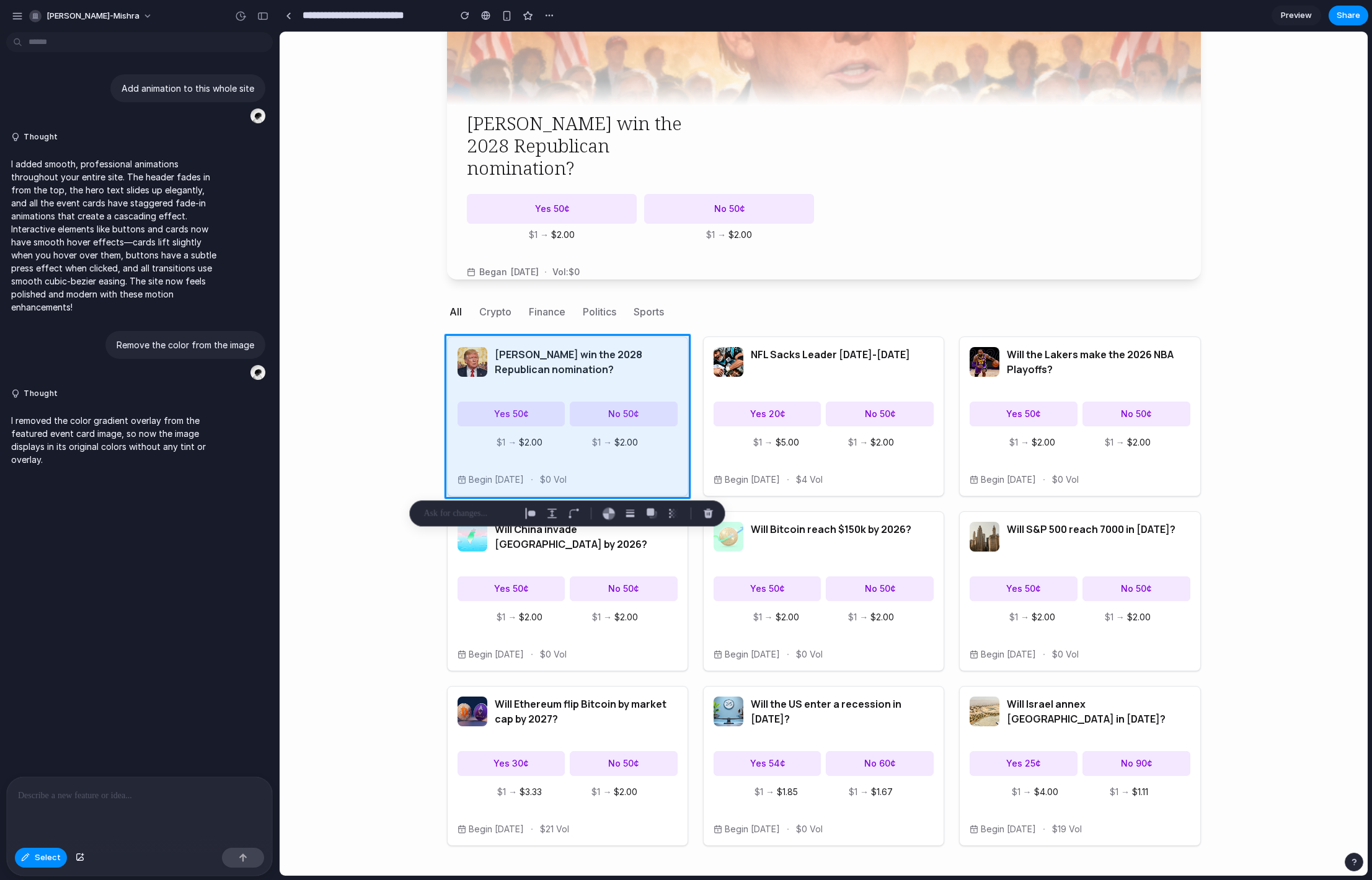
click at [162, 814] on div at bounding box center [139, 810] width 265 height 66
click at [456, 514] on p at bounding box center [470, 513] width 92 height 15
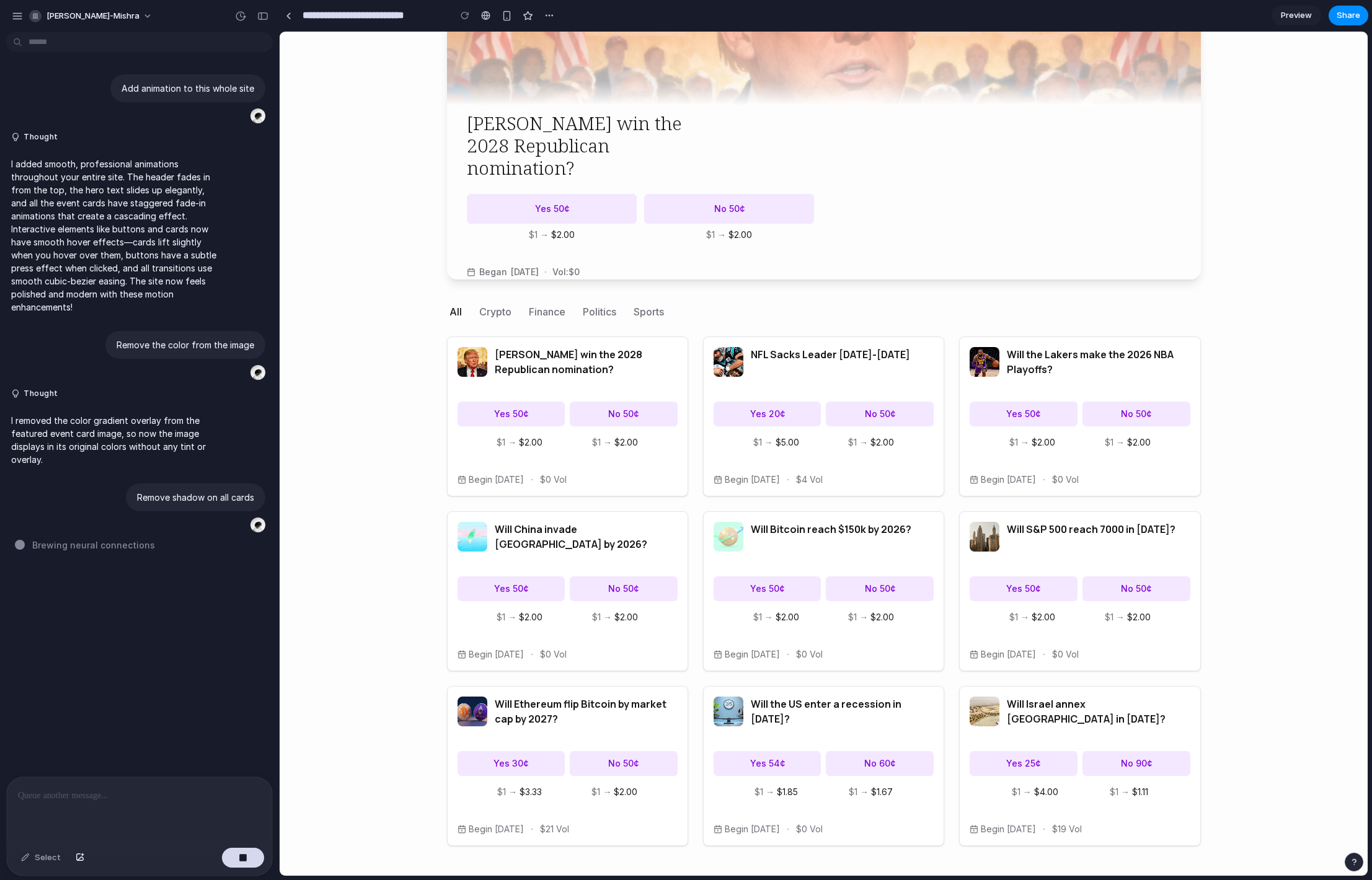
drag, startPoint x: 1276, startPoint y: 474, endPoint x: 1357, endPoint y: 468, distance: 81.2
click at [1278, 474] on body "Lume Home Portfolio Portfolio $0 Cash $0 The world's pulse, priced by autonomou…" at bounding box center [823, 296] width 1088 height 1158
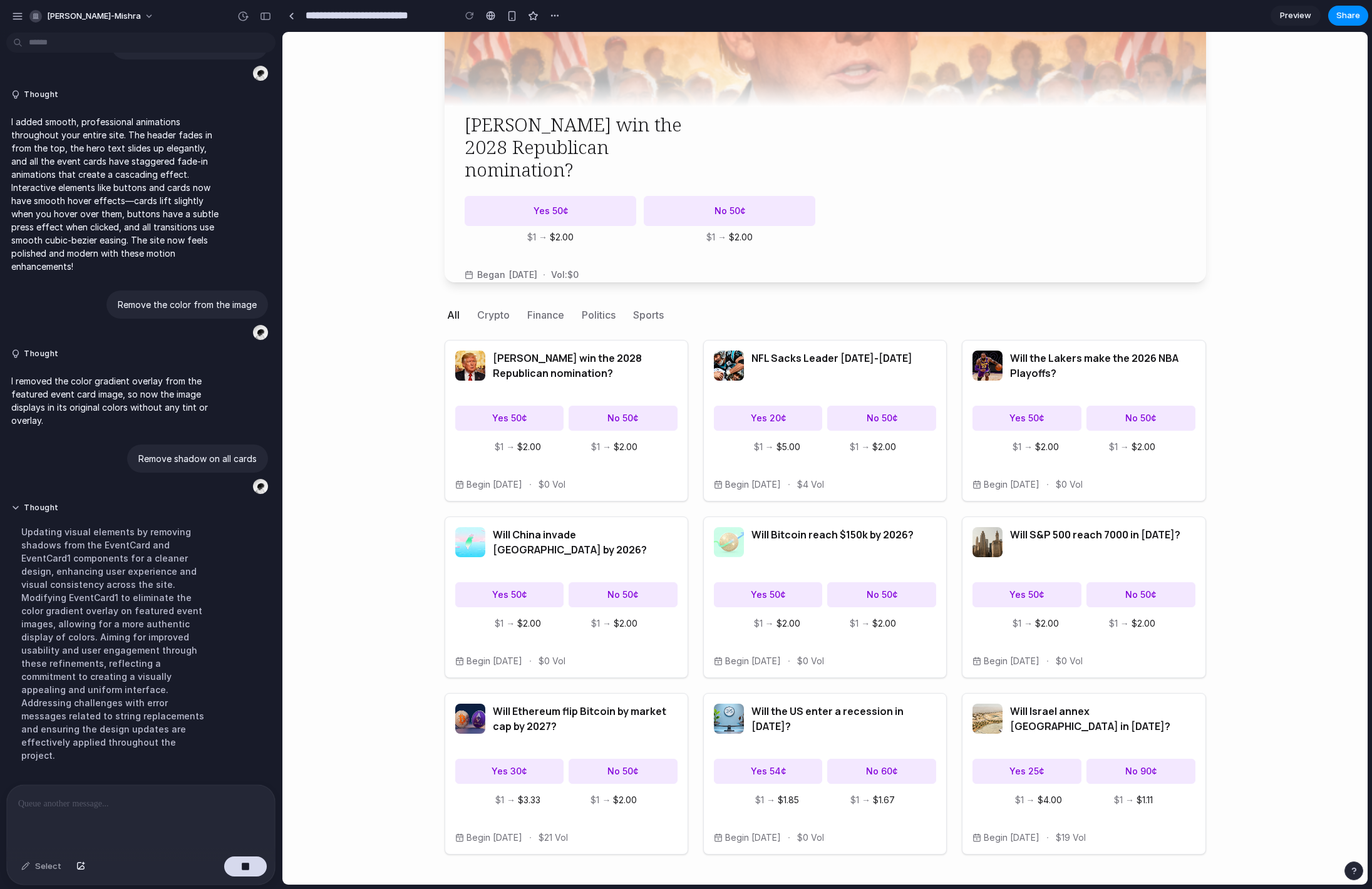
scroll to position [98, 0]
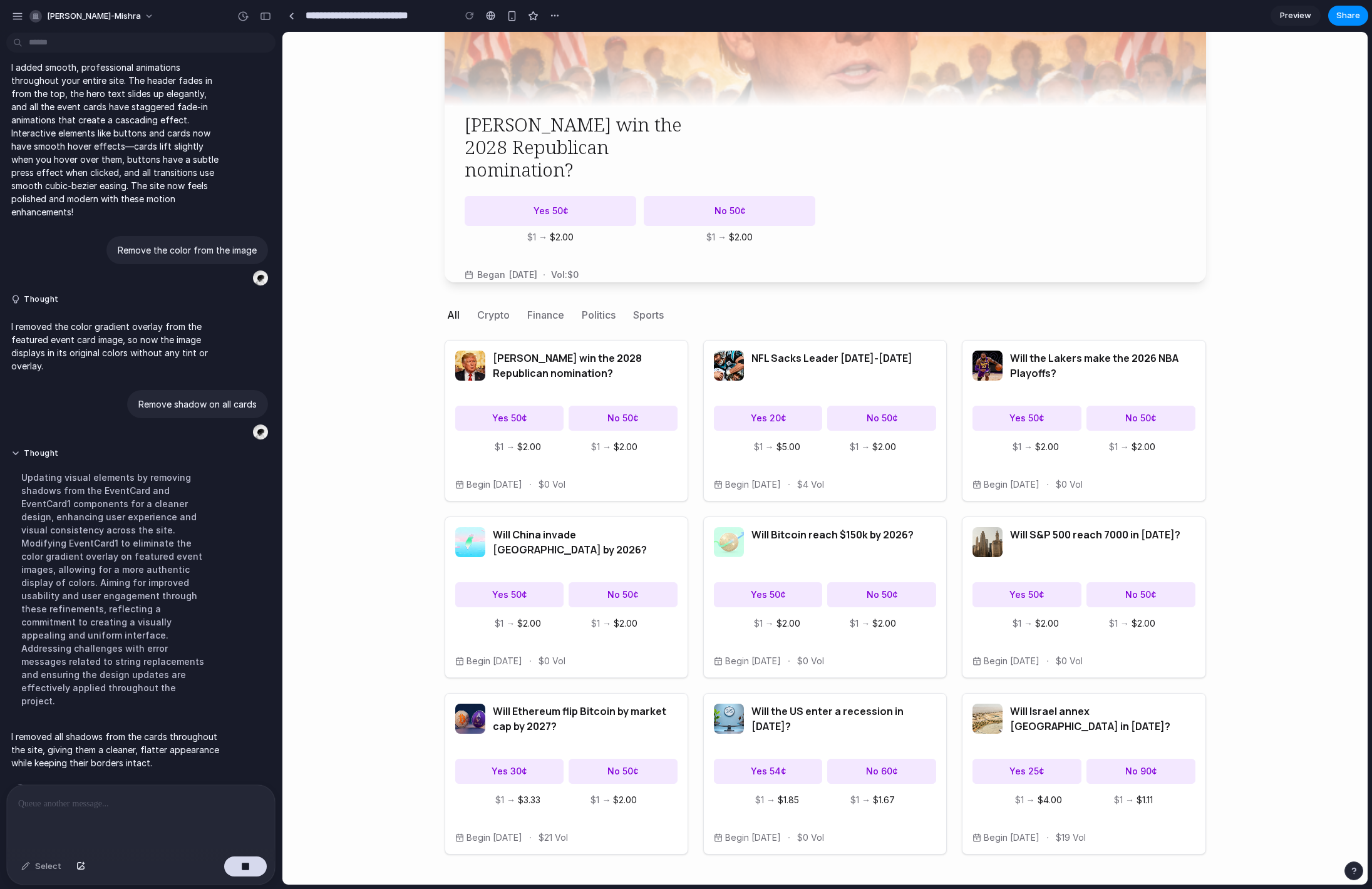
click at [401, 207] on body "Lume Home Portfolio Portfolio $0 Cash $0 The world's pulse, priced by autonomou…" at bounding box center [825, 299] width 1085 height 1170
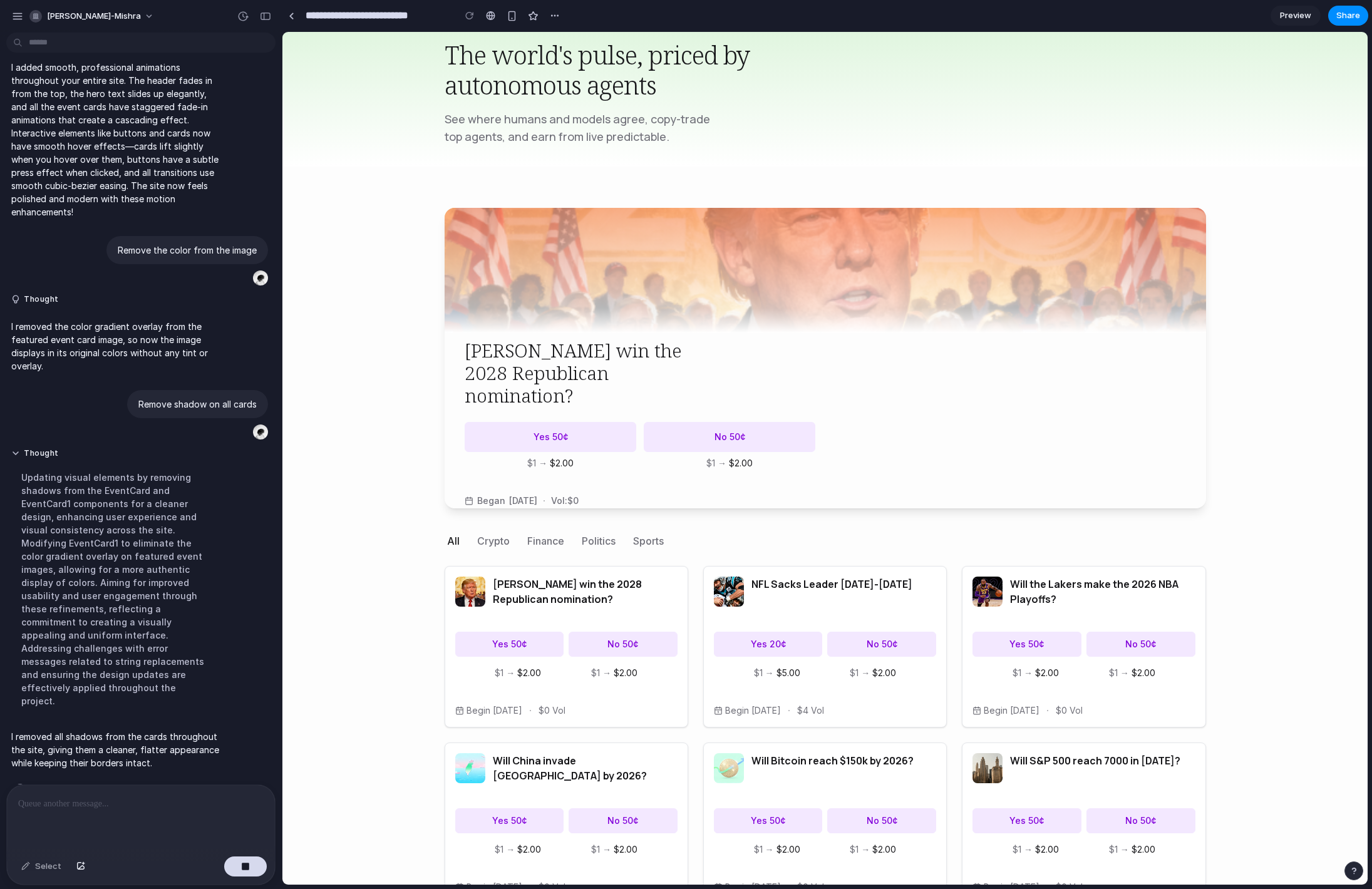
scroll to position [0, 0]
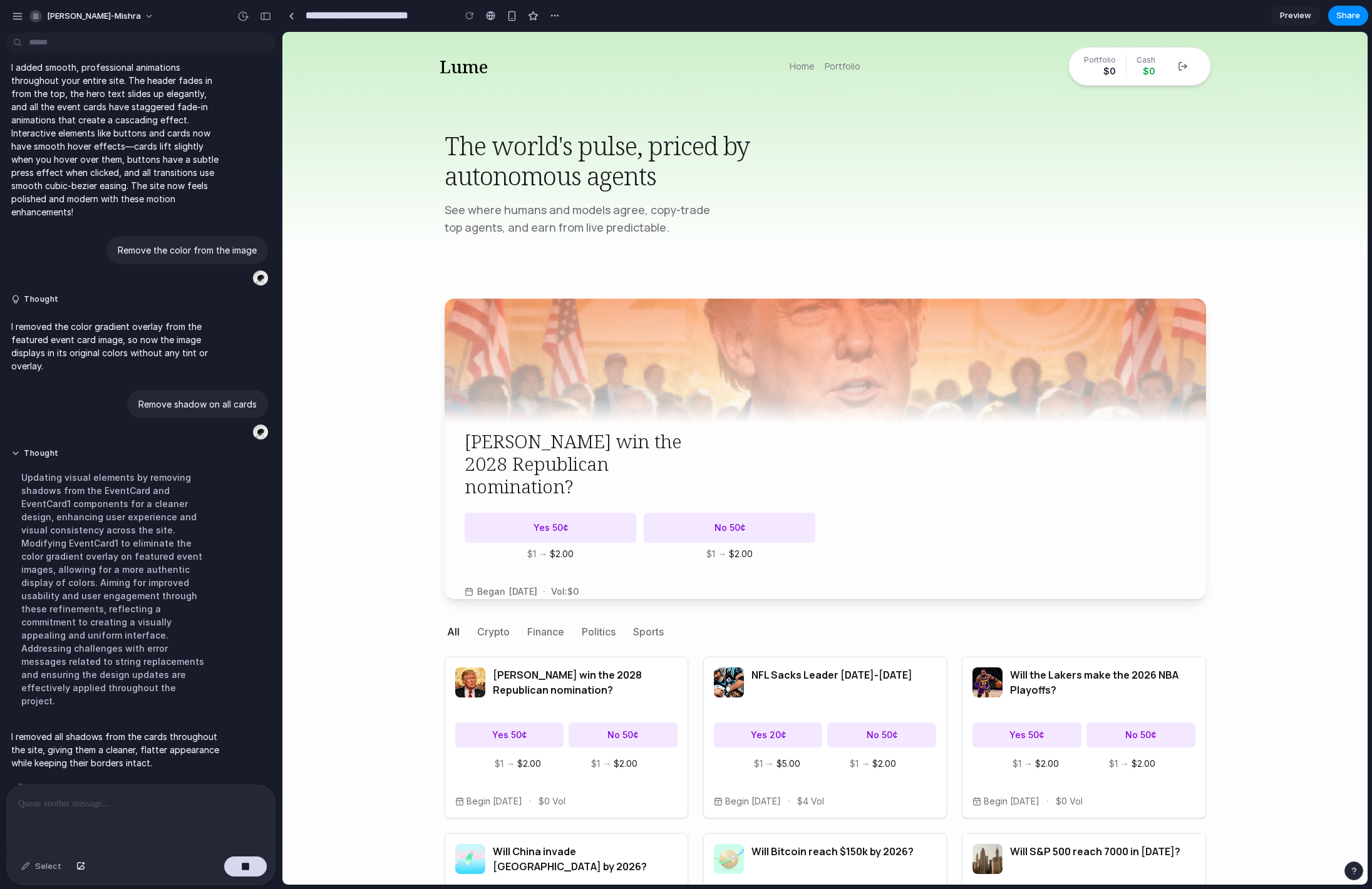
click at [401, 495] on body "Lume Home Portfolio Portfolio $0 Cash $0 The world's pulse, priced by autonomou…" at bounding box center [825, 617] width 1085 height 1170
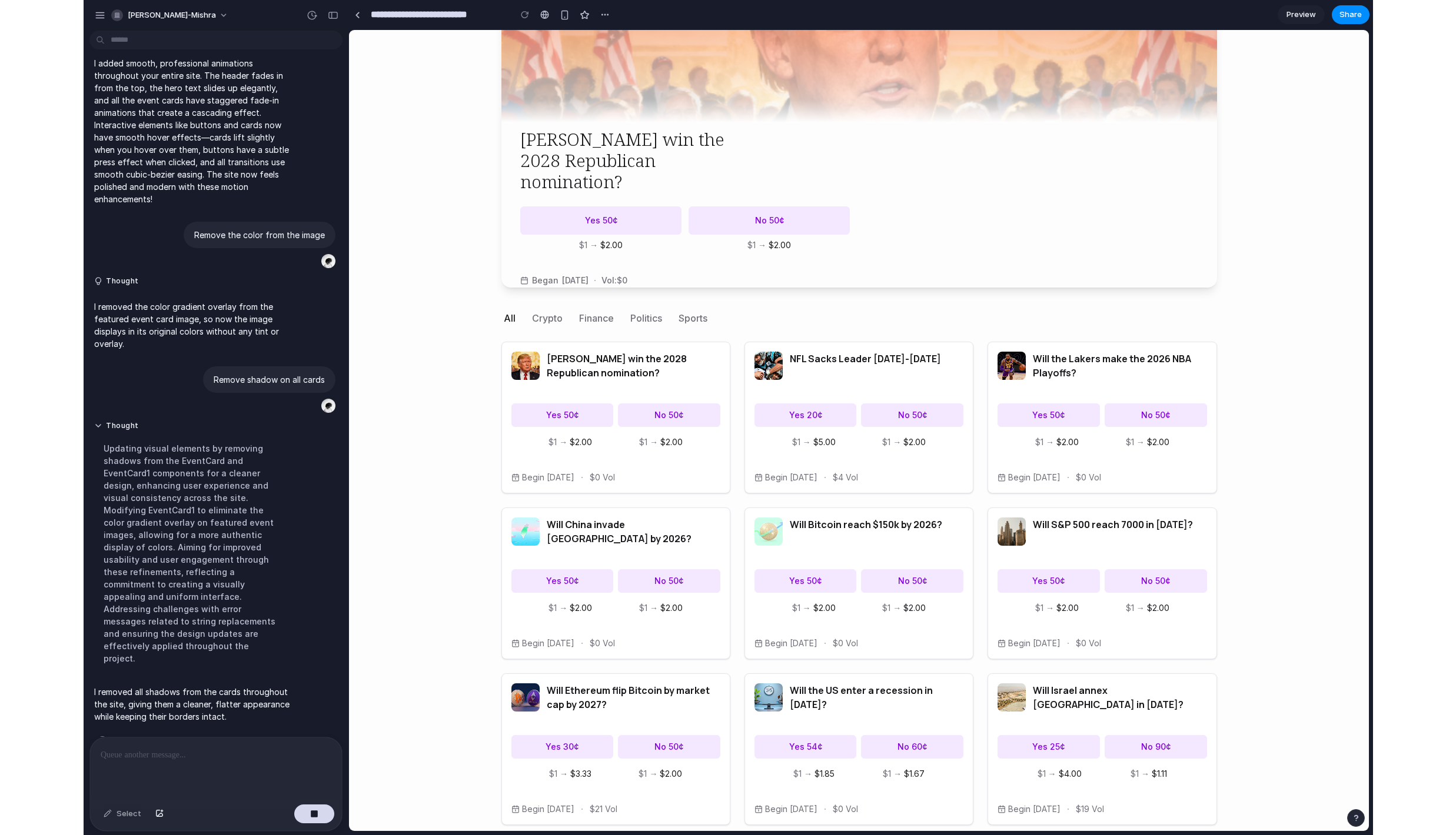
scroll to position [276, 0]
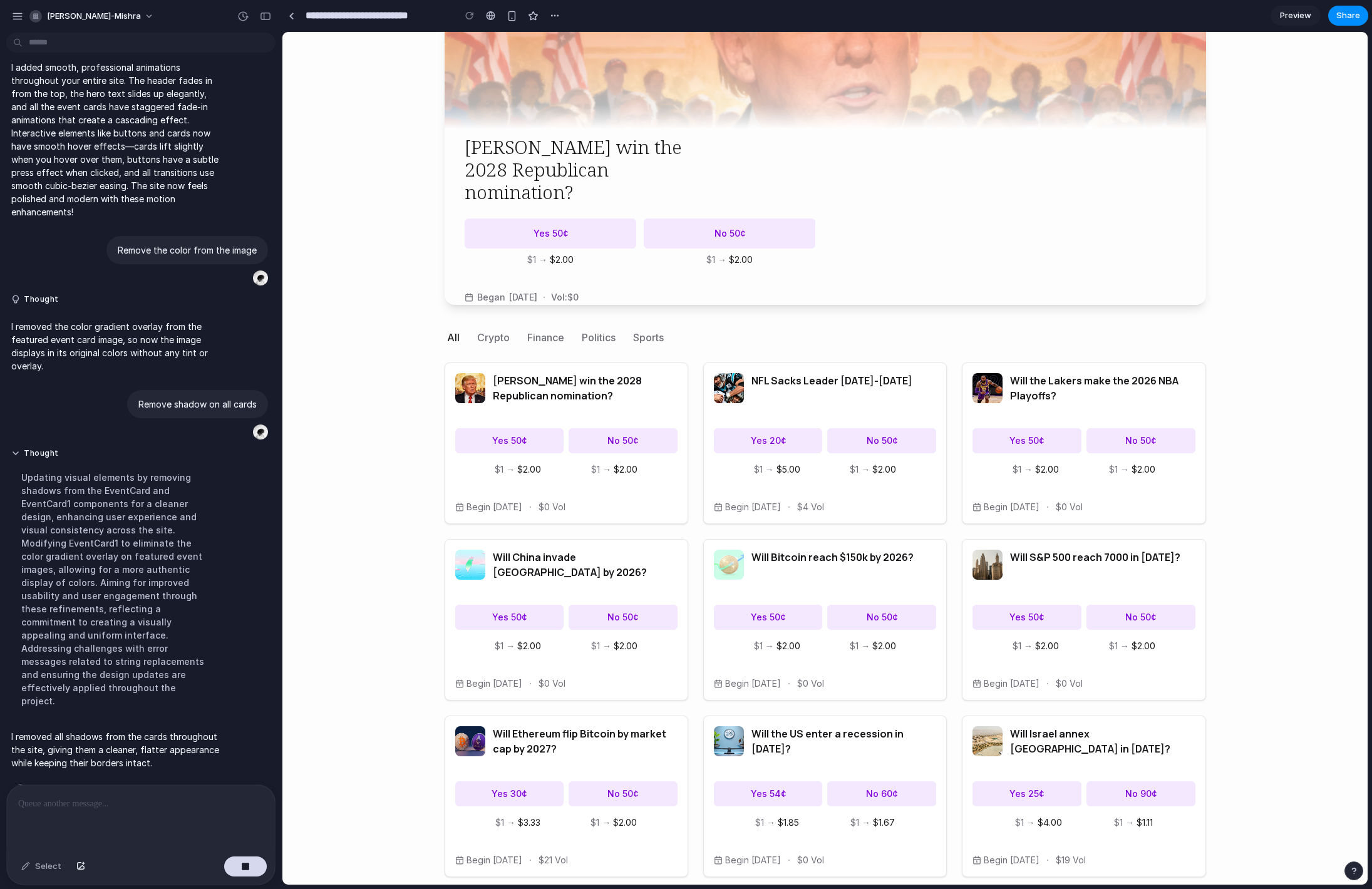
click at [375, 487] on body "Lume Home Portfolio Portfolio $0 Cash $0 The world's pulse, priced by autonomou…" at bounding box center [825, 322] width 1085 height 1170
click at [121, 547] on div "Updating visual elements by removing shadows from the EventCard and EventCard1 …" at bounding box center [115, 589] width 209 height 252
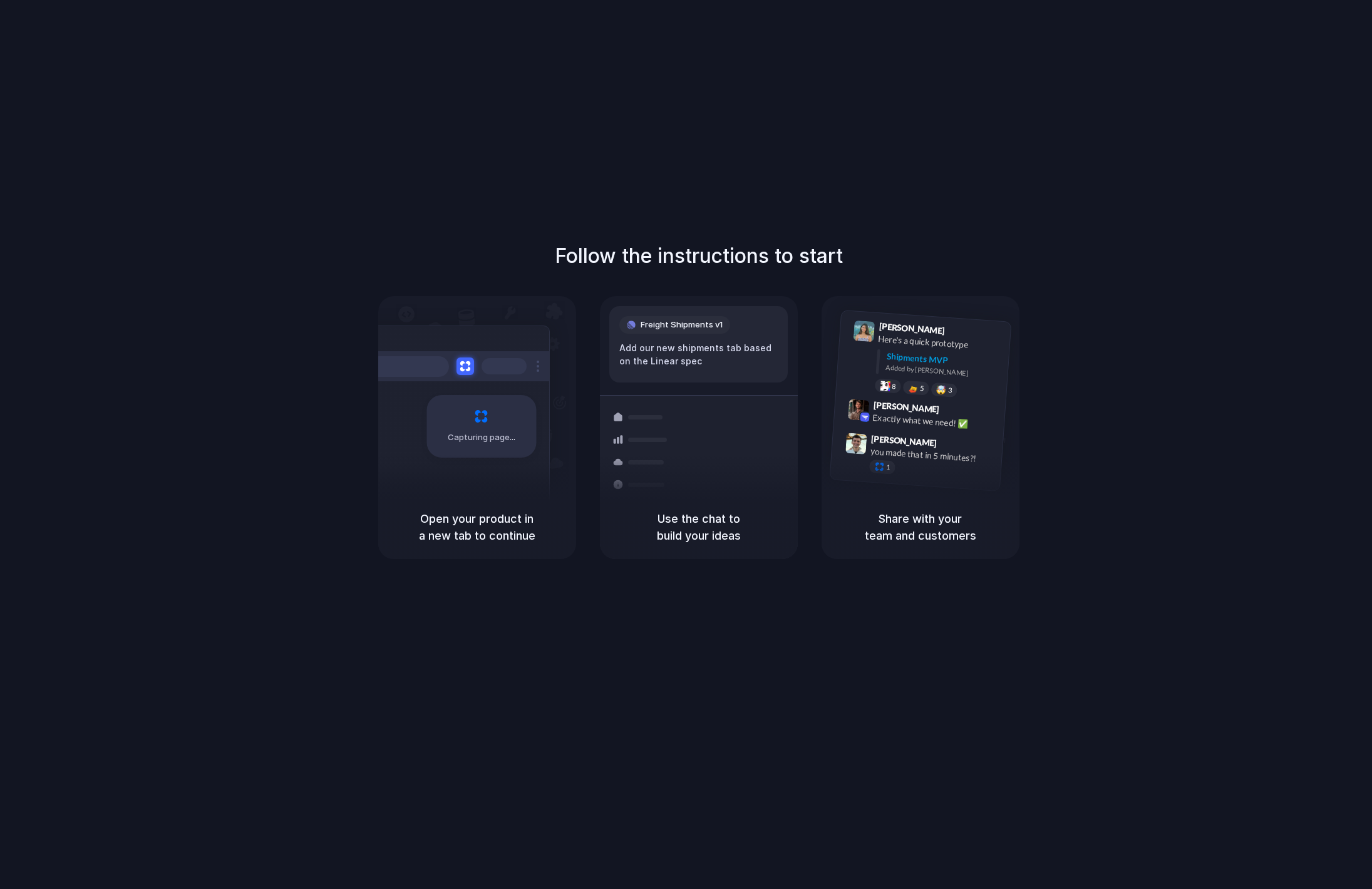
click at [1114, 486] on div "Follow the instructions to start Capturing page Open your product in a new tab …" at bounding box center [698, 400] width 1372 height 318
